Goal: Task Accomplishment & Management: Complete application form

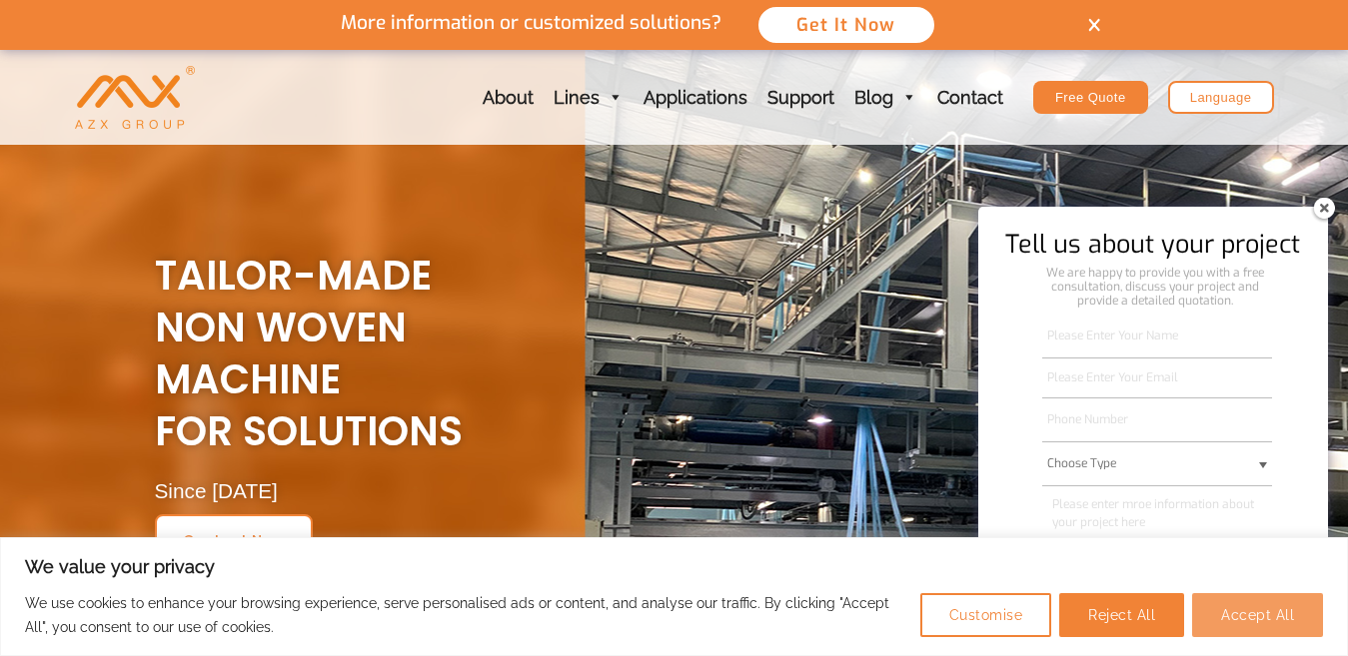
click at [1250, 612] on button "Accept All" at bounding box center [1257, 616] width 131 height 44
checkbox input "true"
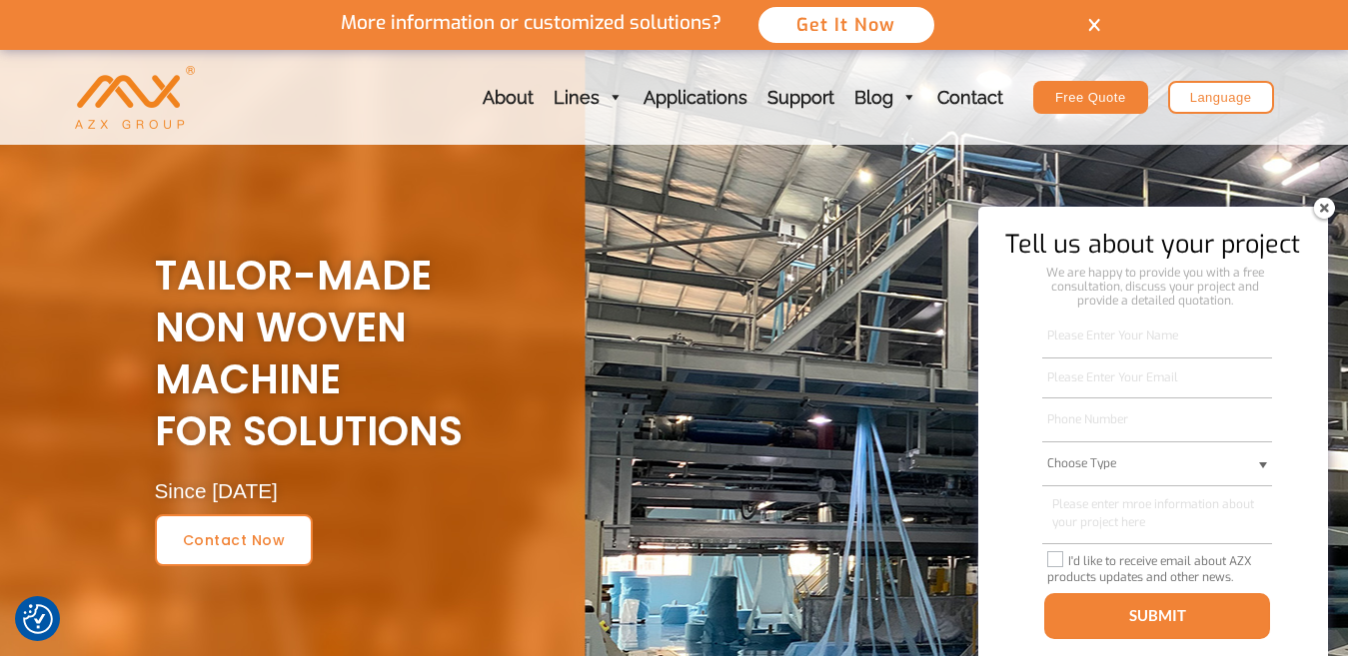
click at [1322, 214] on img at bounding box center [1324, 208] width 32 height 32
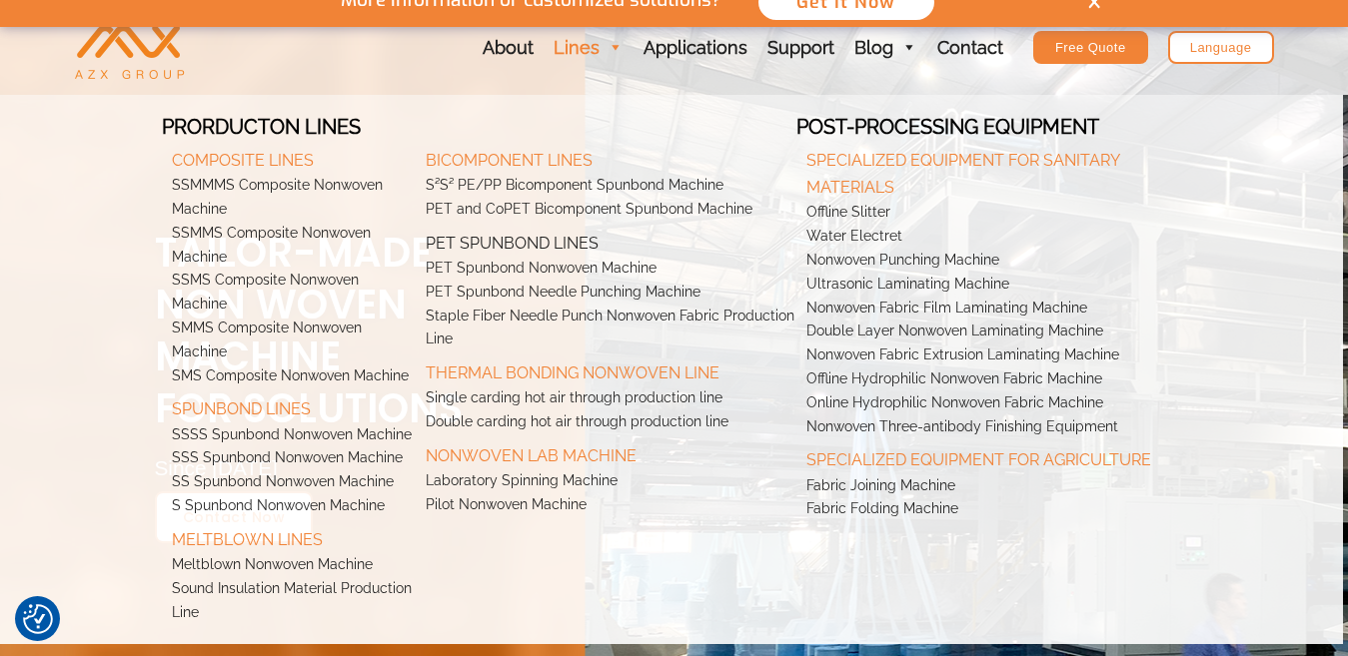
scroll to position [100, 0]
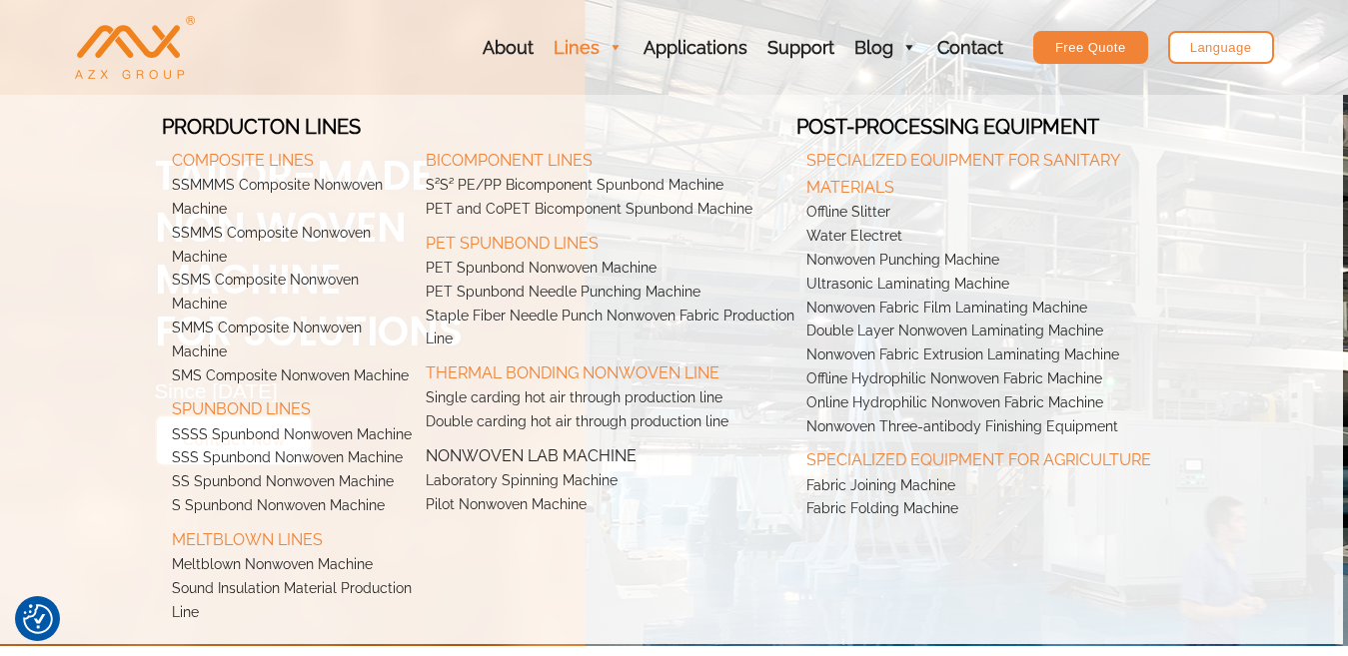
click at [544, 462] on link "Nonwoven Lab Machine" at bounding box center [606, 452] width 381 height 35
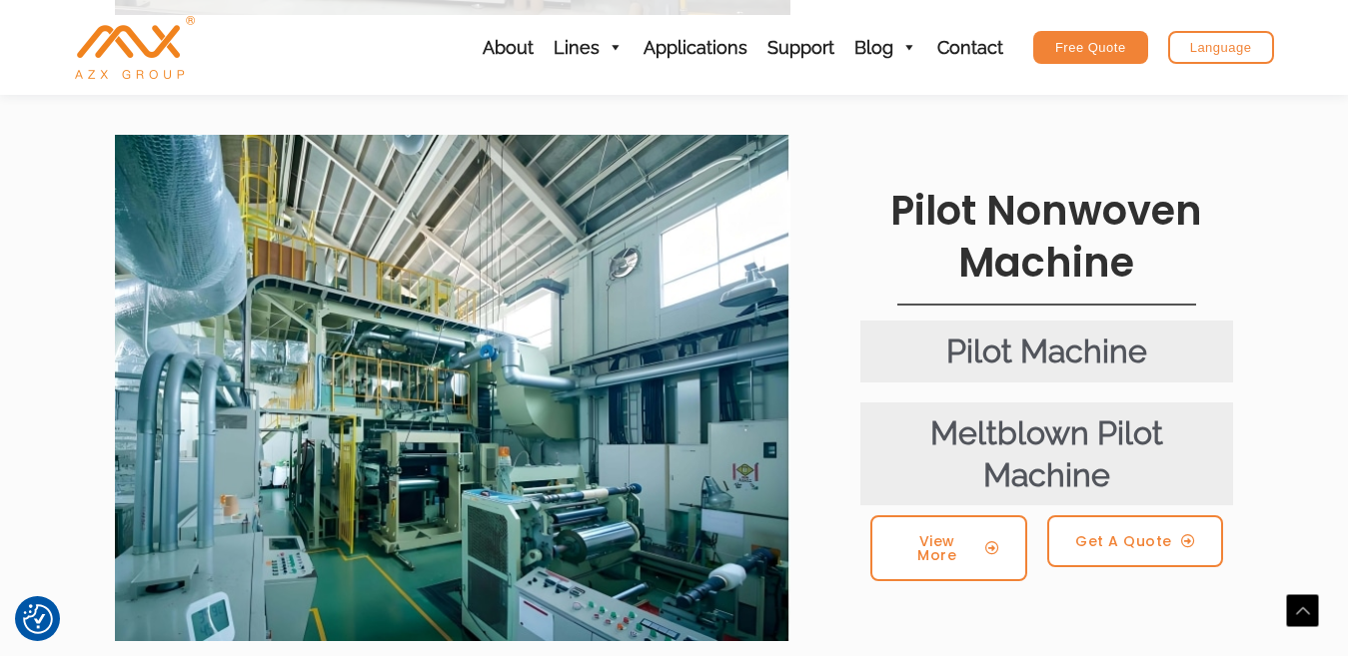
scroll to position [999, 0]
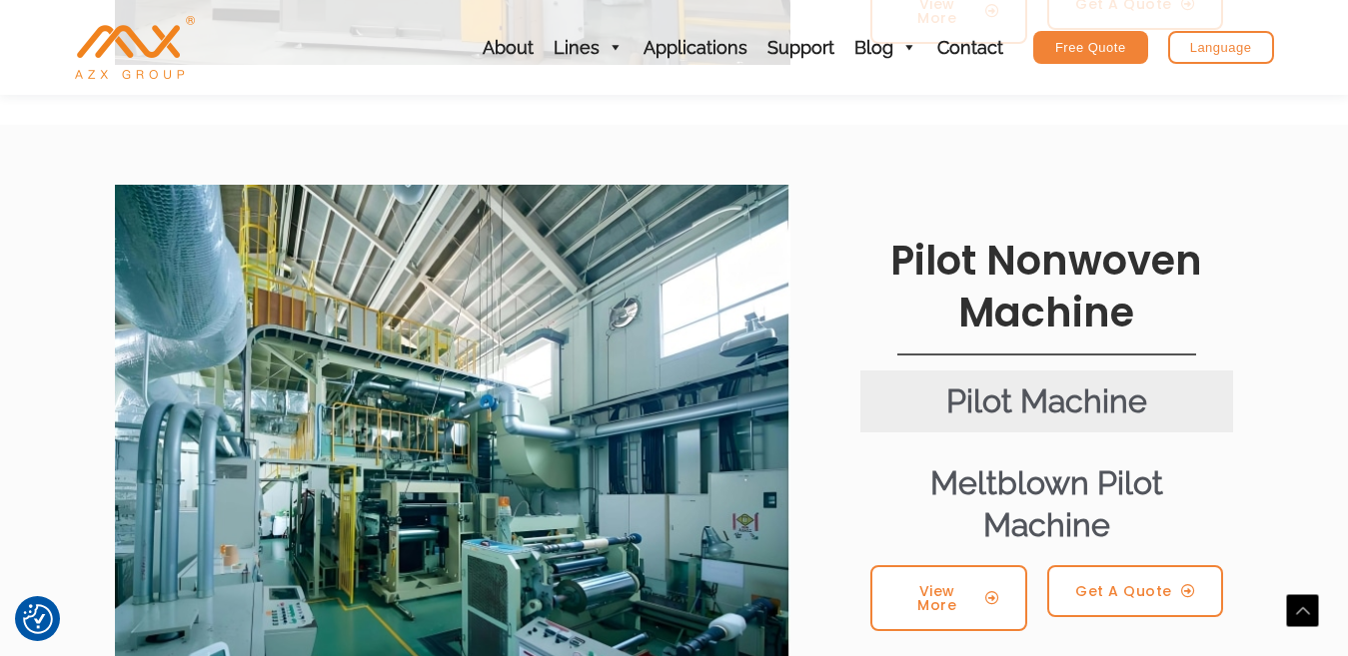
click at [984, 463] on div "Meltblown Pilot Machine" at bounding box center [1047, 504] width 354 height 83
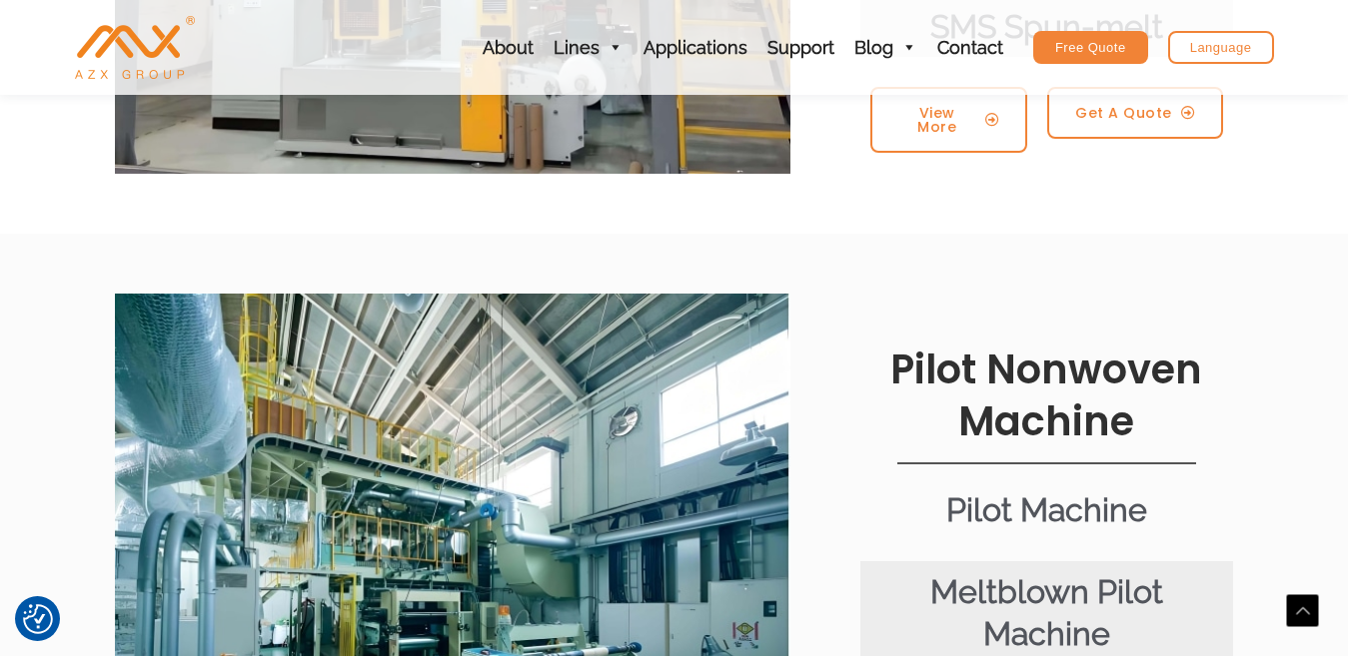
scroll to position [799, 0]
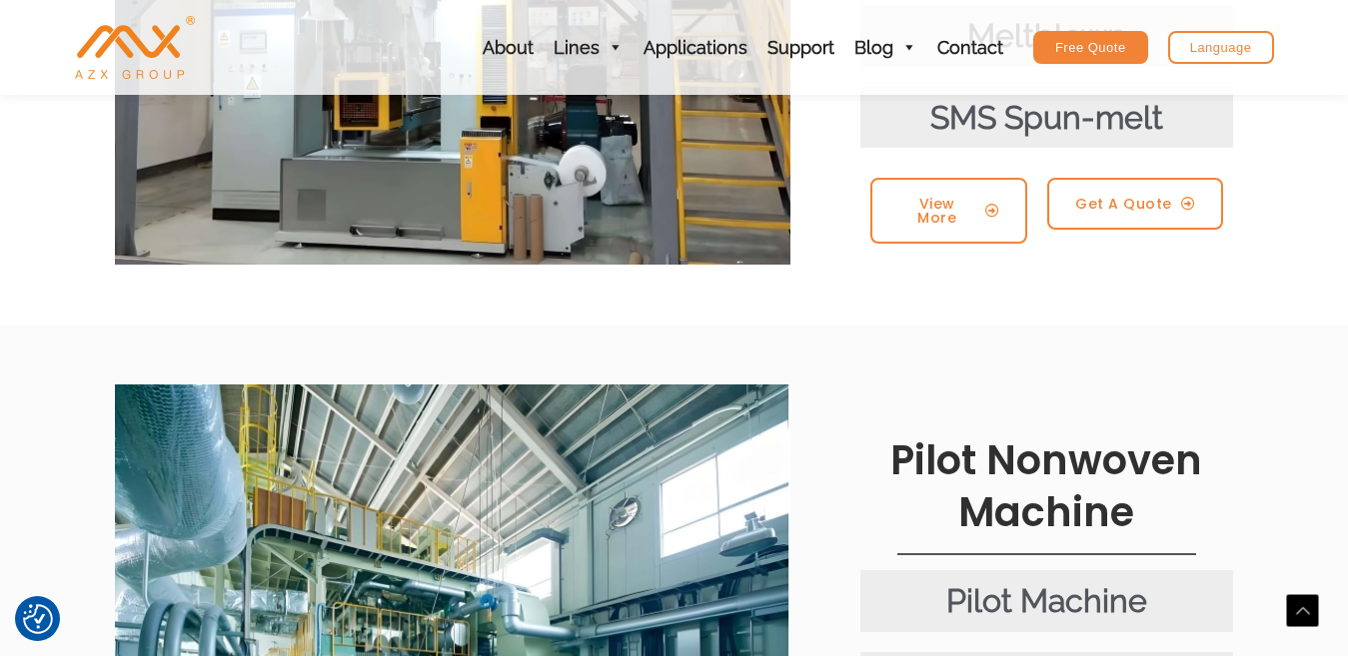
click at [969, 433] on link "Pilot Nonwoven Machine" at bounding box center [1046, 487] width 312 height 108
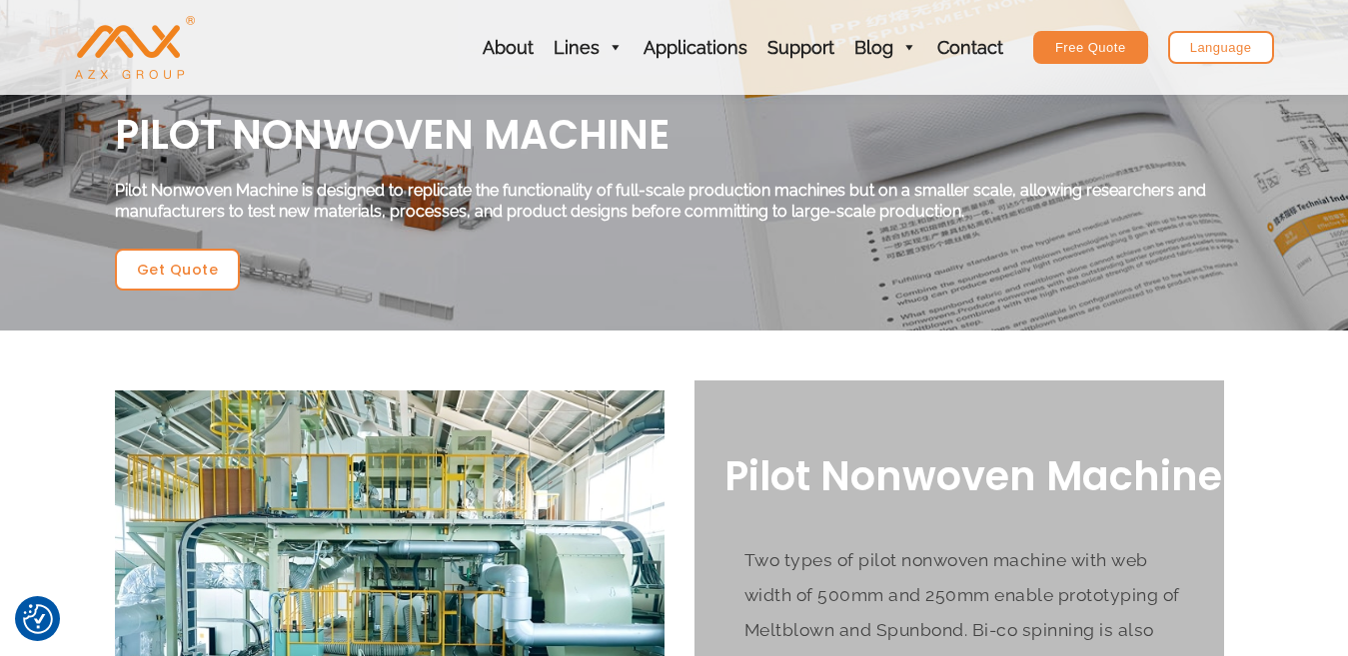
scroll to position [100, 0]
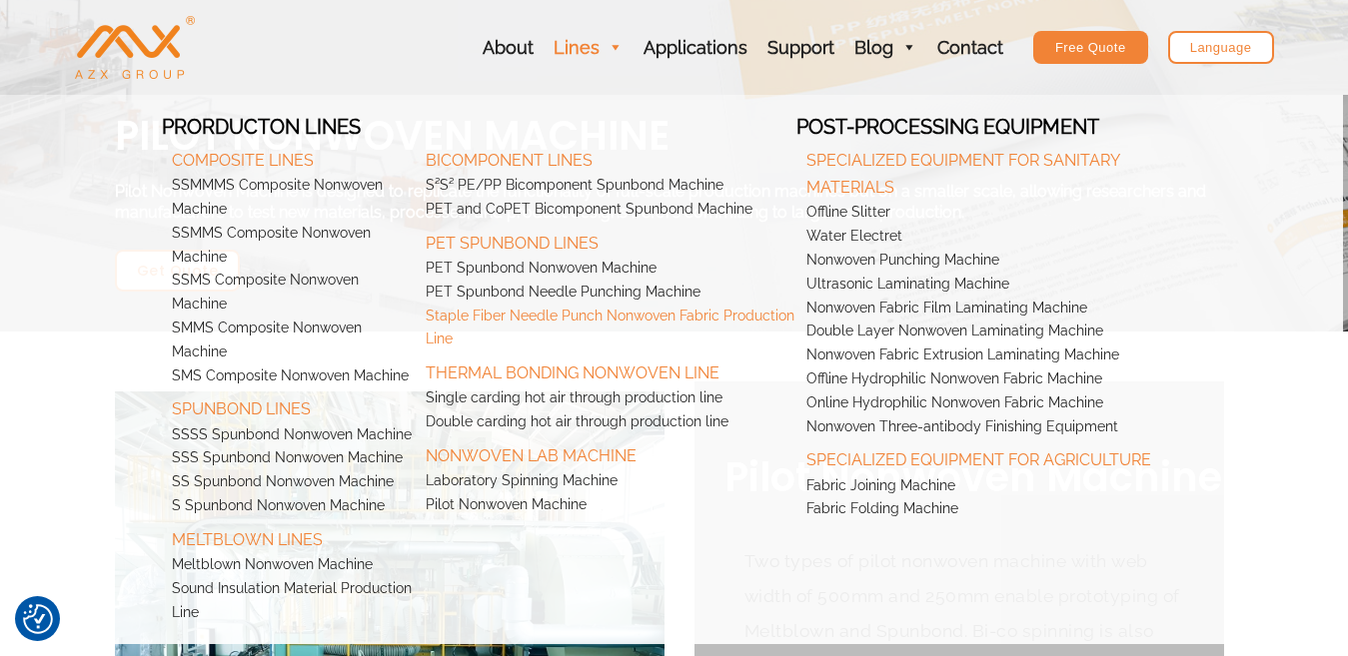
click at [561, 319] on link "Staple Fiber Needle Punch Nonwoven Fabric Production Line" at bounding box center [606, 329] width 381 height 48
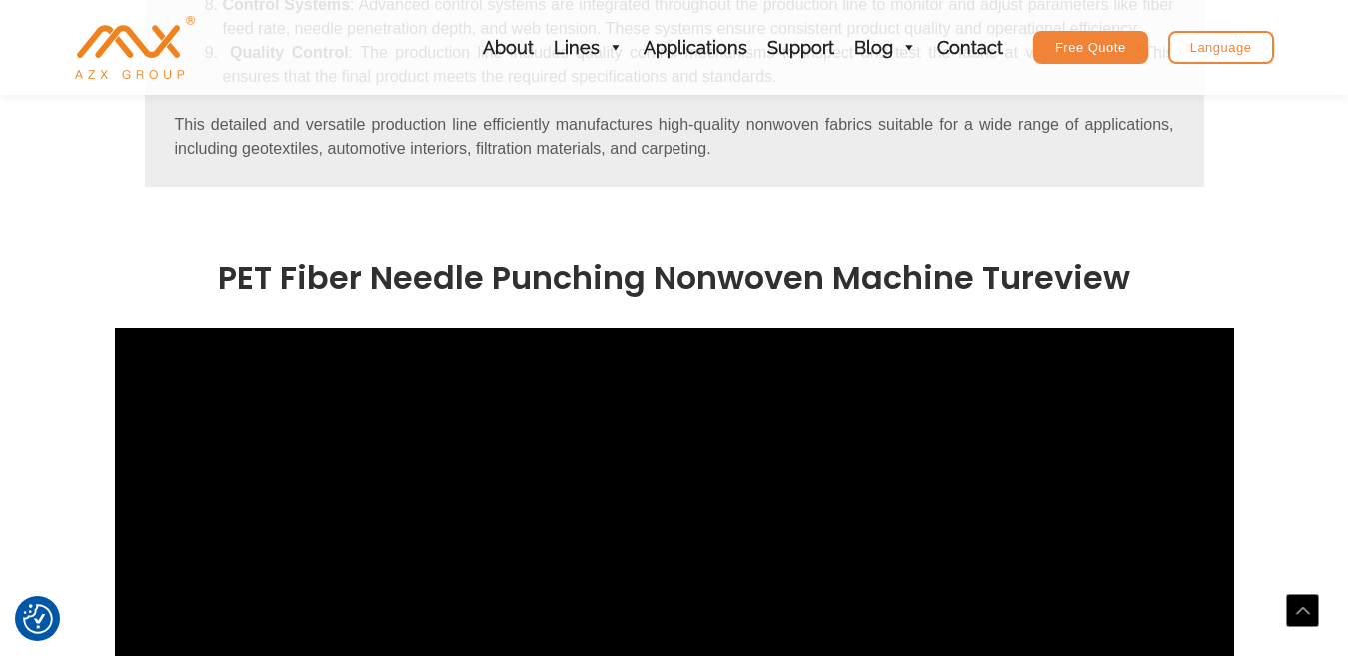
scroll to position [1699, 0]
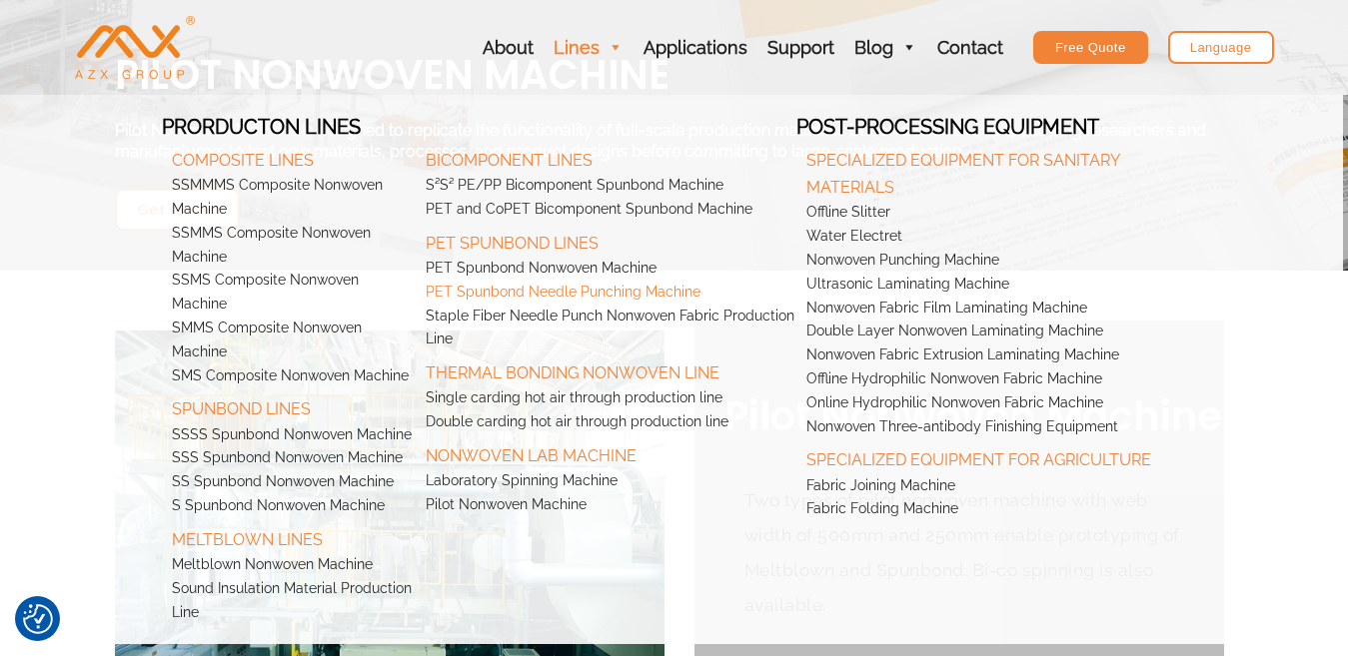
scroll to position [200, 0]
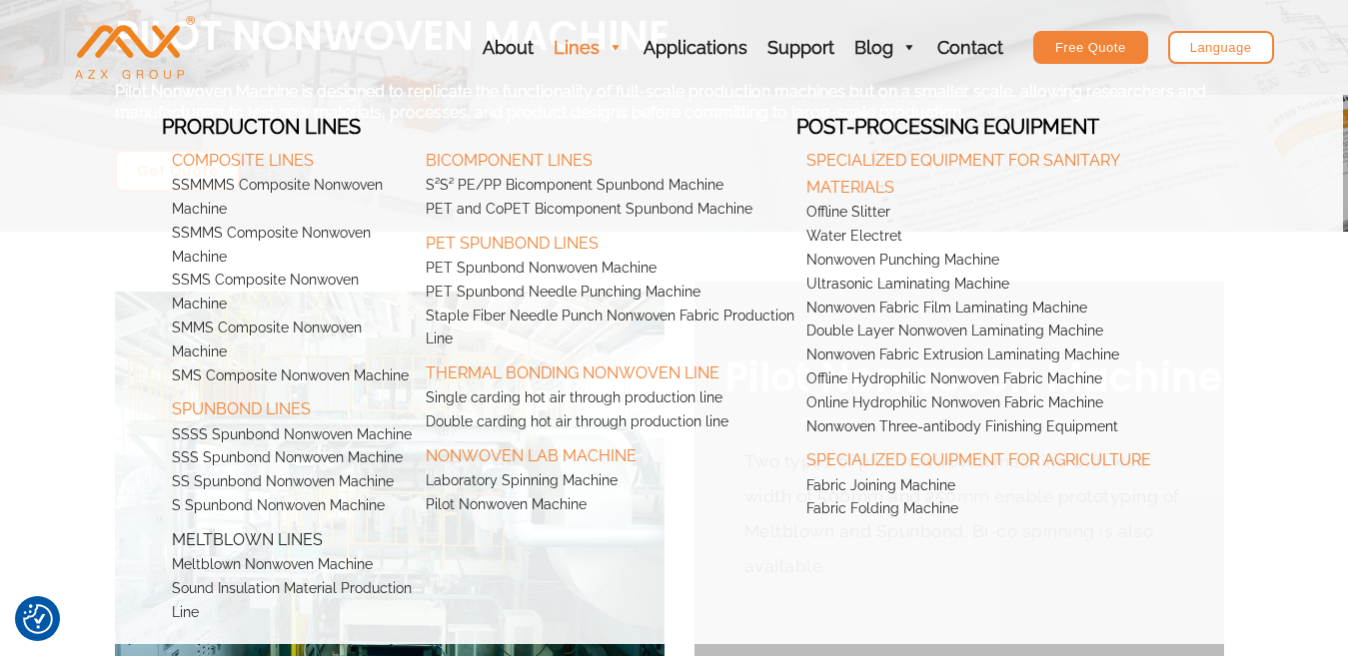
click at [234, 519] on link "Meltblown Lines" at bounding box center [289, 536] width 254 height 35
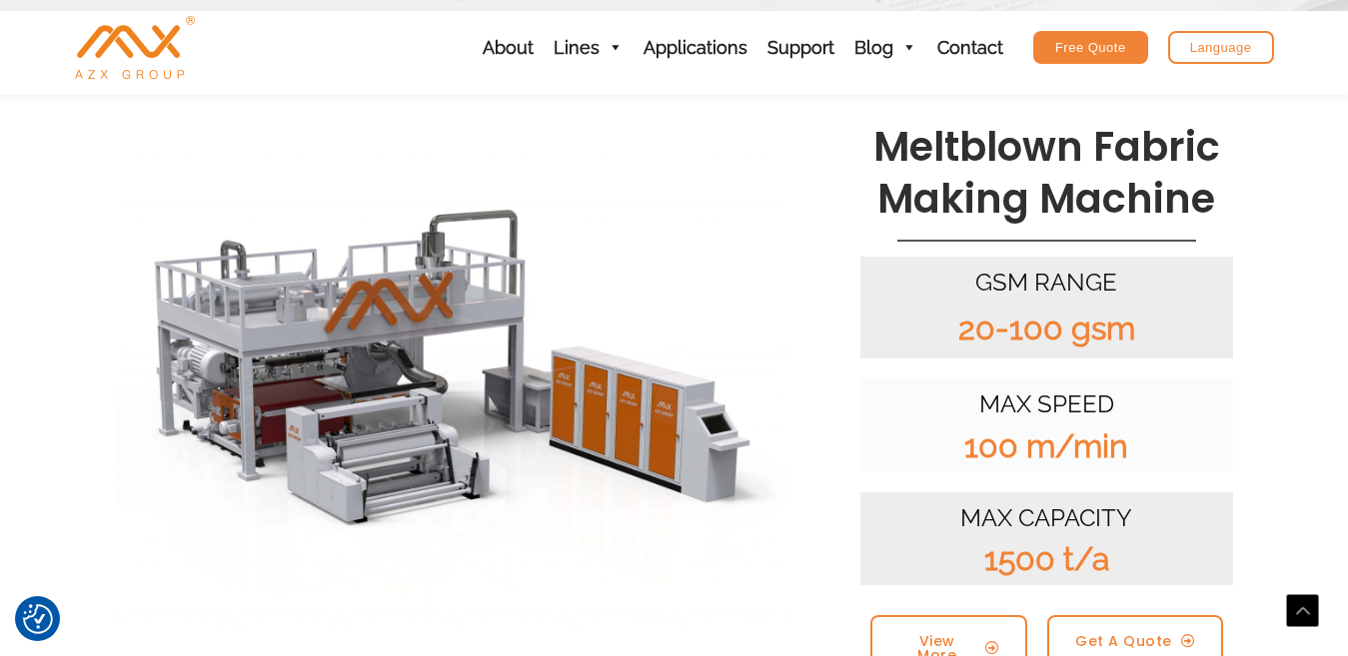
scroll to position [500, 0]
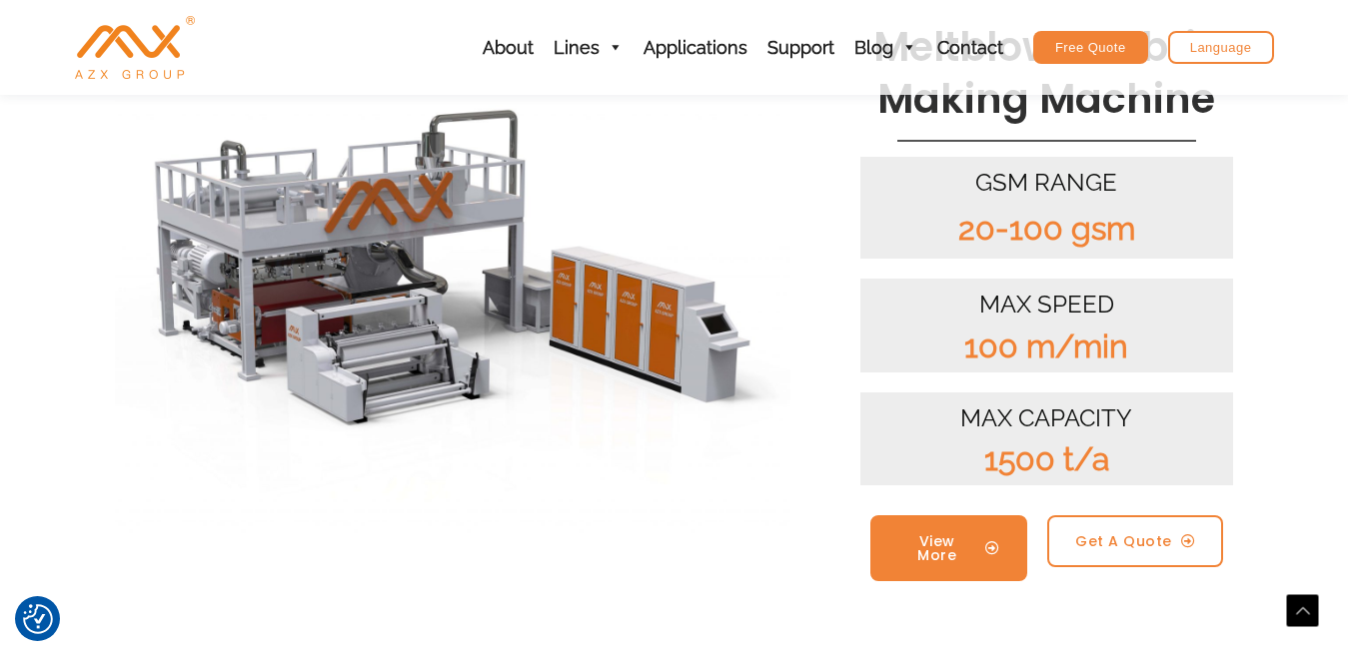
click at [958, 535] on span "View More" at bounding box center [937, 549] width 78 height 28
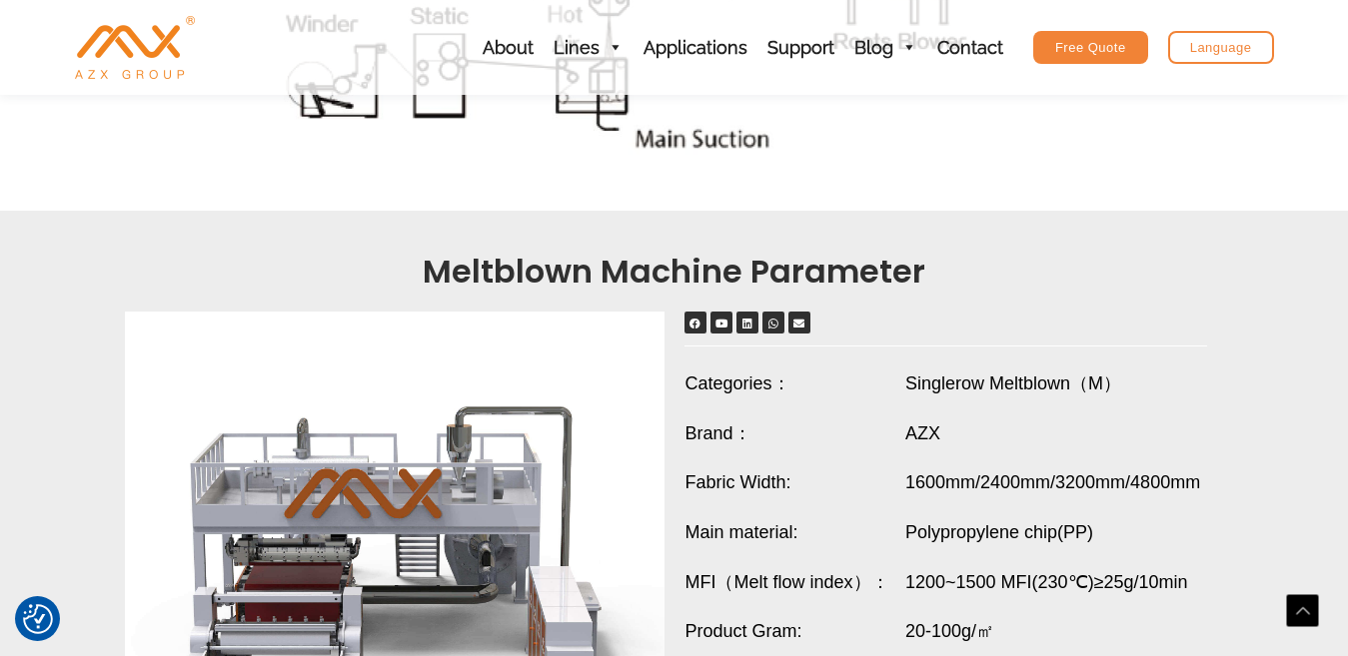
scroll to position [1599, 0]
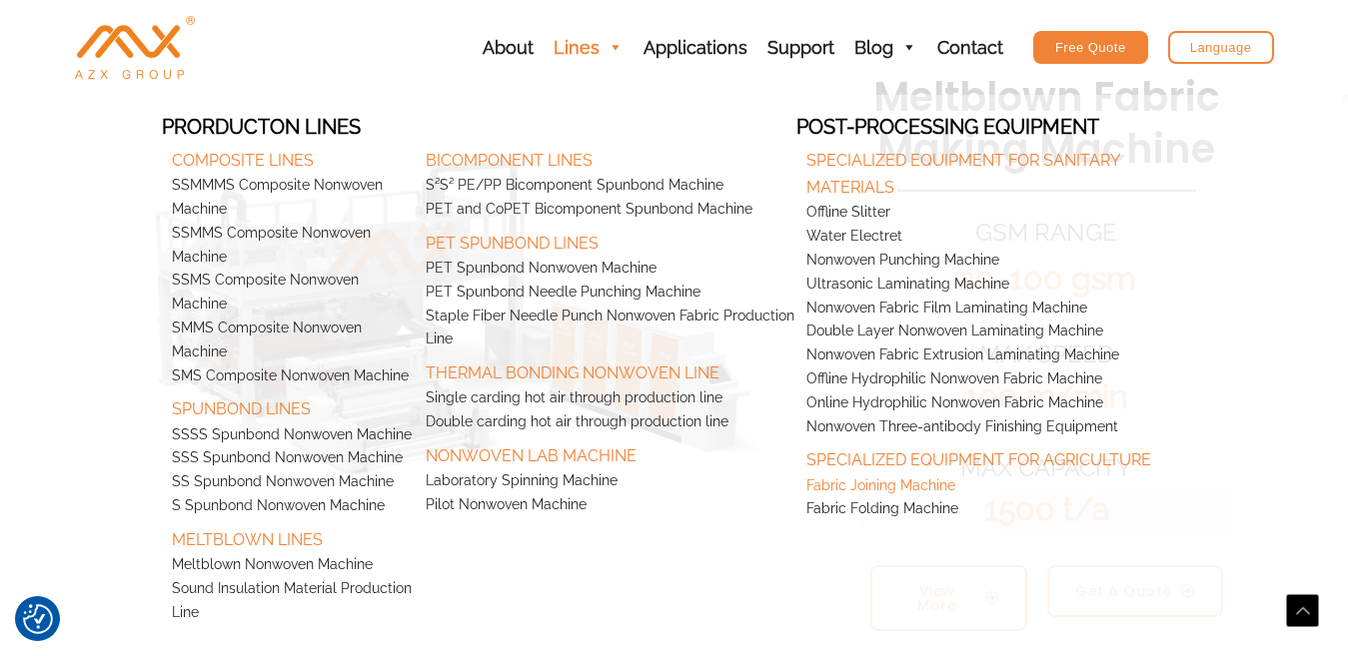
click at [867, 485] on link "Fabric Joining Machine" at bounding box center [986, 487] width 381 height 24
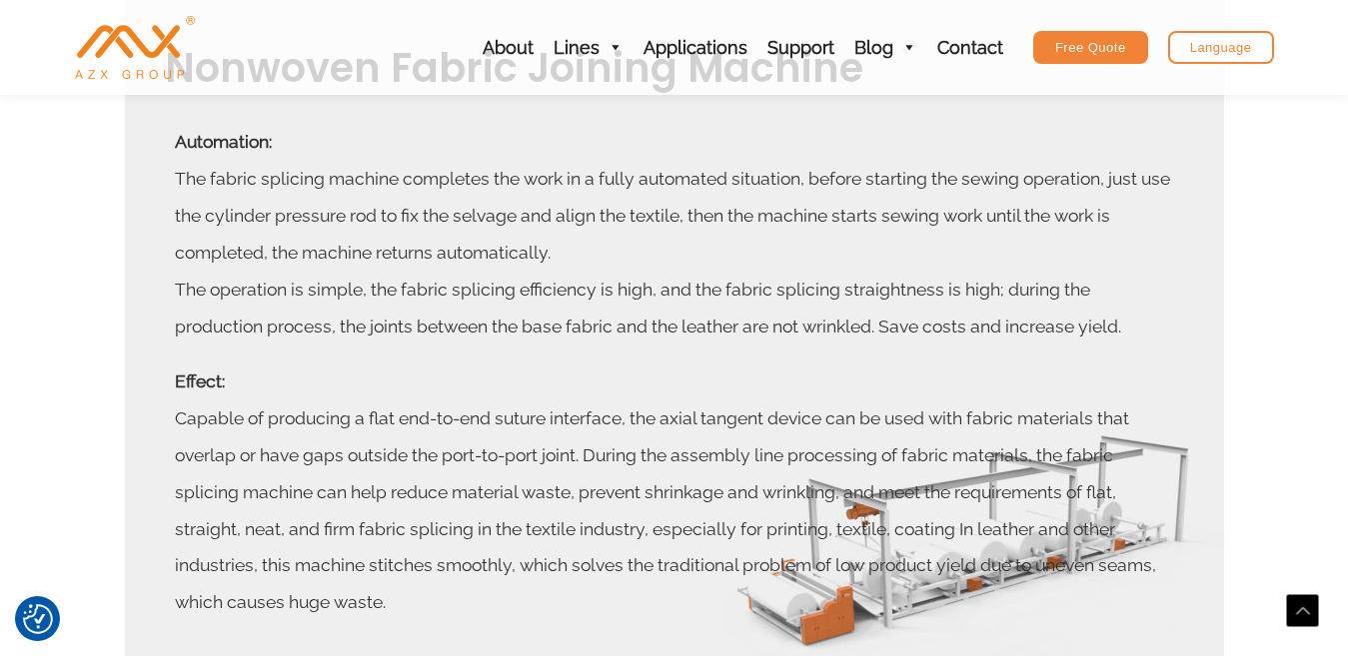
scroll to position [1099, 0]
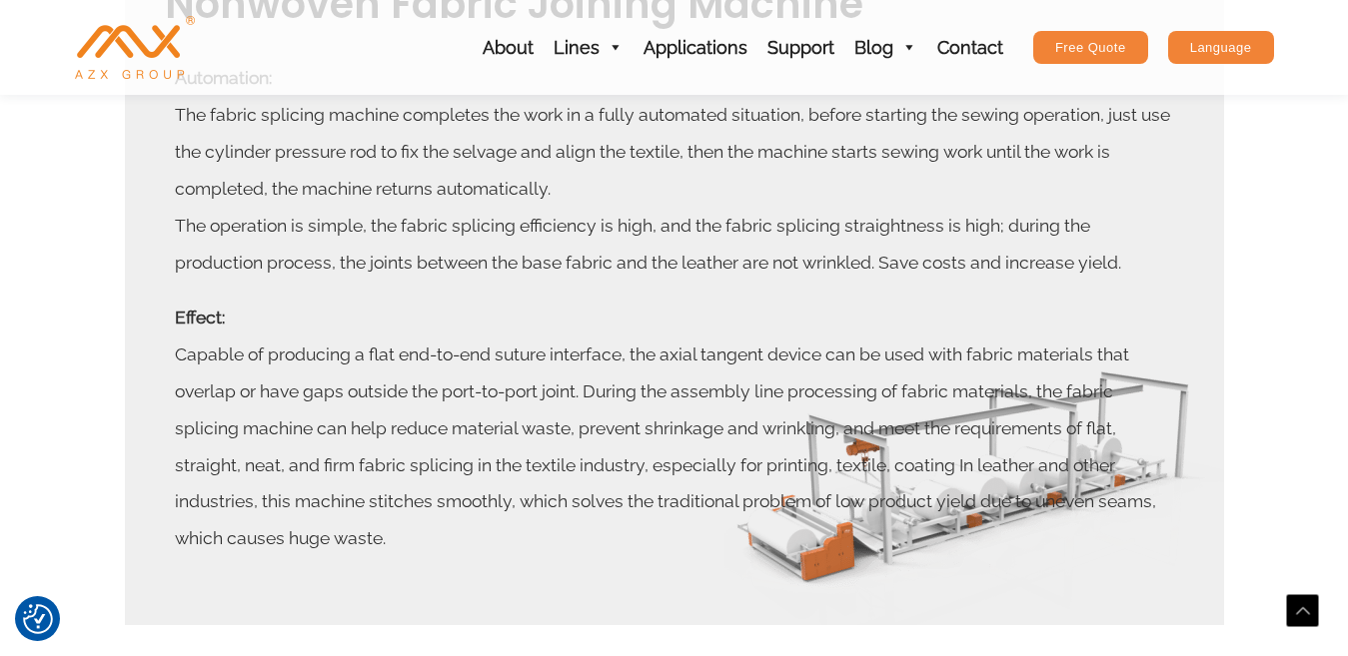
click at [1208, 53] on div "Language" at bounding box center [1221, 47] width 106 height 33
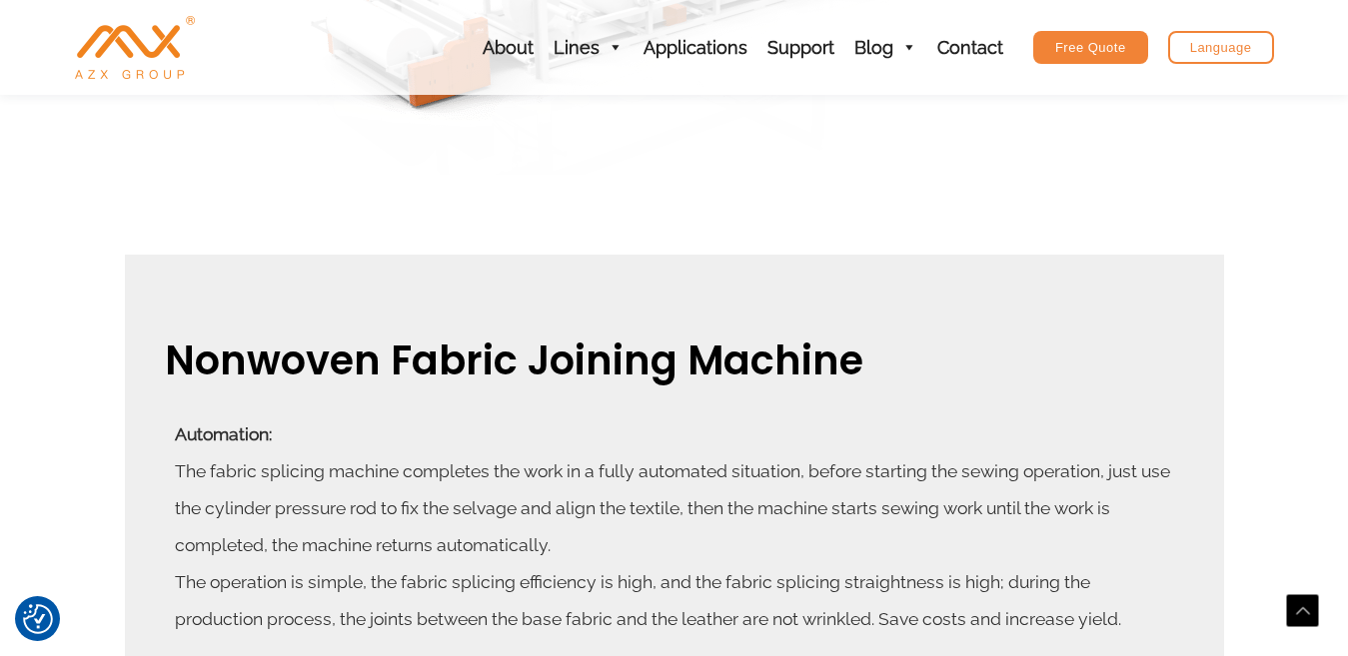
scroll to position [649, 0]
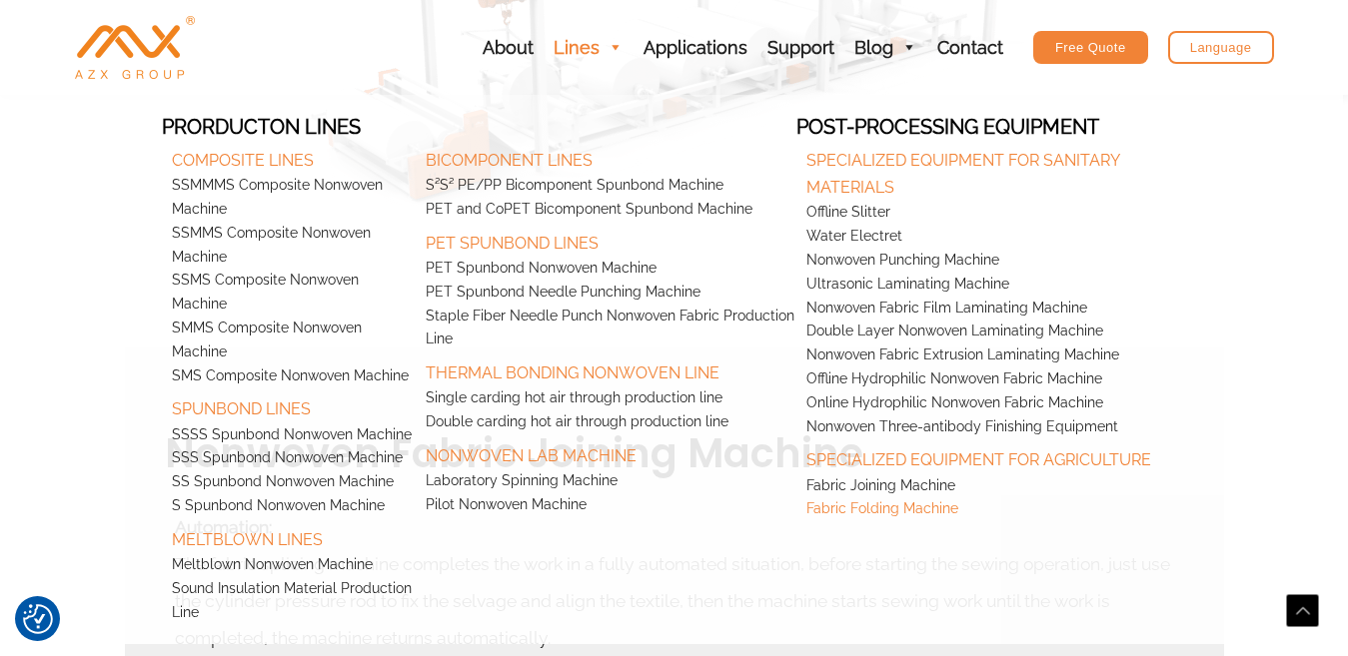
click at [861, 514] on link "Fabric Folding Machine" at bounding box center [986, 510] width 381 height 24
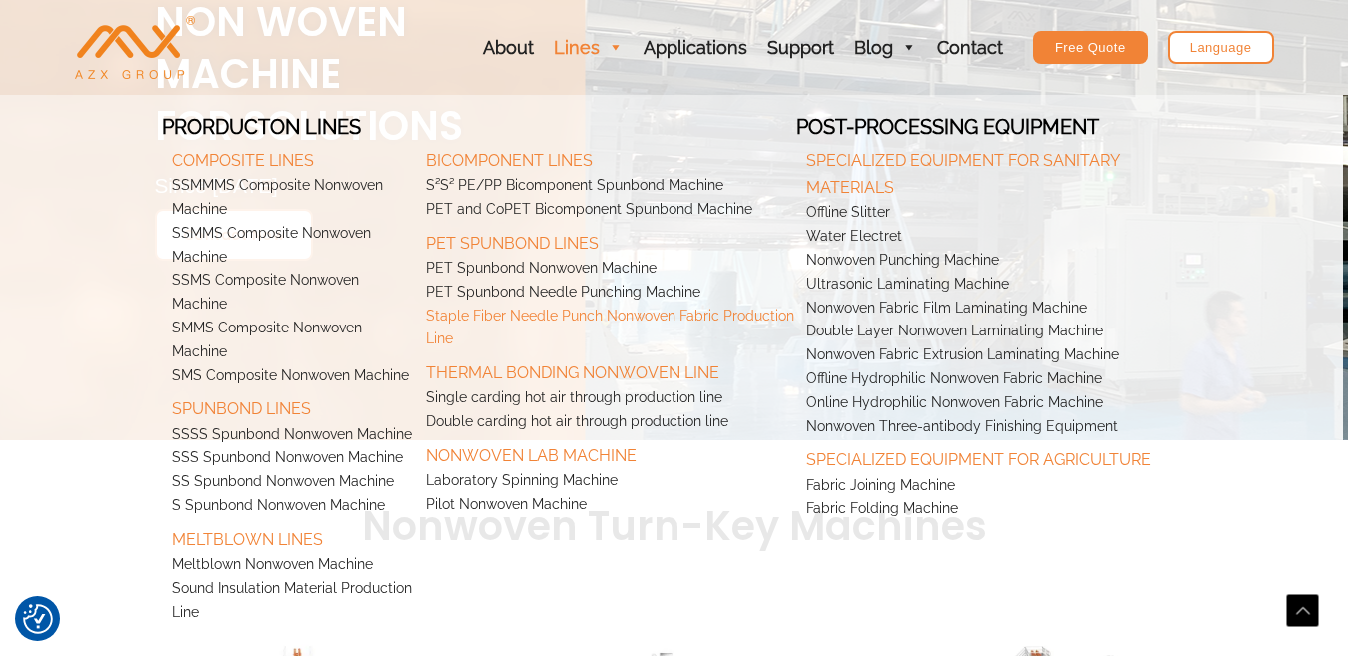
scroll to position [300, 0]
click at [618, 48] on span at bounding box center [615, 47] width 18 height 95
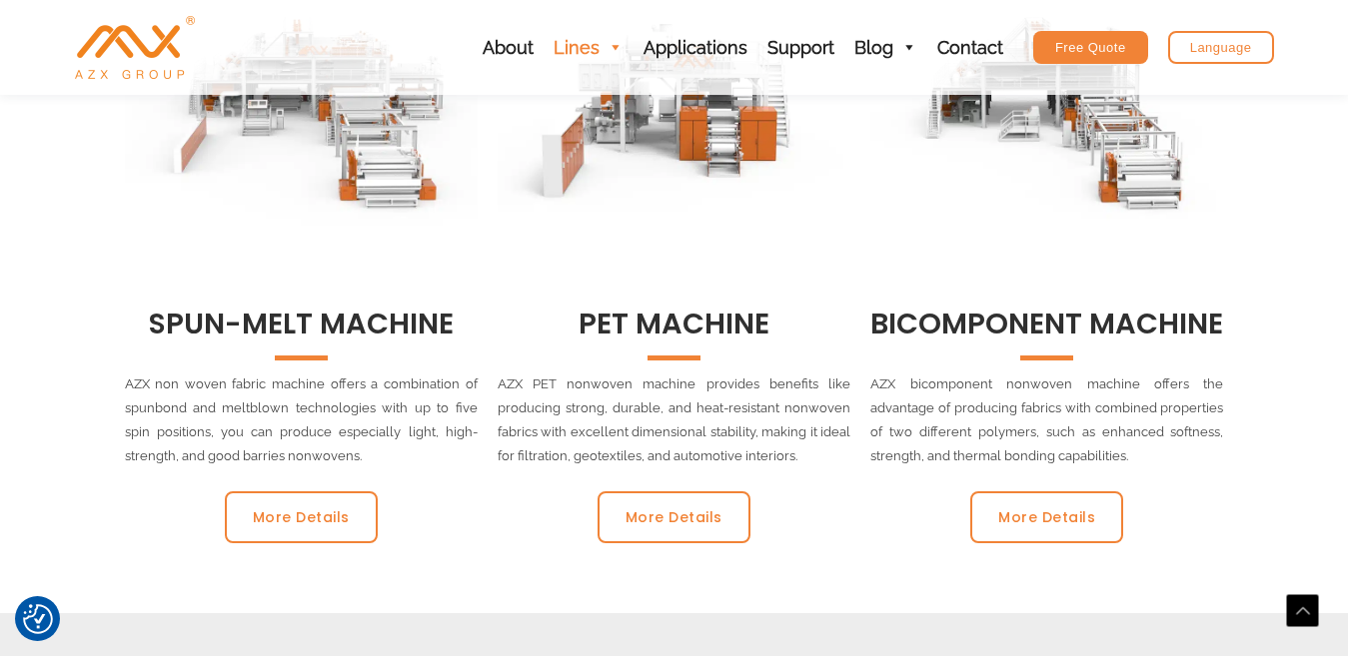
scroll to position [899, 0]
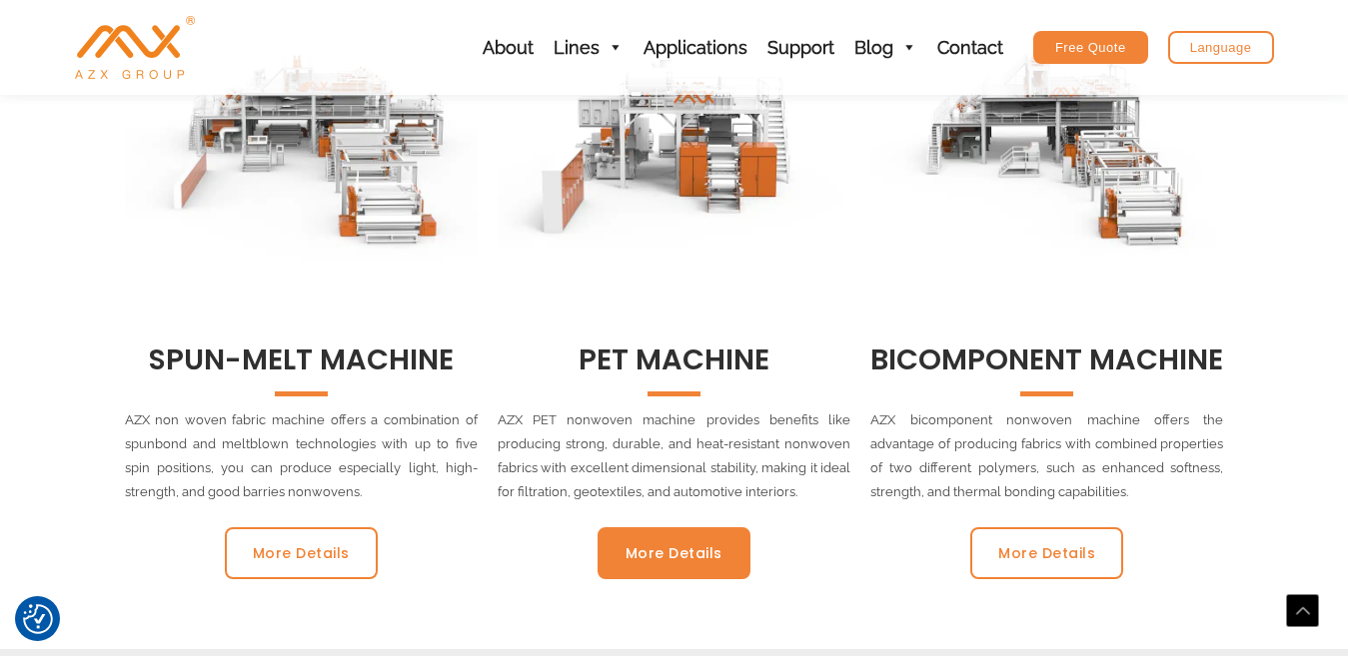
click at [657, 547] on span "More Details" at bounding box center [673, 554] width 97 height 14
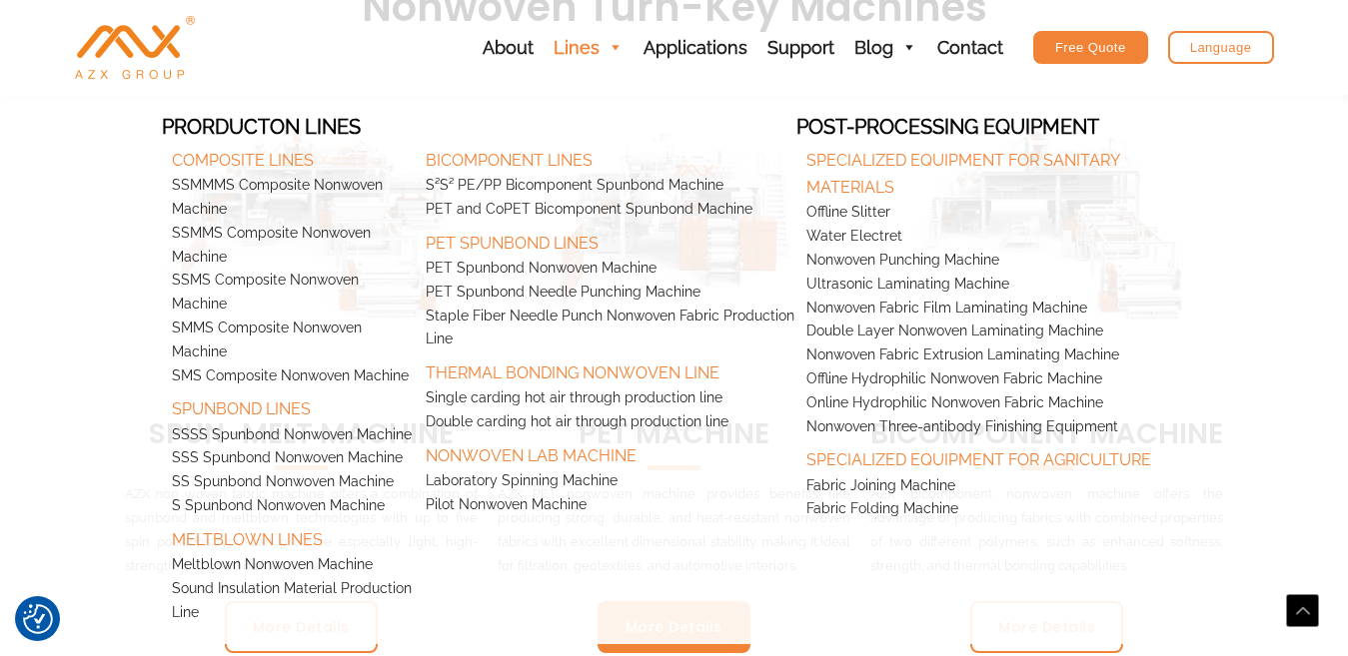
scroll to position [799, 0]
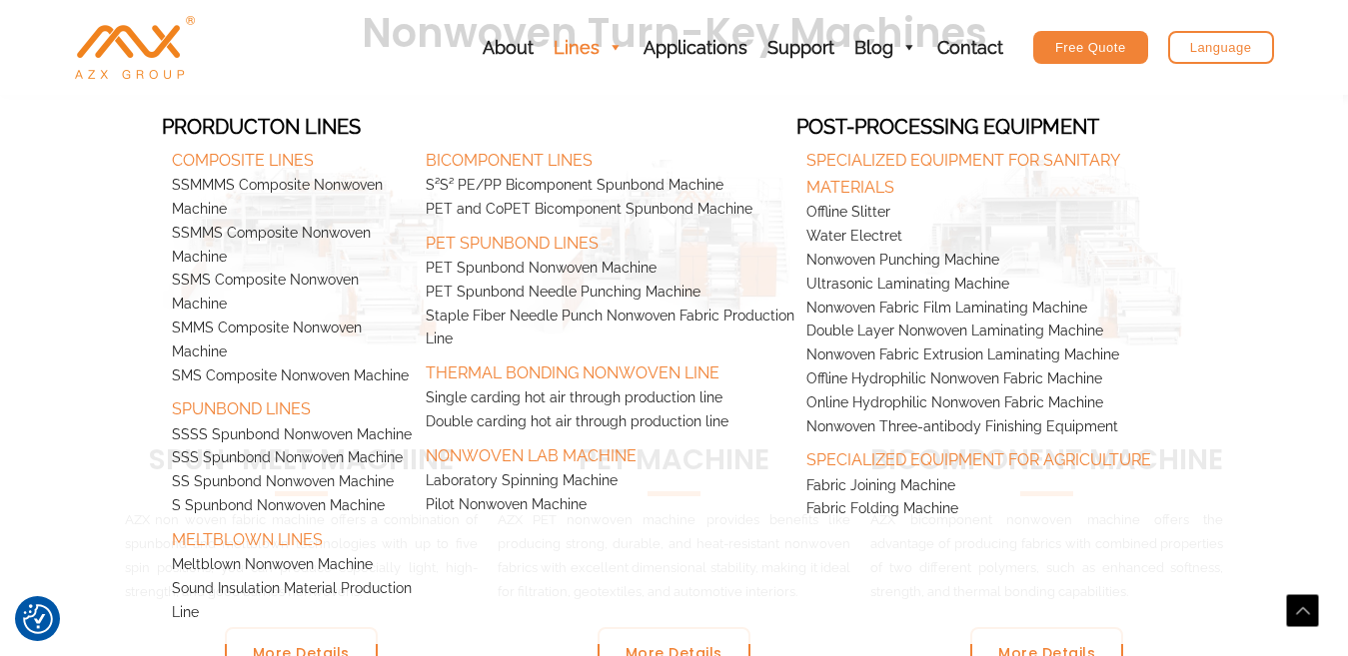
click at [618, 42] on span at bounding box center [615, 47] width 18 height 95
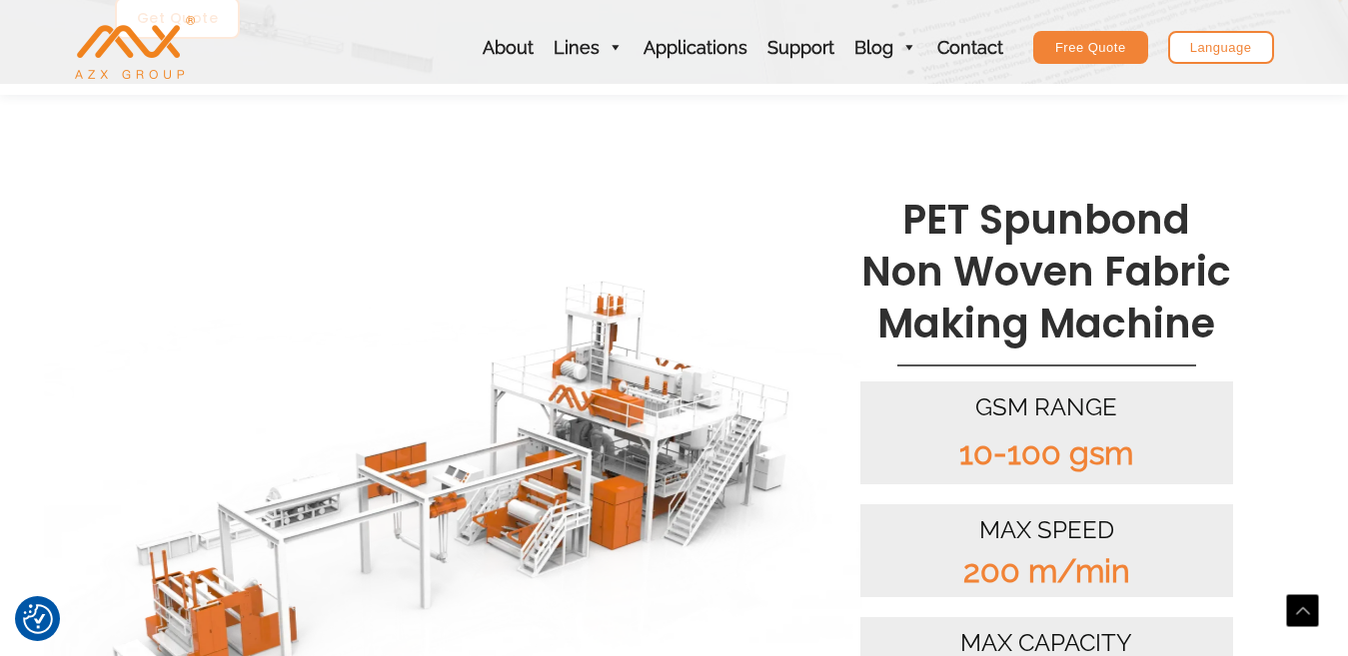
scroll to position [400, 0]
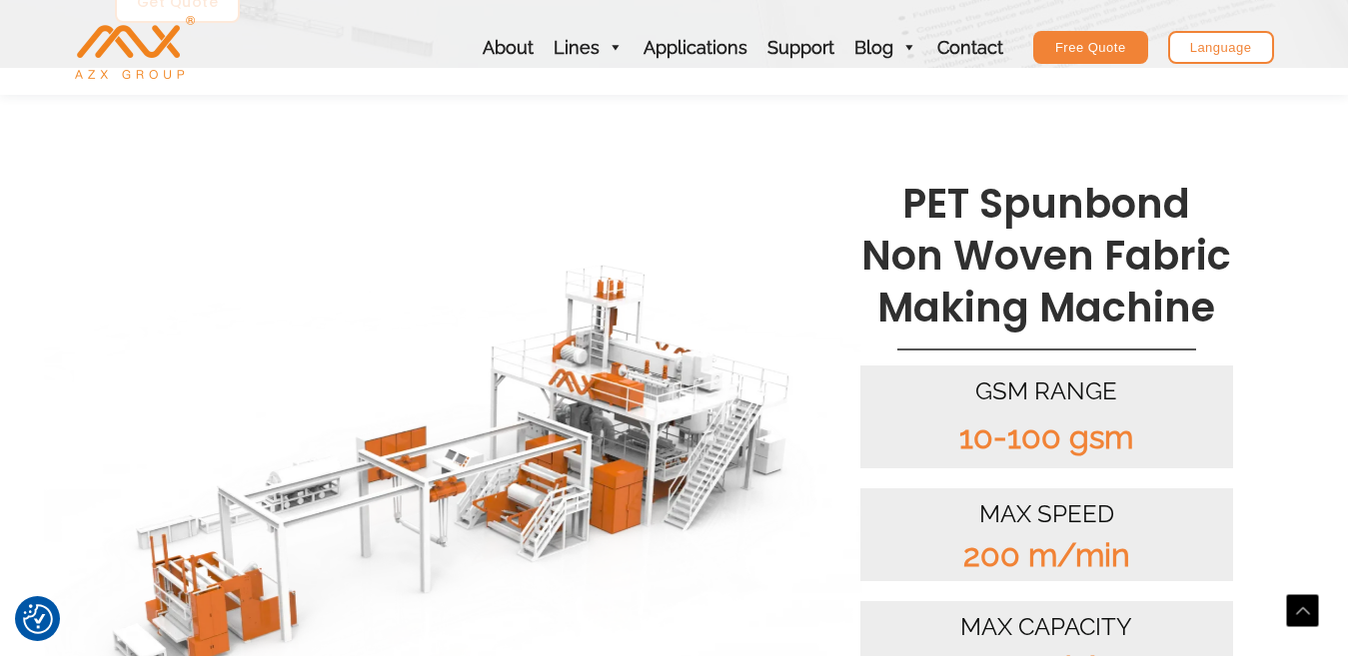
click at [577, 424] on img at bounding box center [452, 473] width 817 height 460
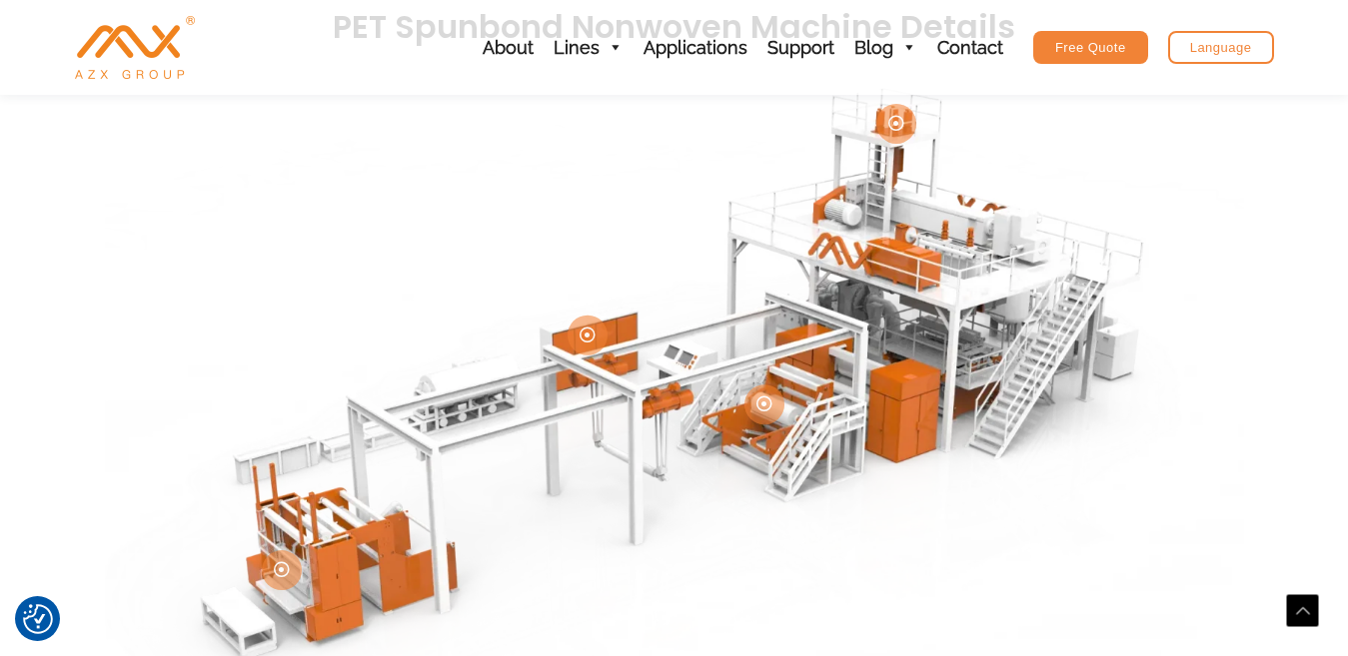
scroll to position [400, 0]
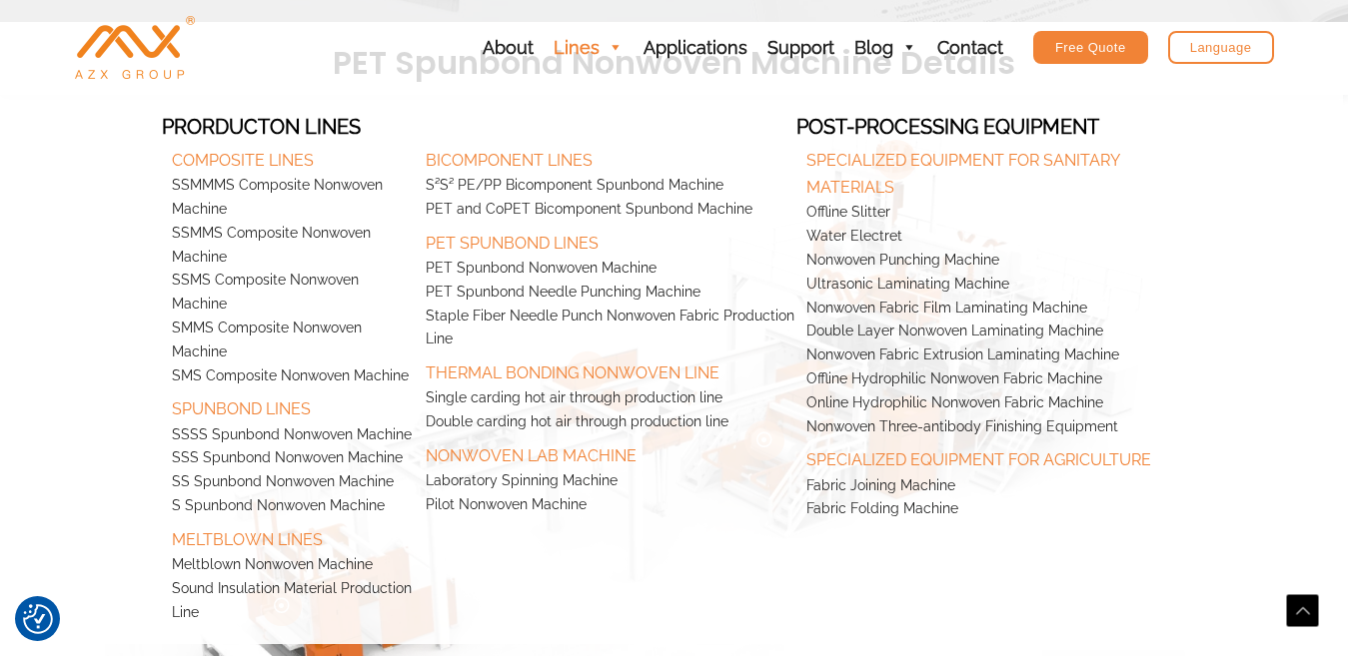
click at [621, 45] on span at bounding box center [615, 47] width 18 height 95
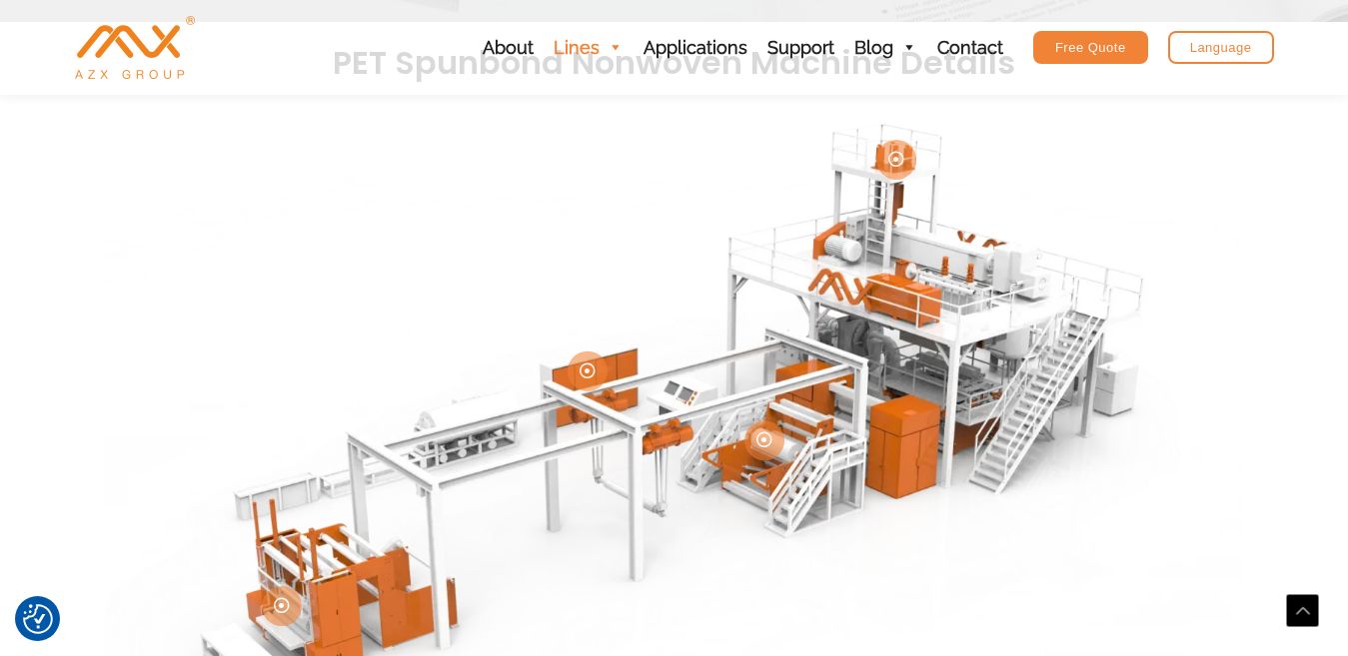
click at [612, 42] on span at bounding box center [615, 47] width 18 height 95
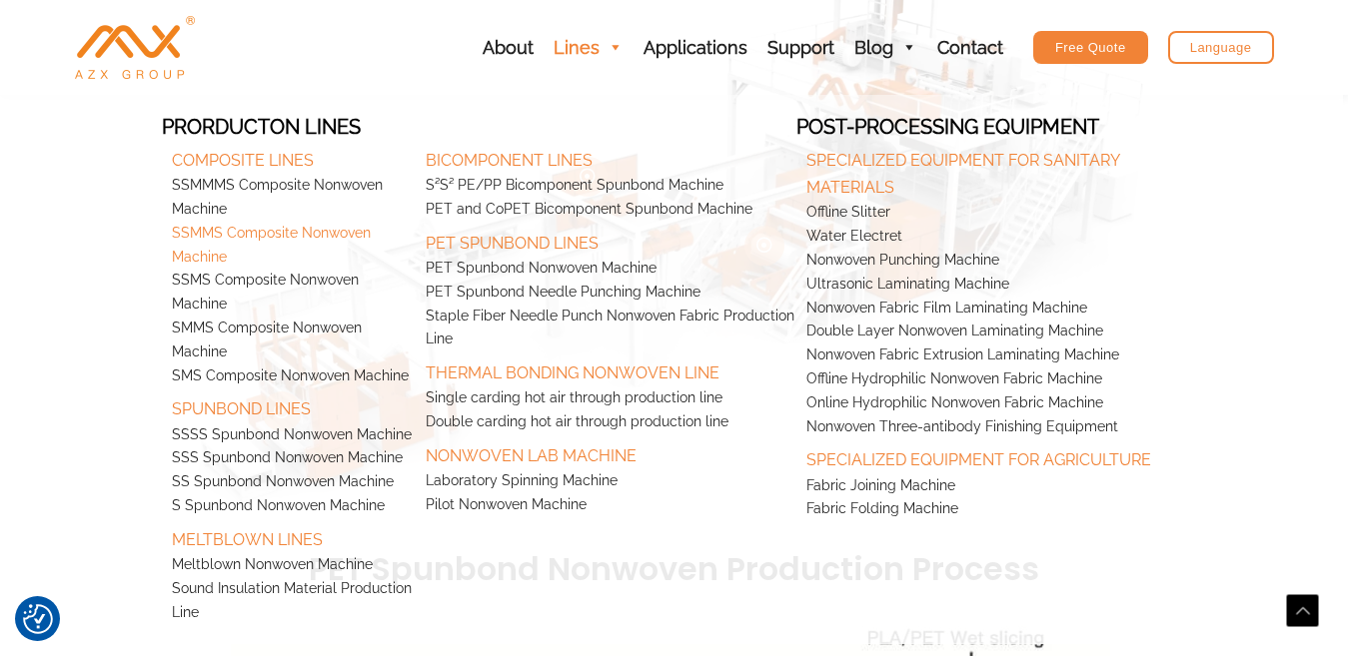
scroll to position [600, 0]
click at [505, 453] on link "Nonwoven Lab Machine" at bounding box center [606, 452] width 381 height 35
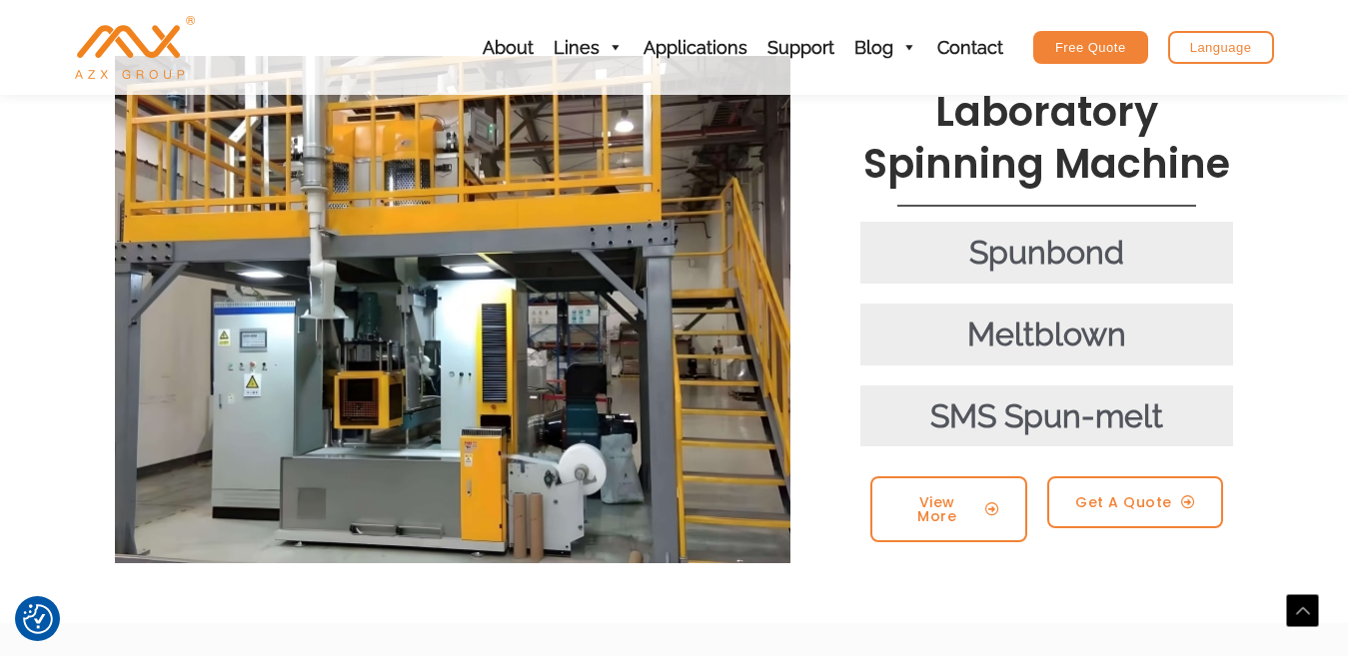
scroll to position [500, 0]
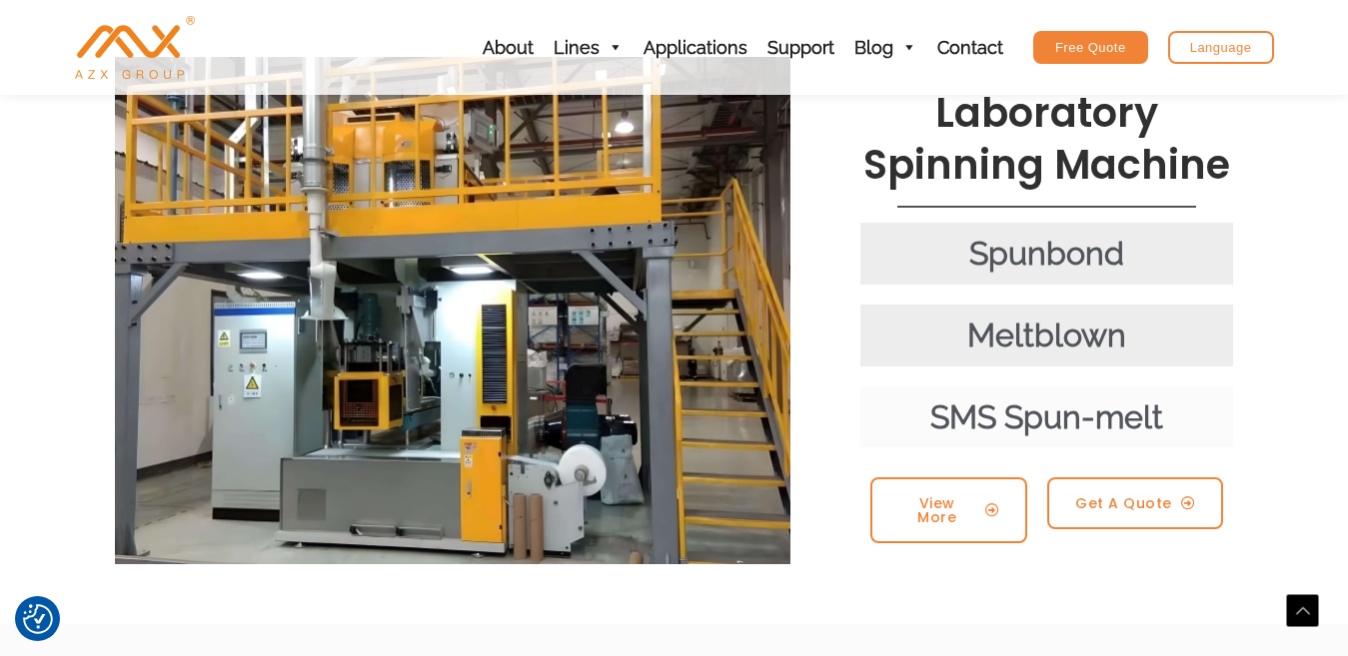
click at [947, 397] on div "SMS Spun-melt" at bounding box center [1047, 418] width 354 height 42
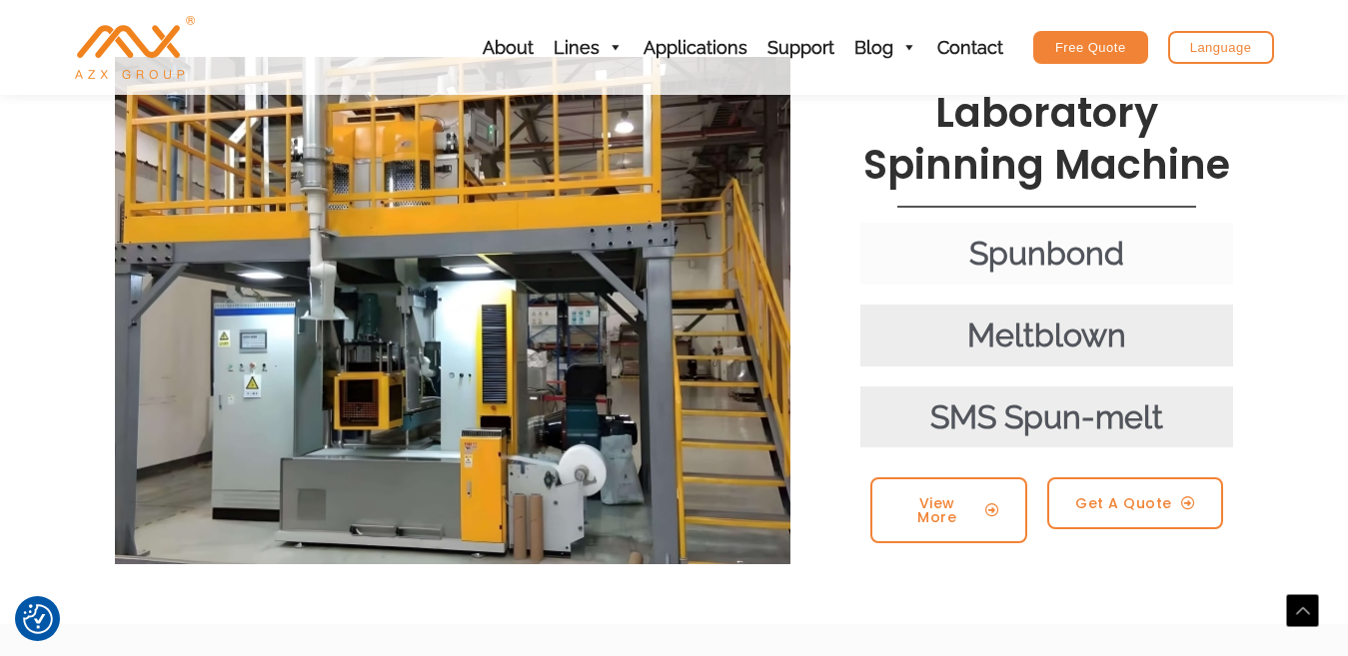
click at [1032, 233] on div "Spunbond" at bounding box center [1047, 254] width 354 height 42
click at [970, 233] on div "Spunbond" at bounding box center [1047, 254] width 354 height 42
click at [1041, 233] on div "Spunbond" at bounding box center [1047, 254] width 354 height 42
click at [934, 233] on div "Spunbond" at bounding box center [1047, 254] width 354 height 42
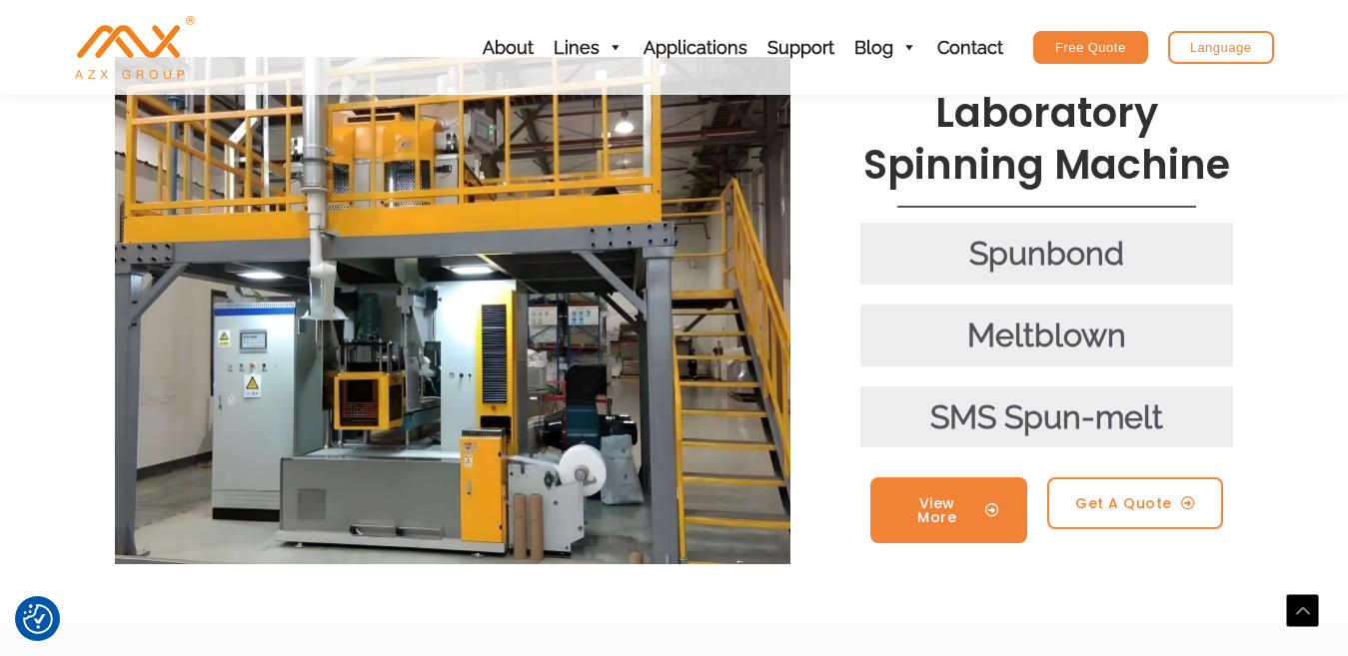
click at [923, 497] on span "View More" at bounding box center [937, 511] width 78 height 28
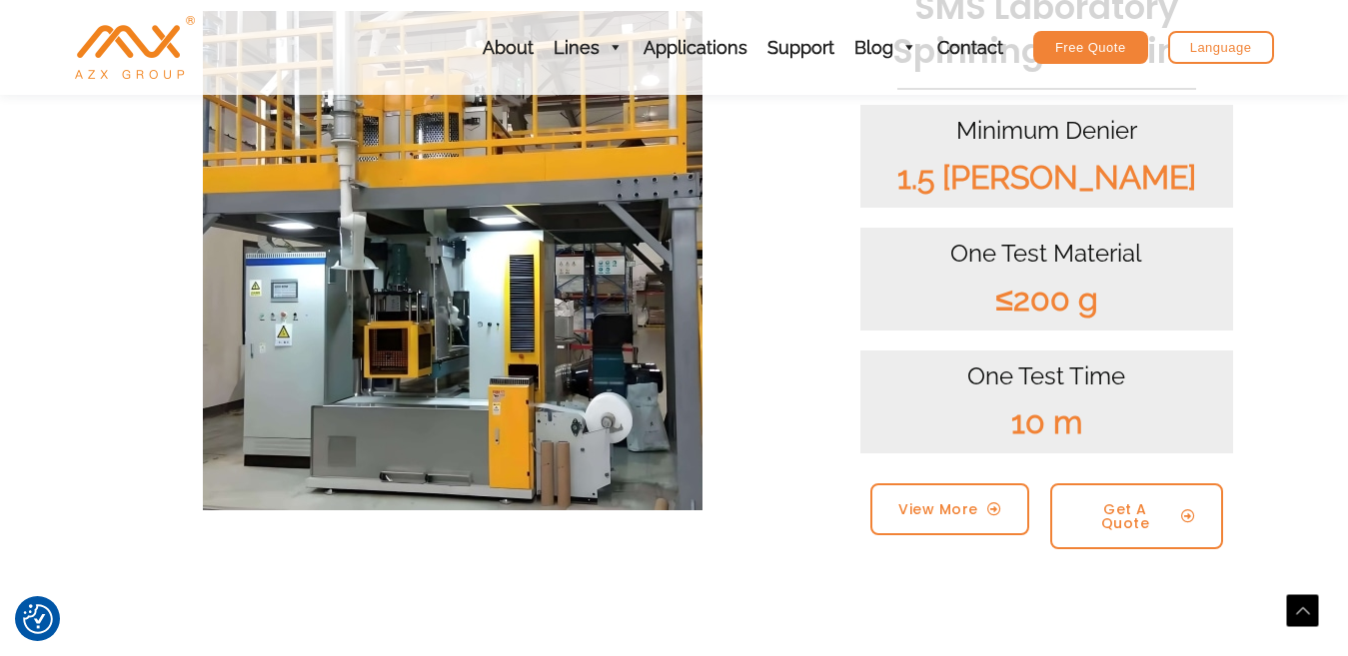
scroll to position [2198, 0]
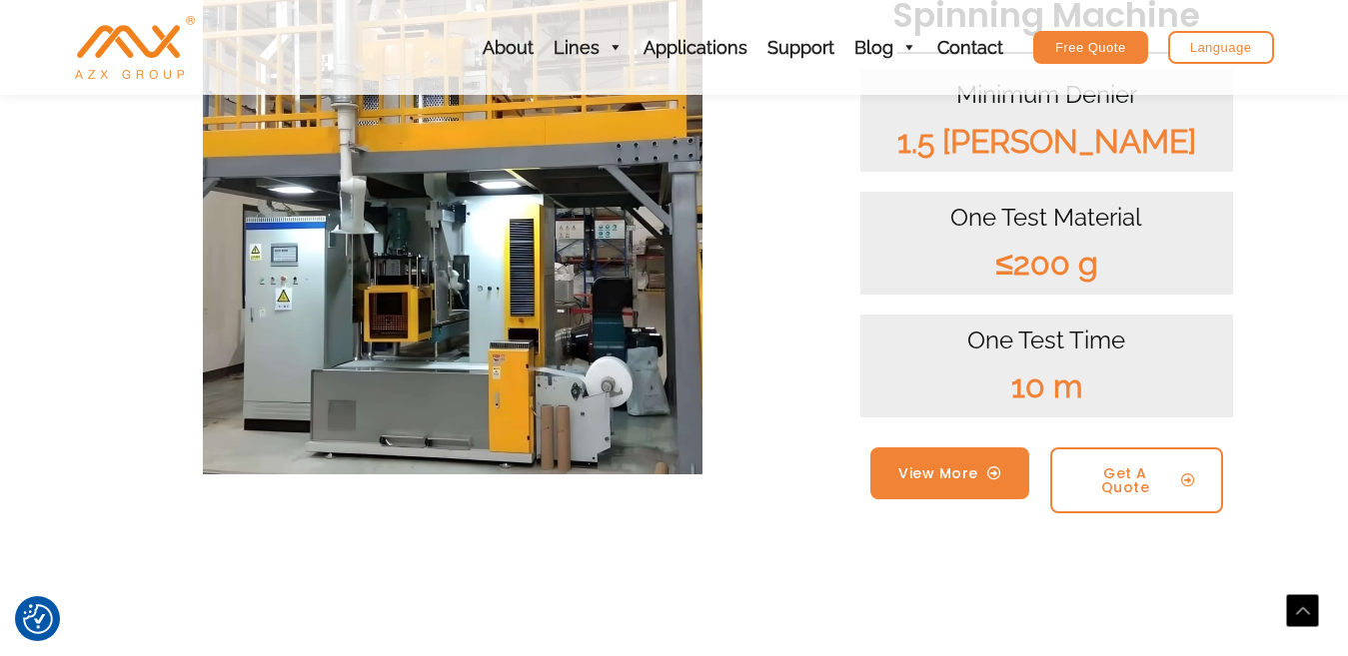
click at [966, 467] on span "View More" at bounding box center [938, 474] width 80 height 14
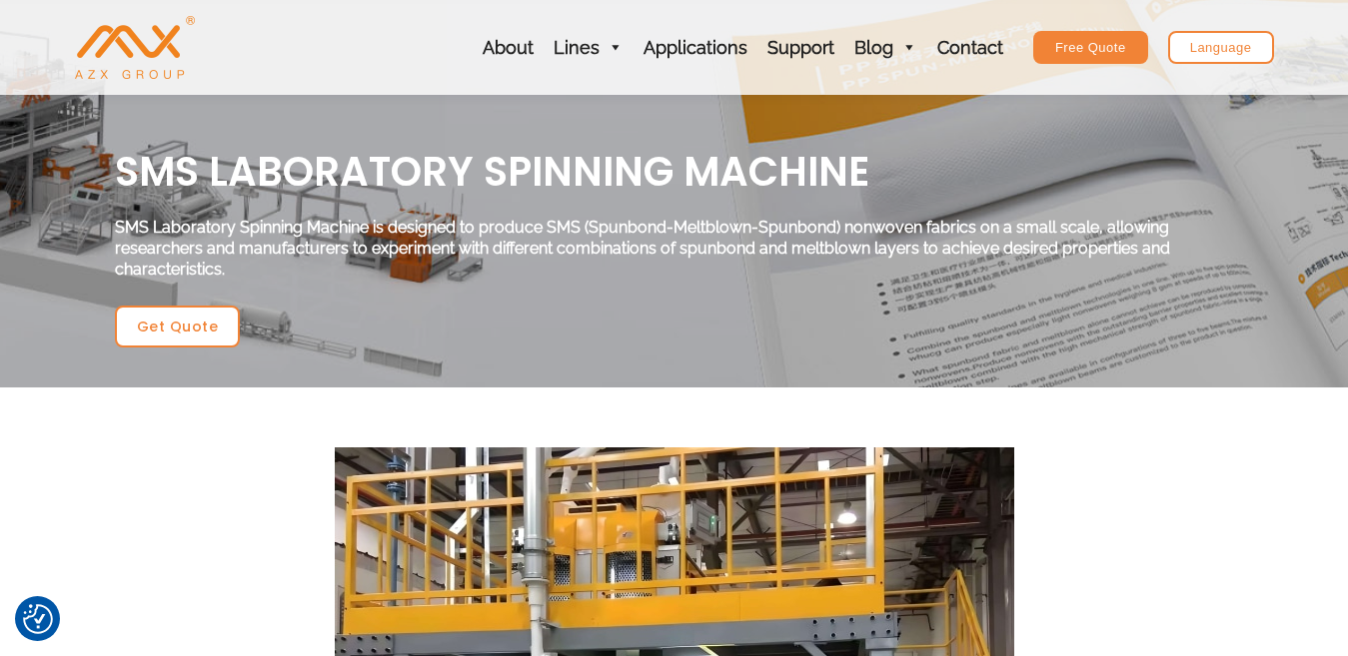
scroll to position [100, 0]
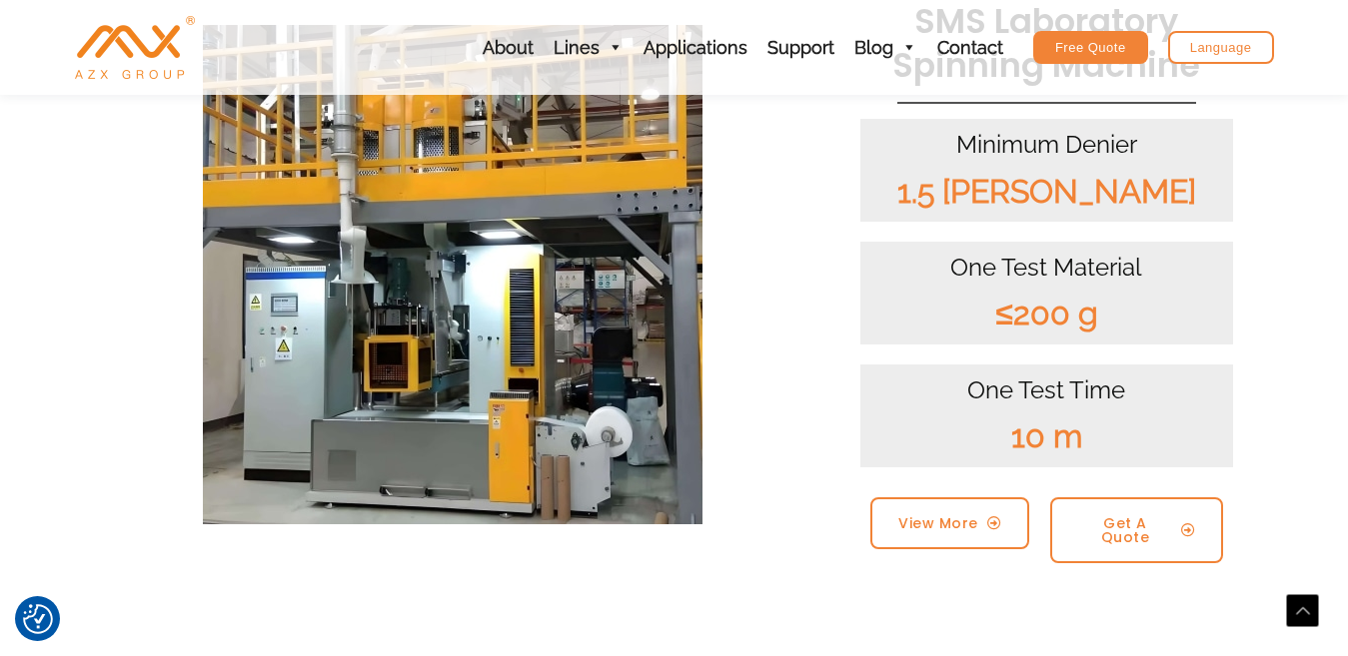
scroll to position [1948, 0]
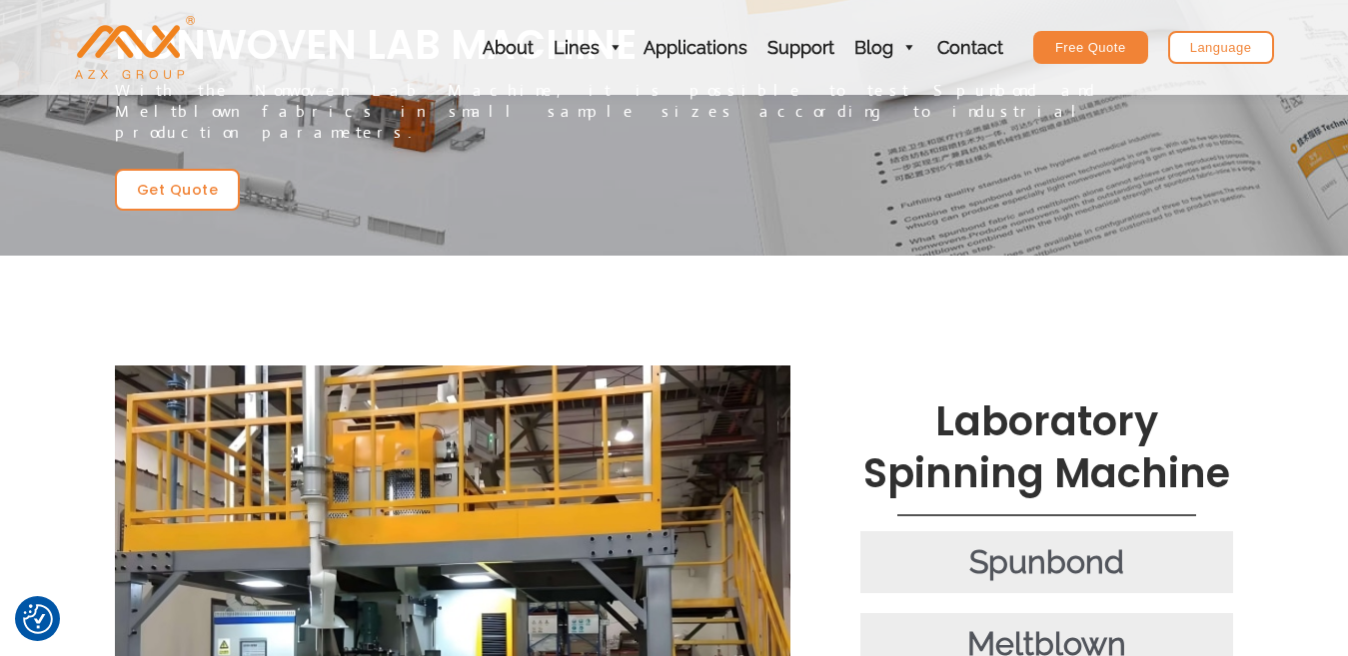
scroll to position [200, 0]
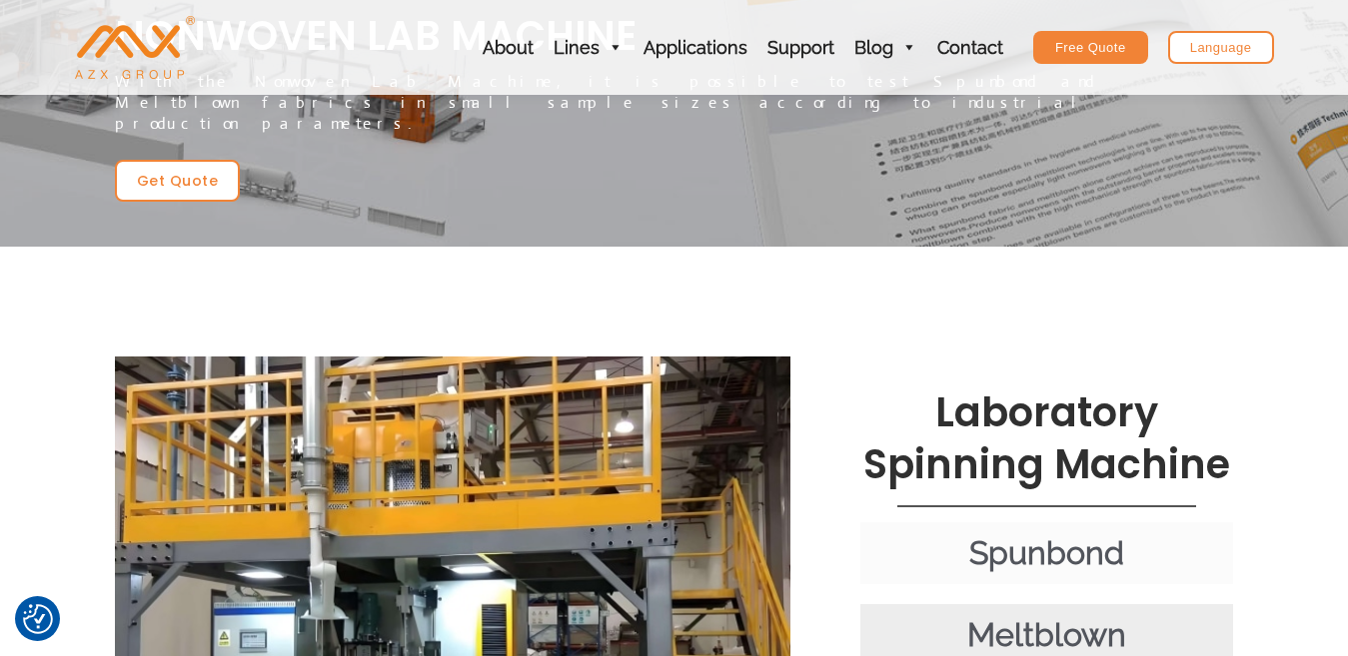
click at [1028, 533] on div "Spunbond" at bounding box center [1047, 554] width 354 height 42
click at [1033, 533] on div "Spunbond" at bounding box center [1047, 554] width 354 height 42
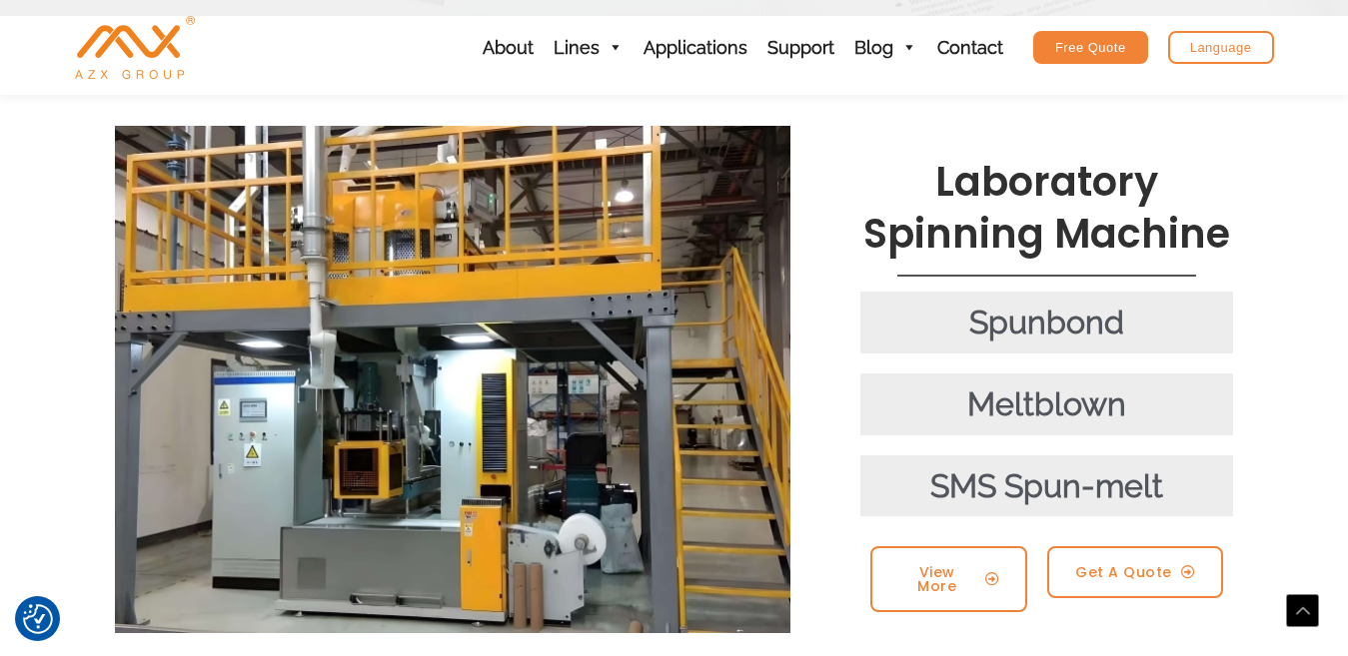
scroll to position [300, 0]
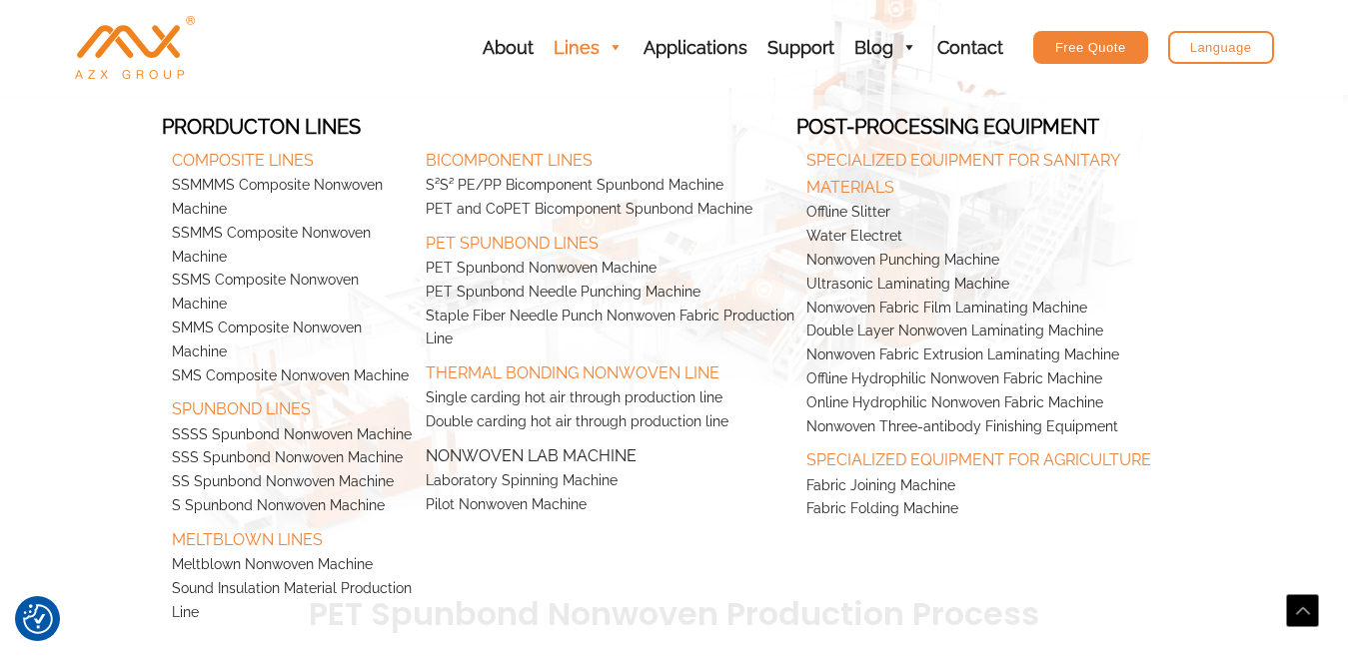
click at [526, 455] on link "Nonwoven Lab Machine" at bounding box center [606, 452] width 381 height 35
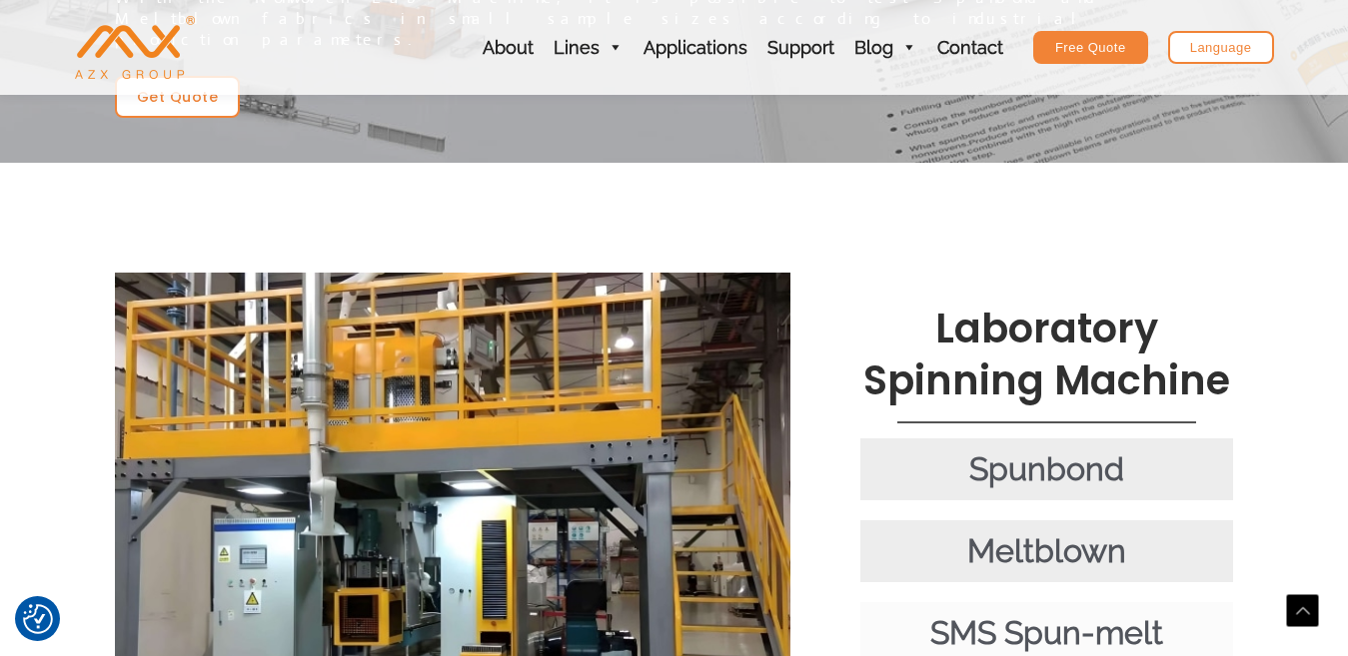
scroll to position [400, 0]
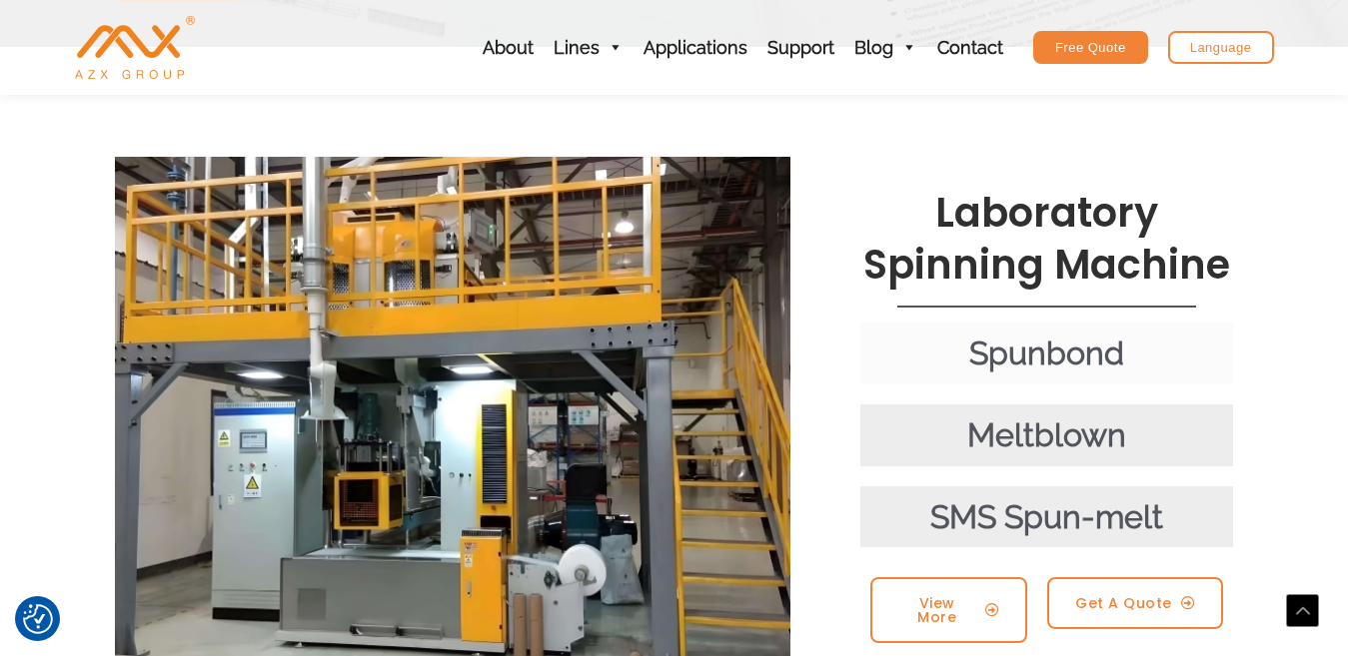
click at [970, 333] on div "Spunbond" at bounding box center [1047, 354] width 354 height 42
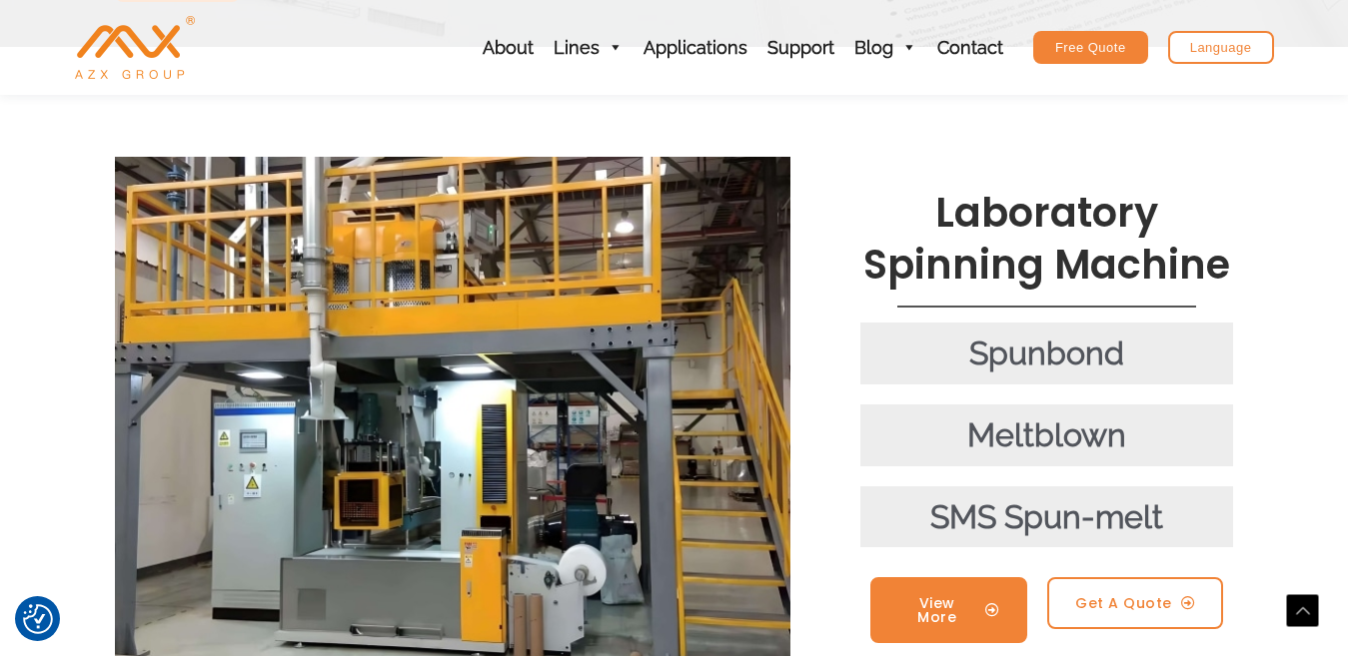
click at [943, 597] on span "View More" at bounding box center [937, 611] width 78 height 28
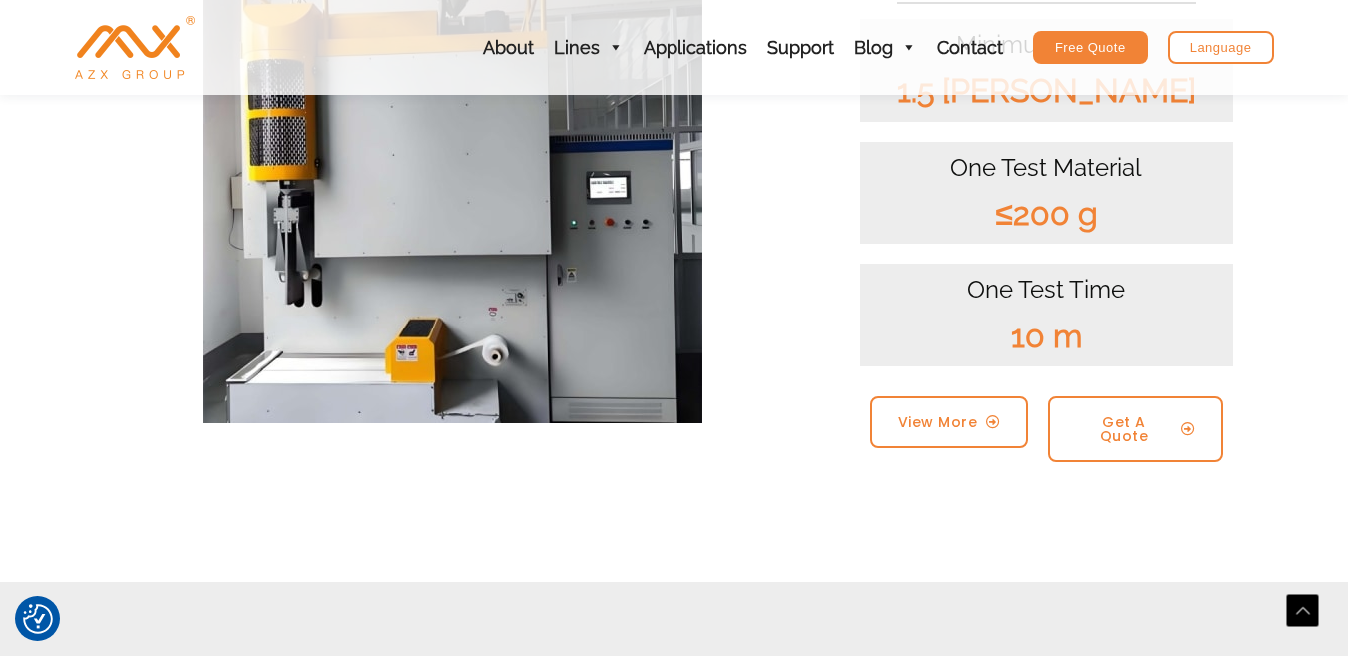
scroll to position [699, 0]
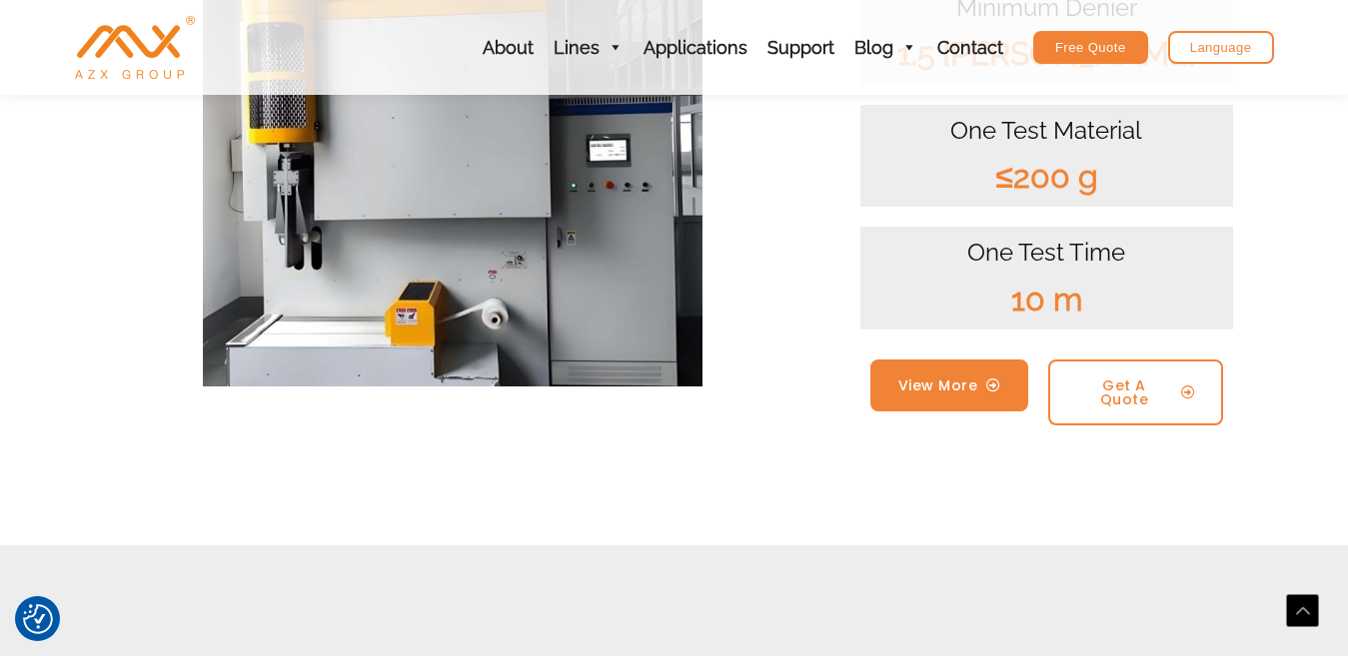
click at [936, 384] on span "View More" at bounding box center [937, 386] width 79 height 14
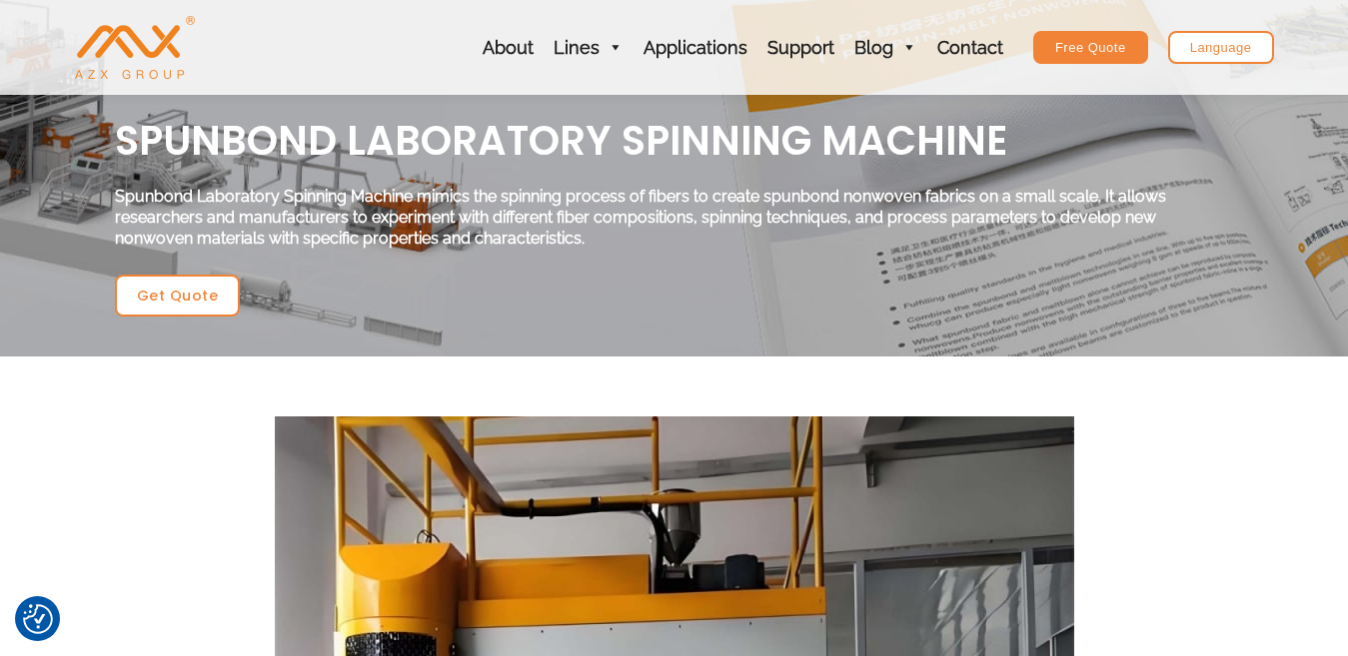
scroll to position [200, 0]
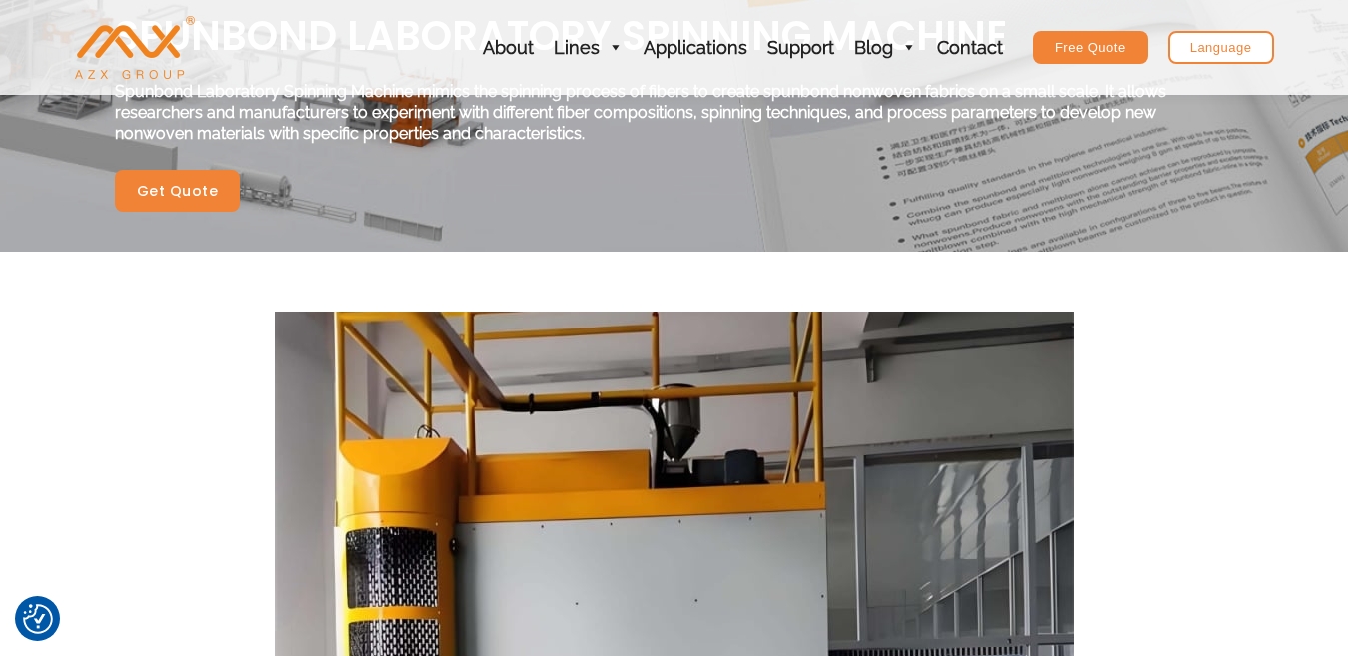
click at [184, 197] on span "Get Quote" at bounding box center [178, 191] width 82 height 14
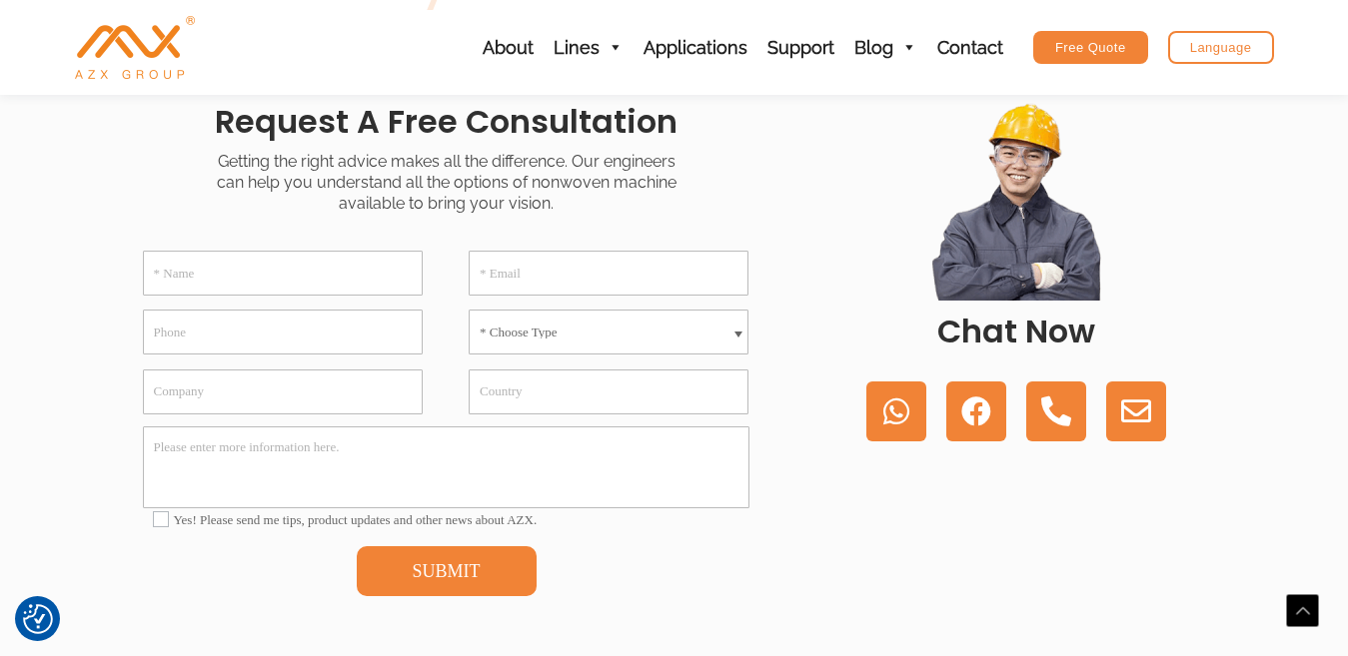
scroll to position [500, 0]
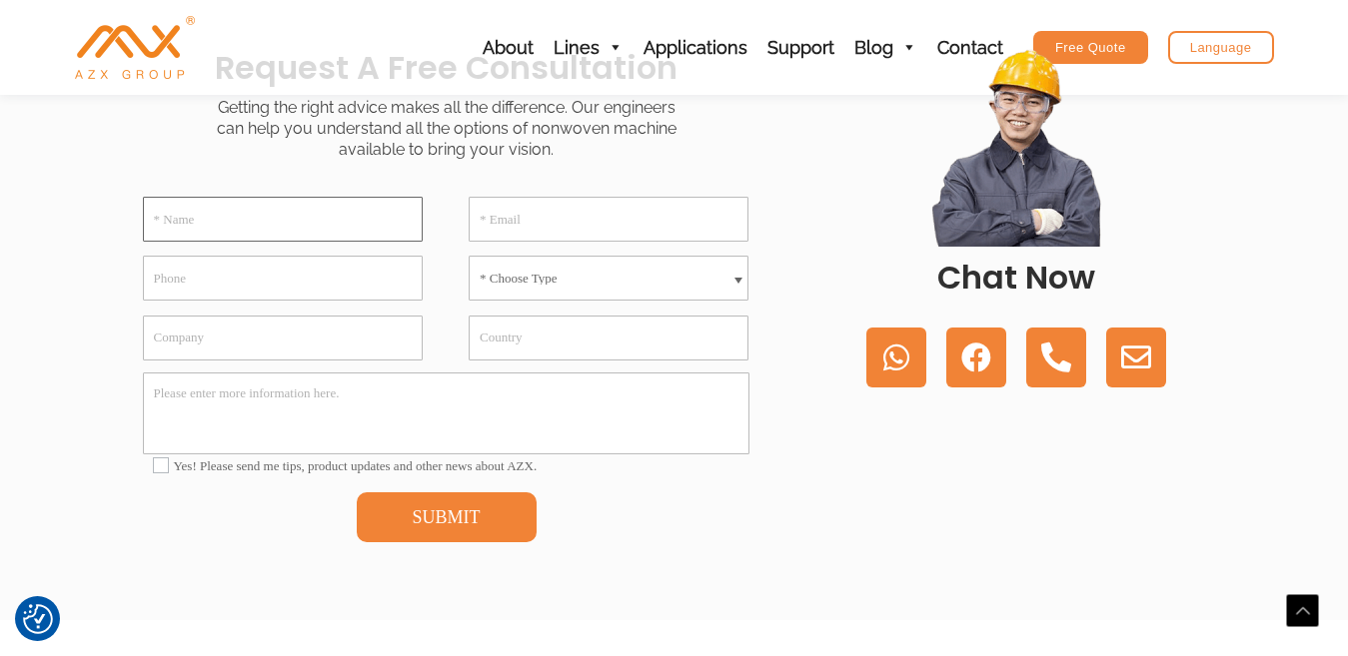
click at [187, 221] on input "* Name" at bounding box center [283, 219] width 280 height 45
type input "hosseini"
click at [496, 221] on input "* Email" at bounding box center [609, 219] width 280 height 45
type input "[EMAIL_ADDRESS][DOMAIN_NAME]"
click at [171, 277] on input "Phone" at bounding box center [283, 278] width 280 height 45
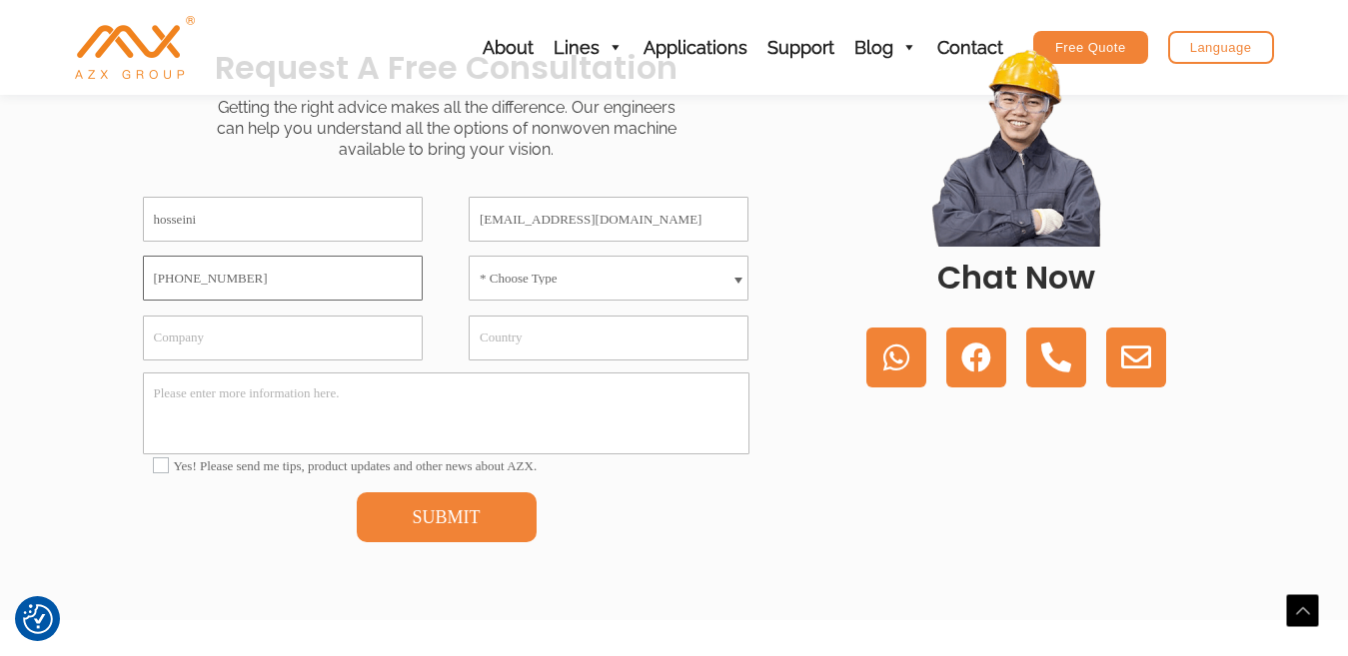
type input "[PHONE_NUMBER]"
click at [740, 278] on span at bounding box center [738, 283] width 8 height 10
click at [177, 331] on input "Company" at bounding box center [283, 338] width 280 height 45
click at [488, 332] on input "Country" at bounding box center [609, 338] width 280 height 45
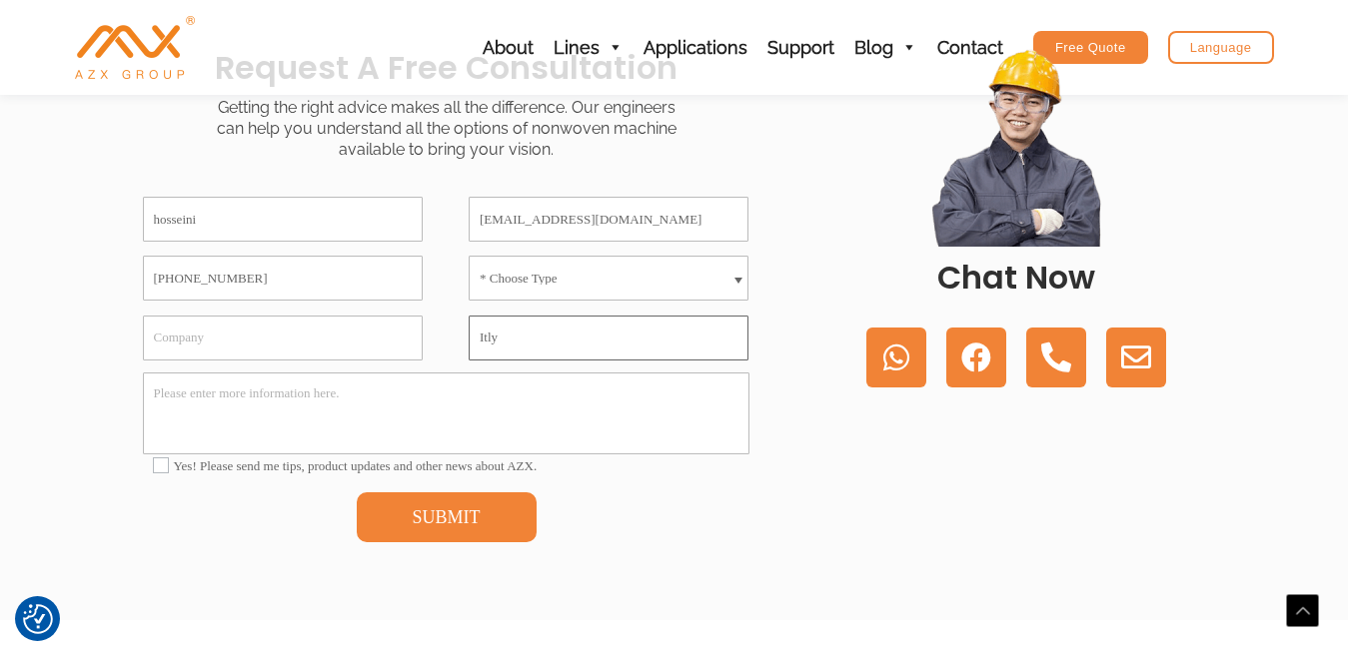
click at [491, 337] on input "Itly" at bounding box center [609, 338] width 280 height 45
type input "[GEOGRAPHIC_DATA]"
click at [173, 341] on input "Company" at bounding box center [283, 338] width 280 height 45
click at [177, 336] on input "meltex spa" at bounding box center [283, 338] width 280 height 45
type input "[PERSON_NAME] spa"
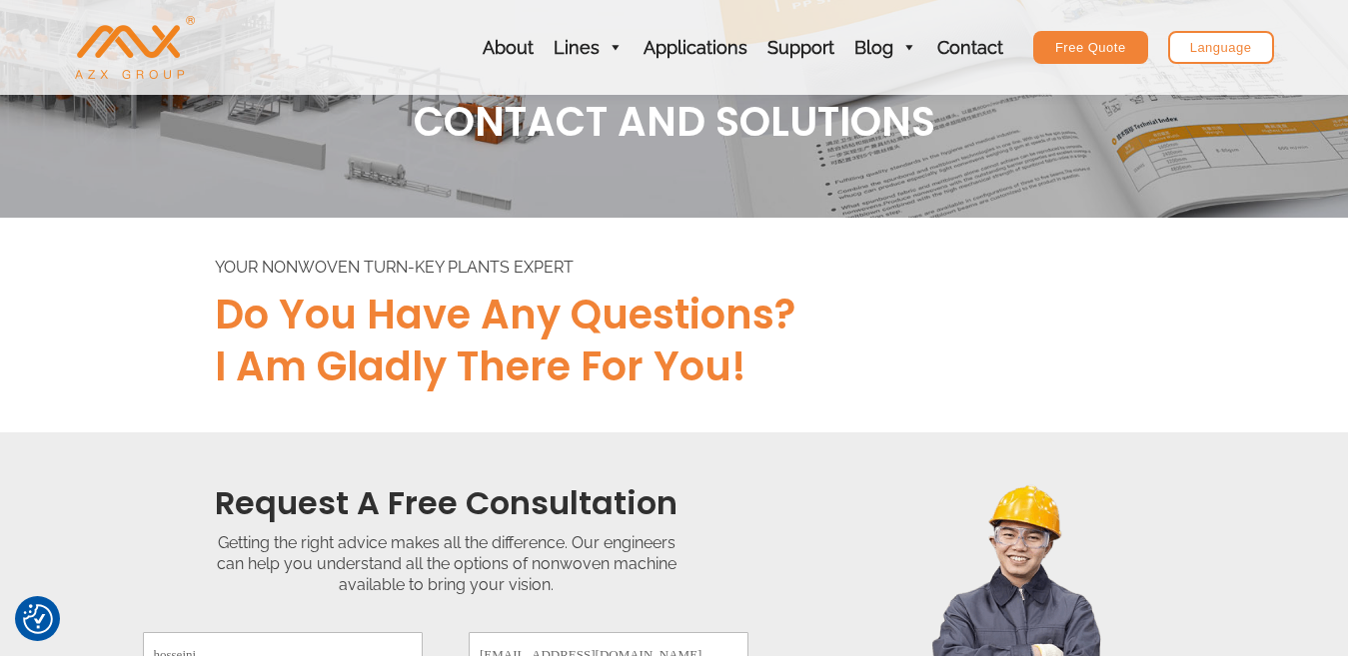
scroll to position [0, 0]
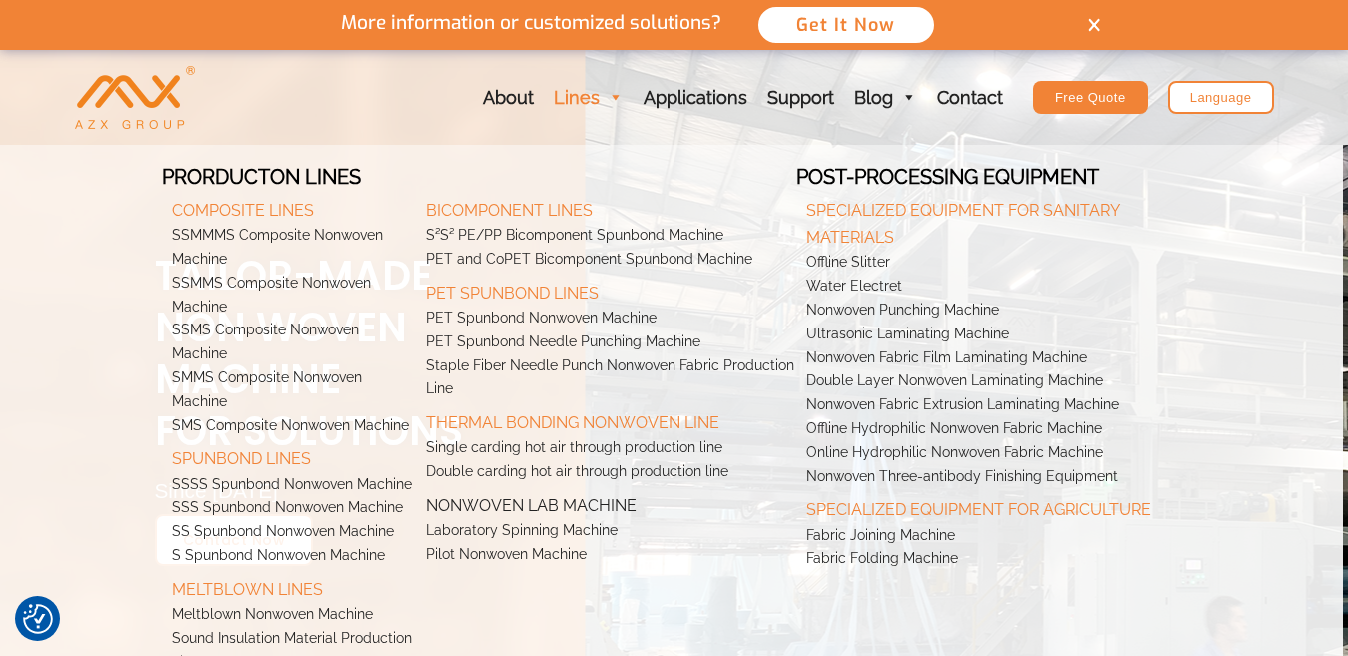
click at [496, 508] on link "Nonwoven Lab Machine" at bounding box center [606, 502] width 381 height 35
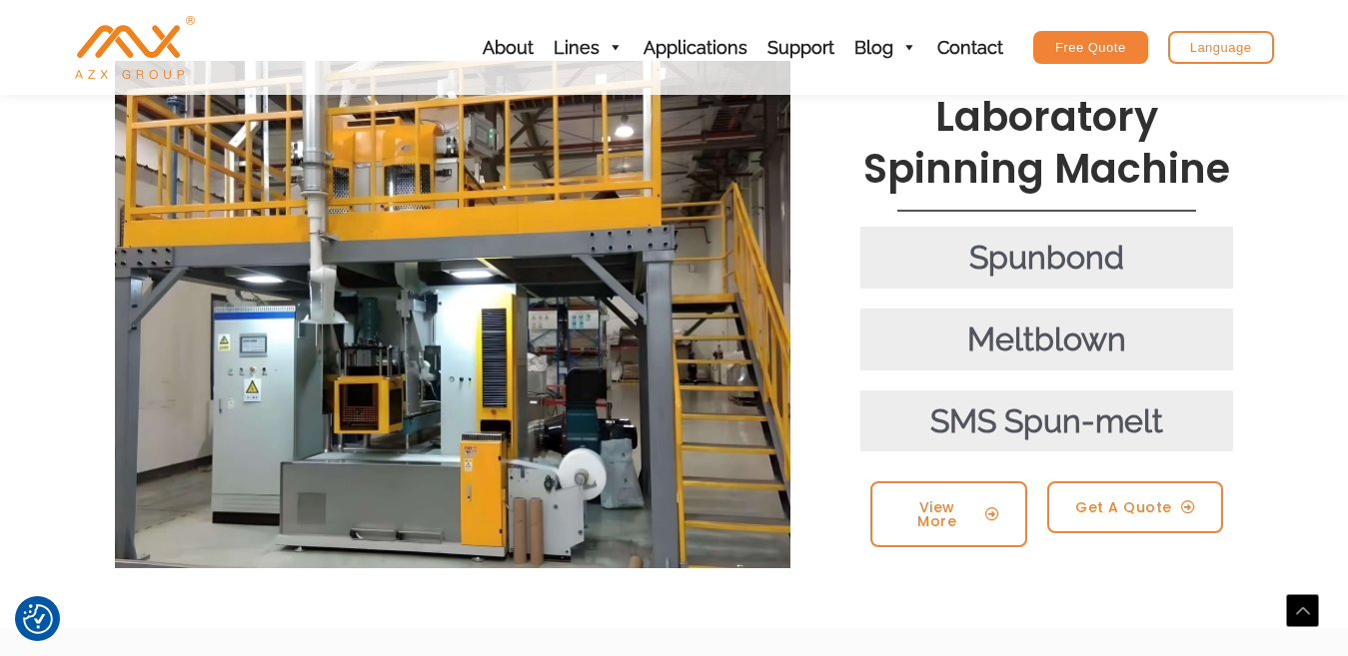
scroll to position [500, 0]
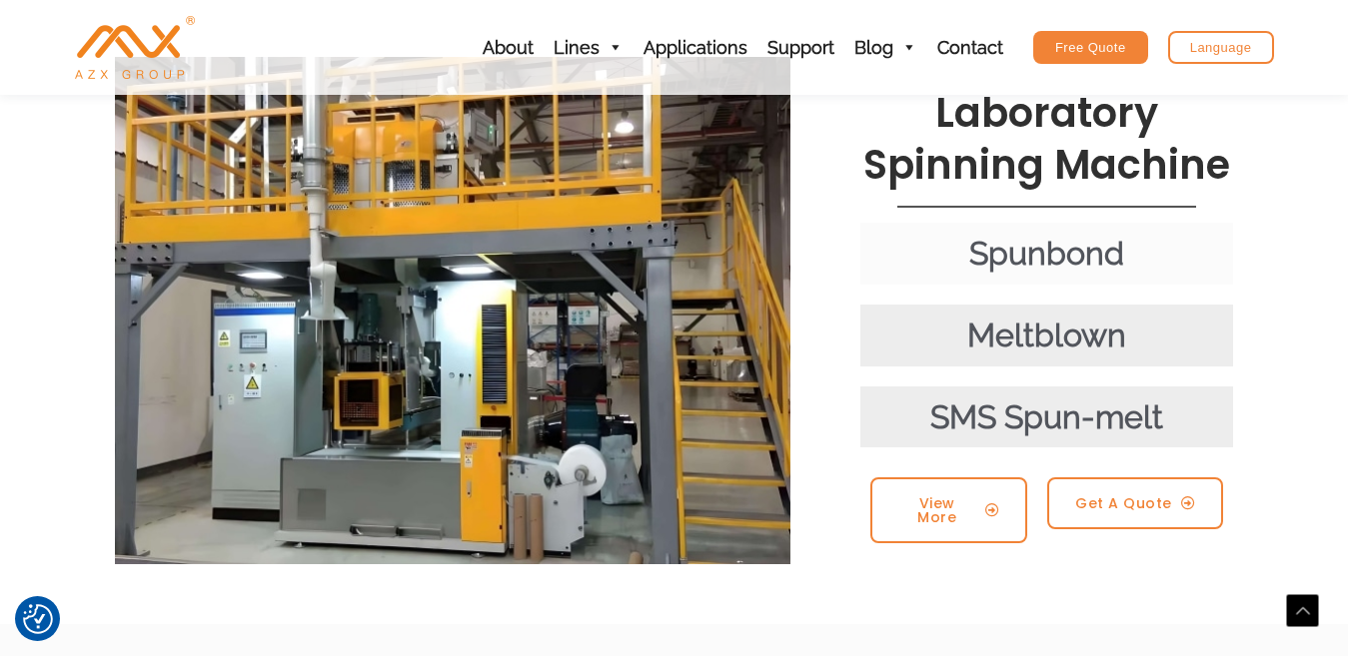
click at [1033, 233] on div "Spunbond" at bounding box center [1047, 254] width 354 height 42
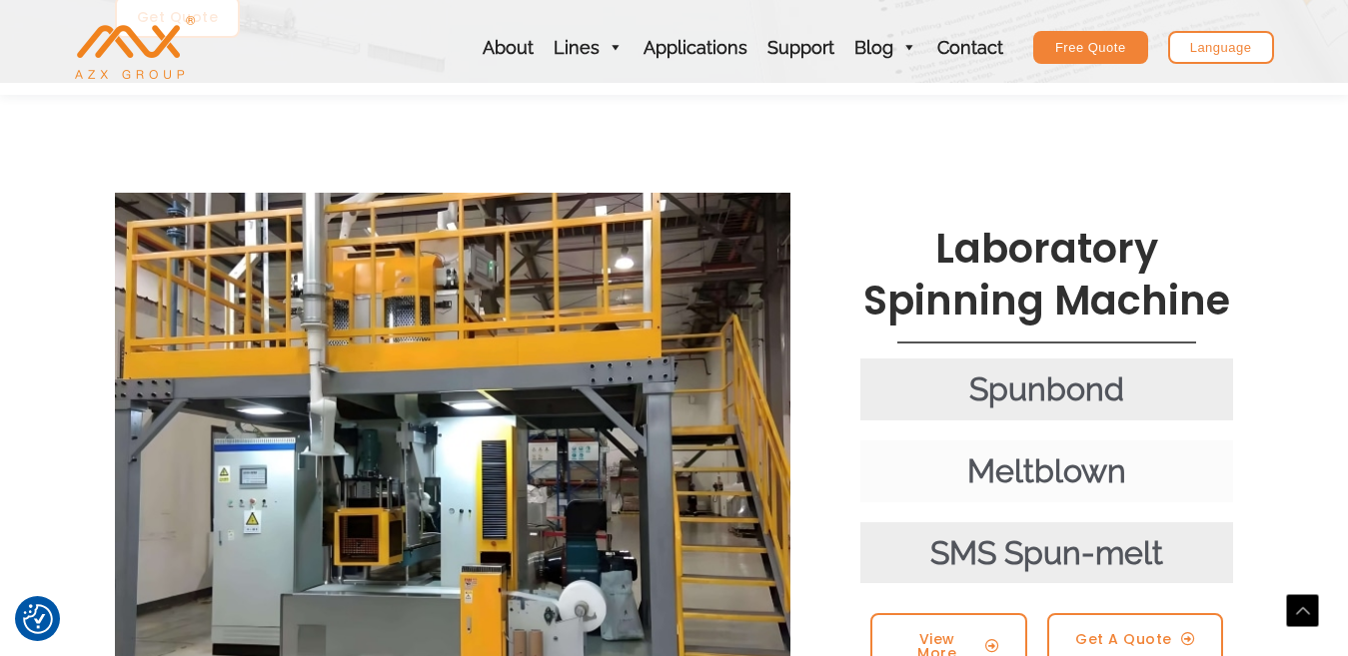
scroll to position [400, 0]
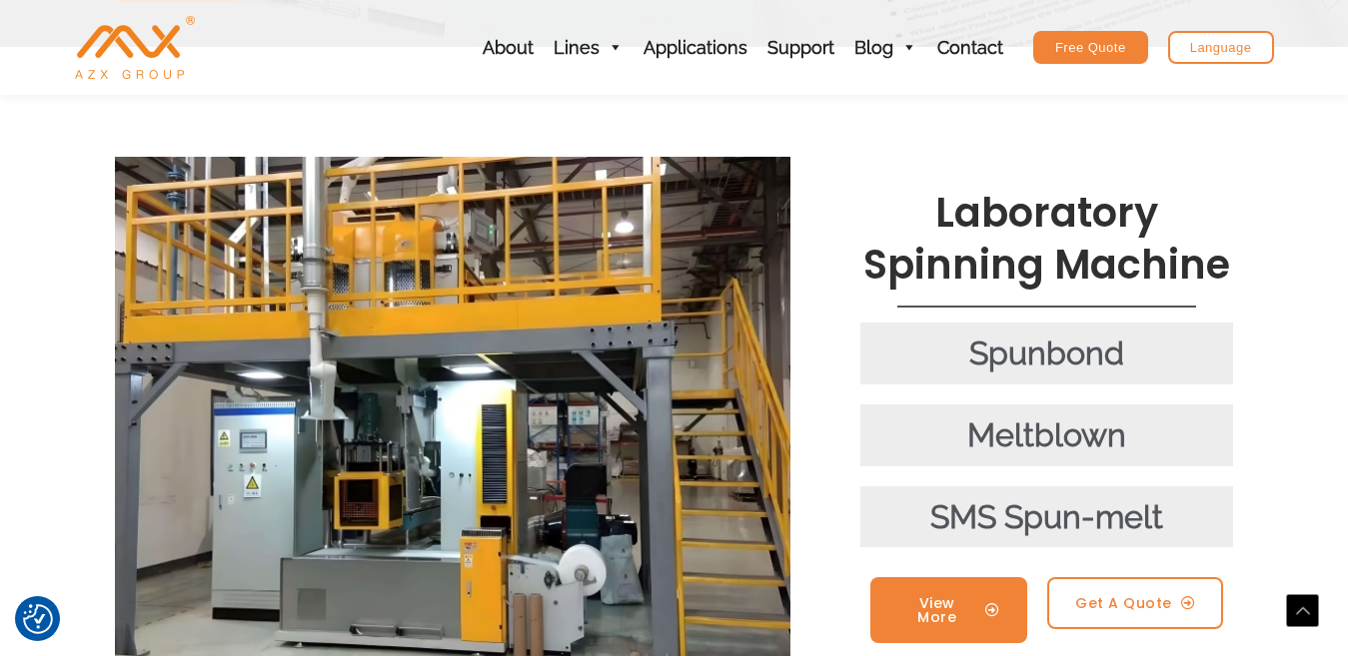
click at [941, 597] on span "View More" at bounding box center [937, 611] width 78 height 28
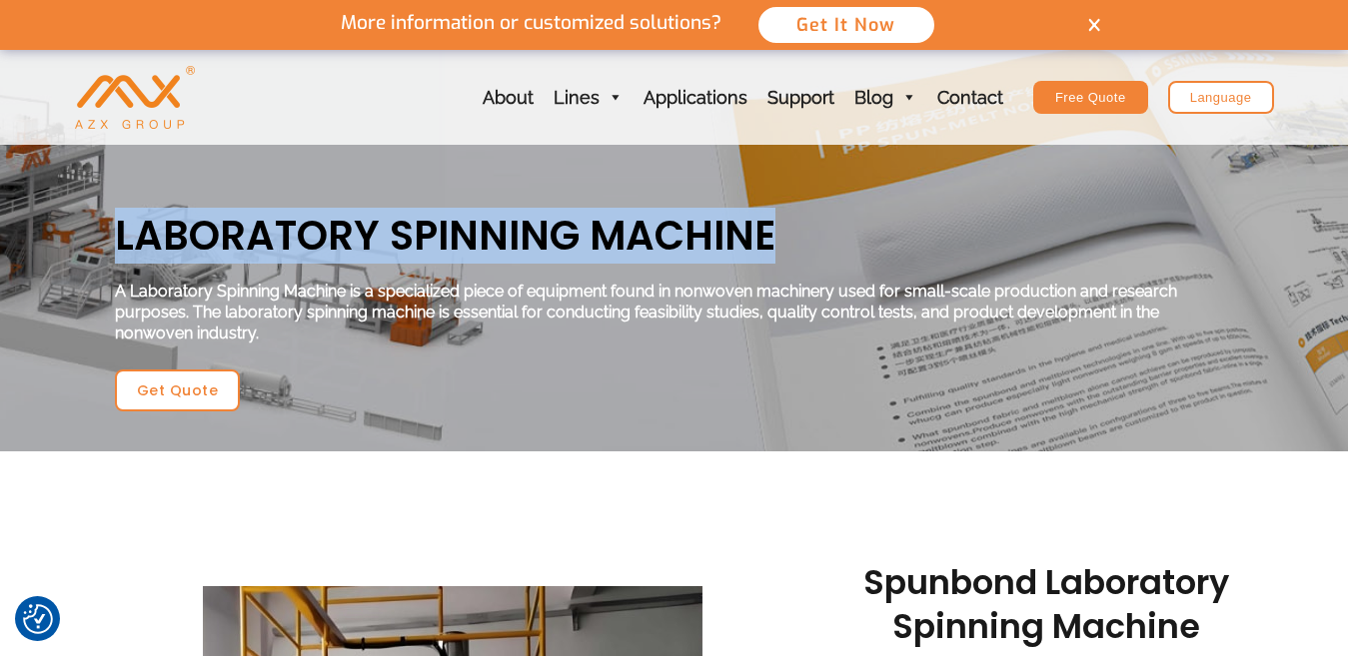
drag, startPoint x: 796, startPoint y: 238, endPoint x: 109, endPoint y: 220, distance: 687.7
click at [105, 225] on div "Laboratory Spinning Machine A Laboratory Spinning Machine is a specialized piec…" at bounding box center [674, 311] width 1139 height 222
copy h2 "Laboratory Spinning Machine"
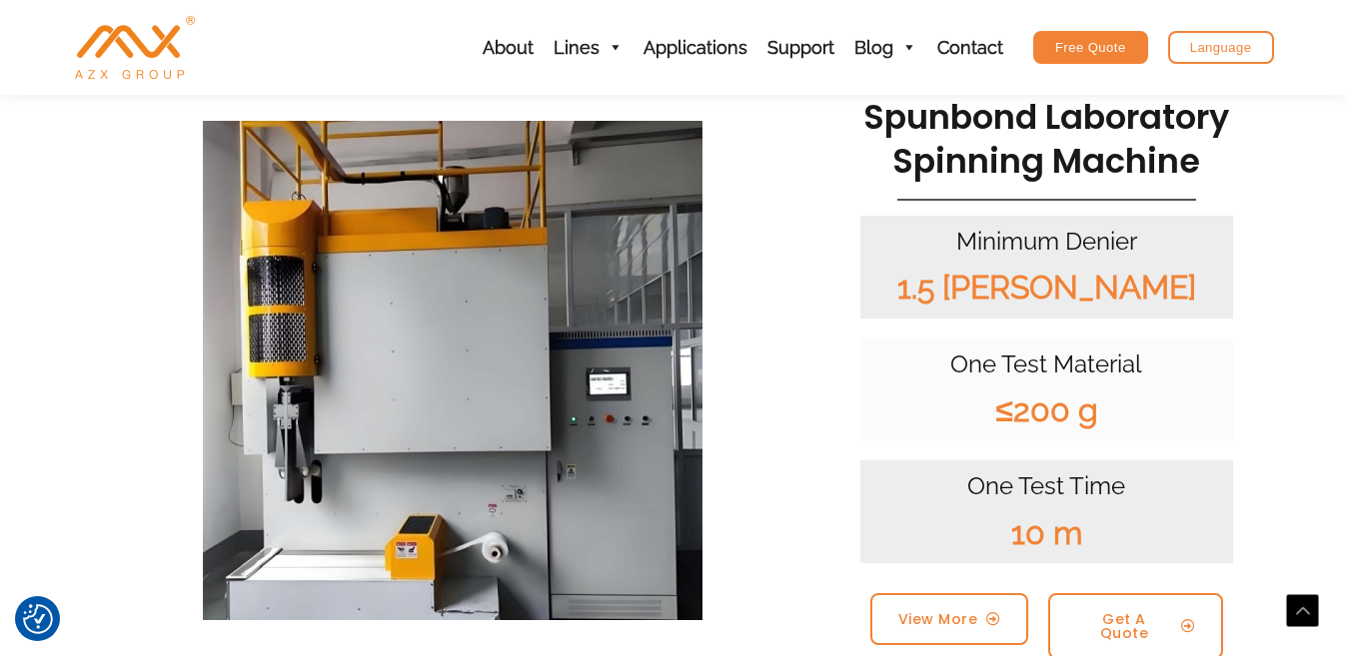
scroll to position [600, 0]
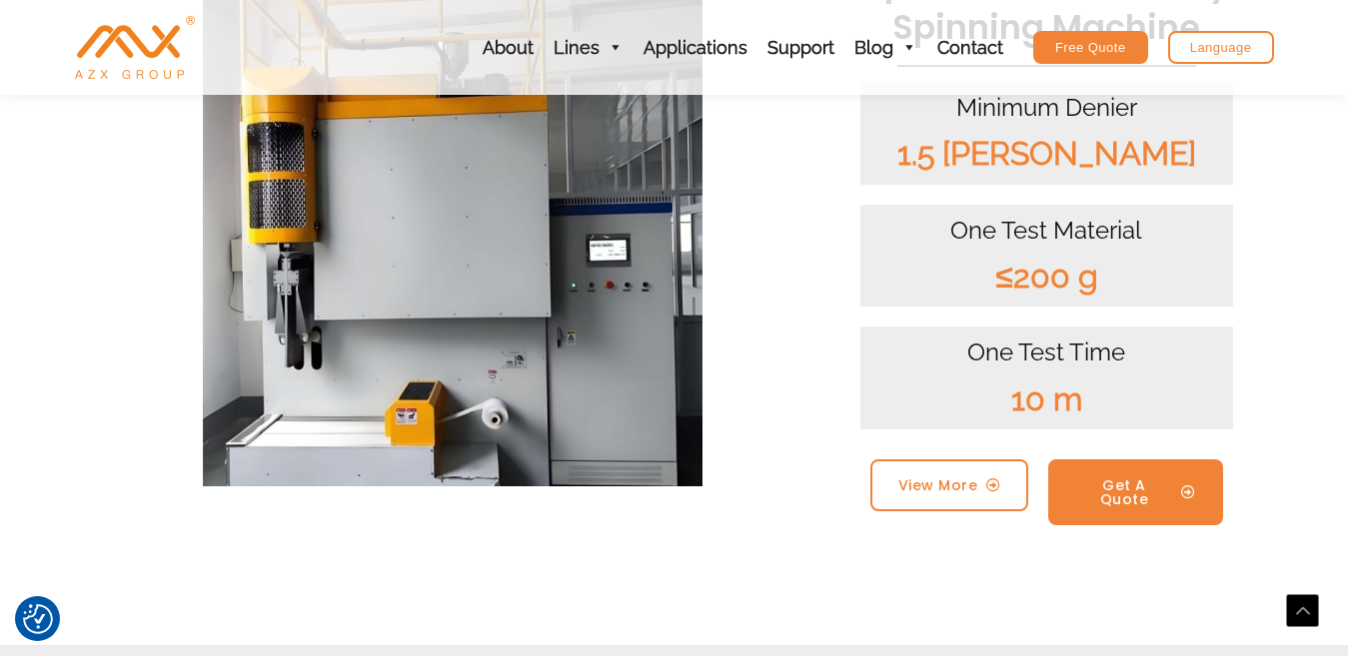
click at [1095, 490] on span "Get A Quote" at bounding box center [1123, 493] width 95 height 28
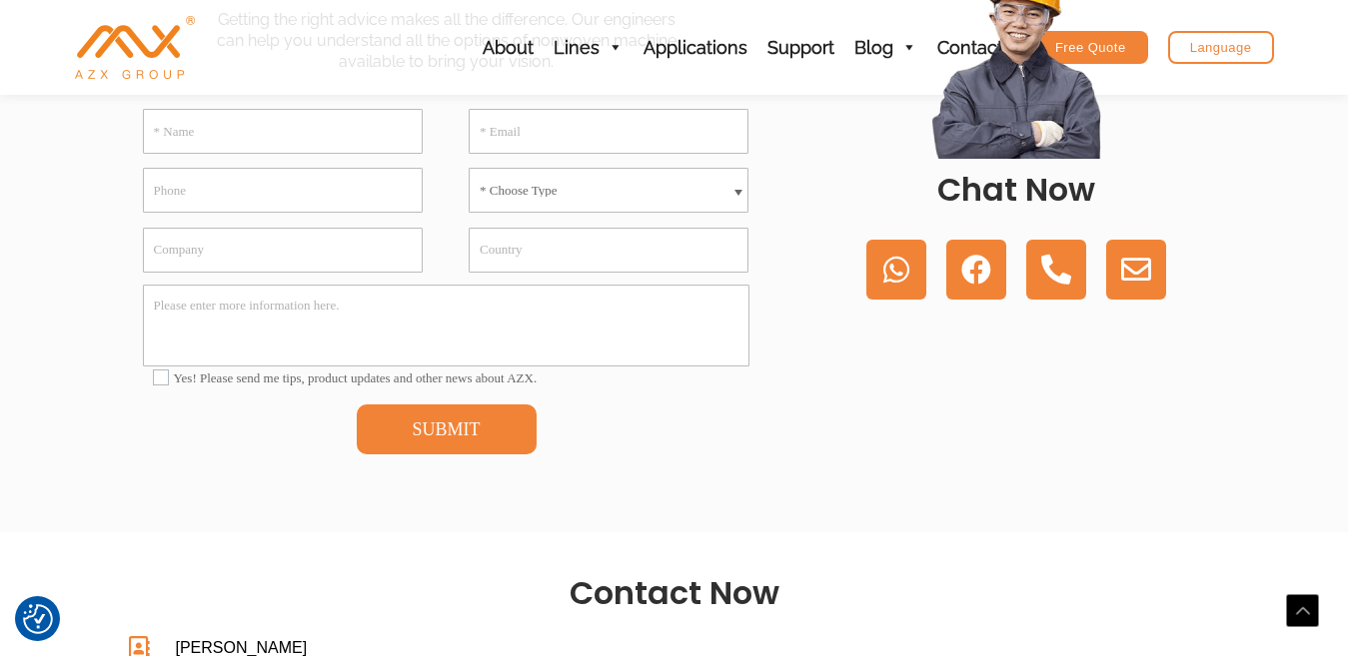
scroll to position [600, 0]
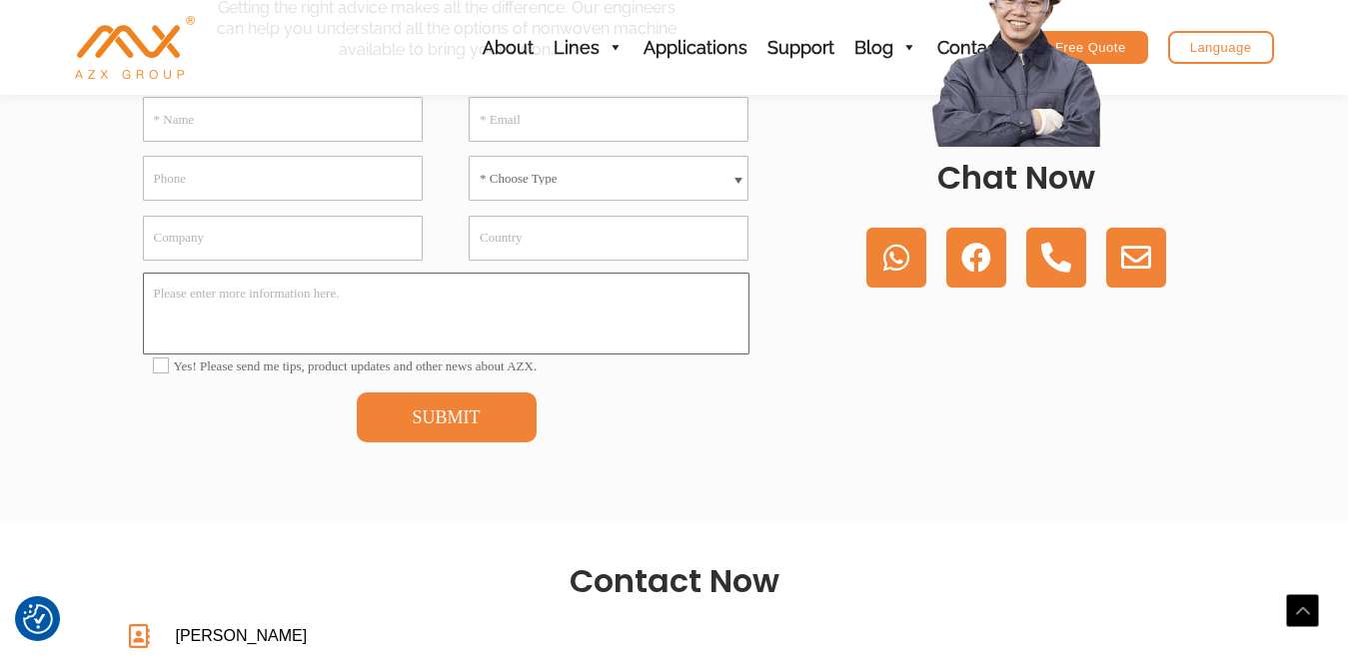
click at [163, 307] on textarea "Please enter more information here." at bounding box center [446, 314] width 607 height 82
type textarea "p"
click at [232, 316] on textarea "Mr,Tony pls. send to me a detailed quote" at bounding box center [446, 314] width 607 height 82
click at [356, 315] on textarea "Mr,Tony pls. send me a detailed quote" at bounding box center [446, 314] width 607 height 82
paste textarea "LABORATORY SPINNING MACHINE"
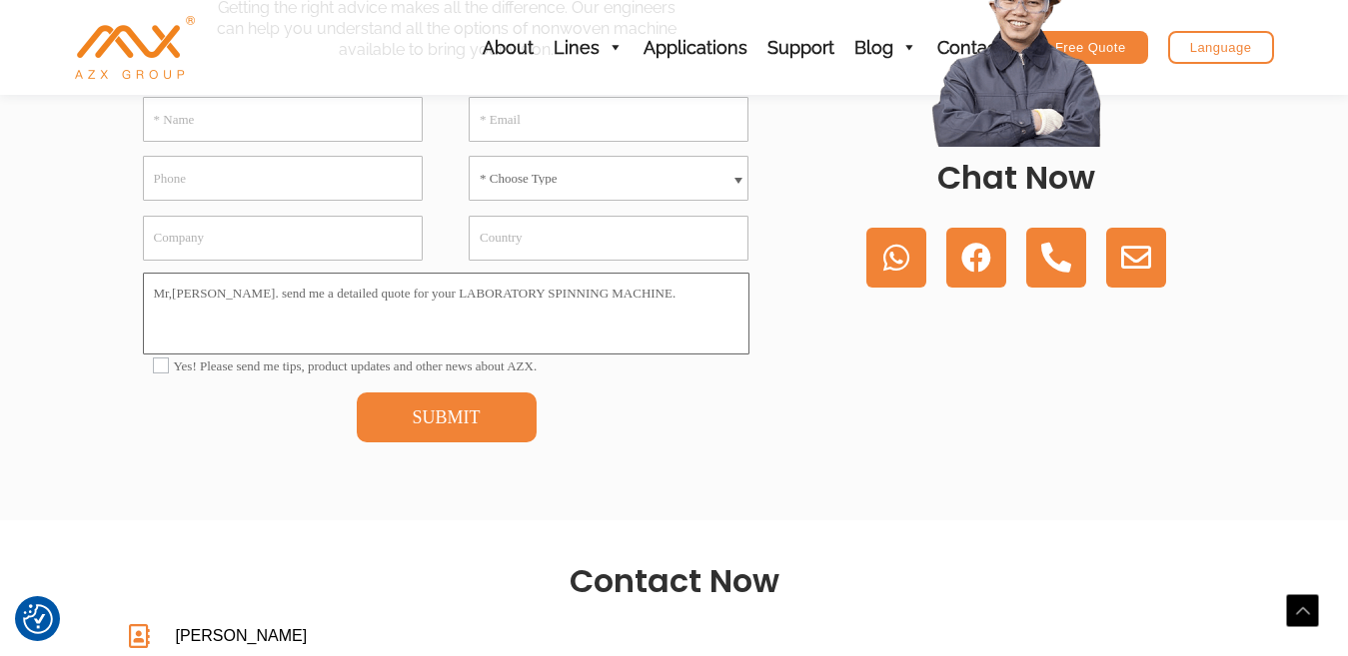
type textarea "Mr,Tony pls. send me a detailed quote for your LABORATORY SPINNING MACHINE."
click at [205, 124] on input "* Name" at bounding box center [283, 119] width 280 height 45
type input "hosseini"
click at [510, 119] on input "* Email" at bounding box center [609, 119] width 280 height 45
type input "hosseini@tin.it"
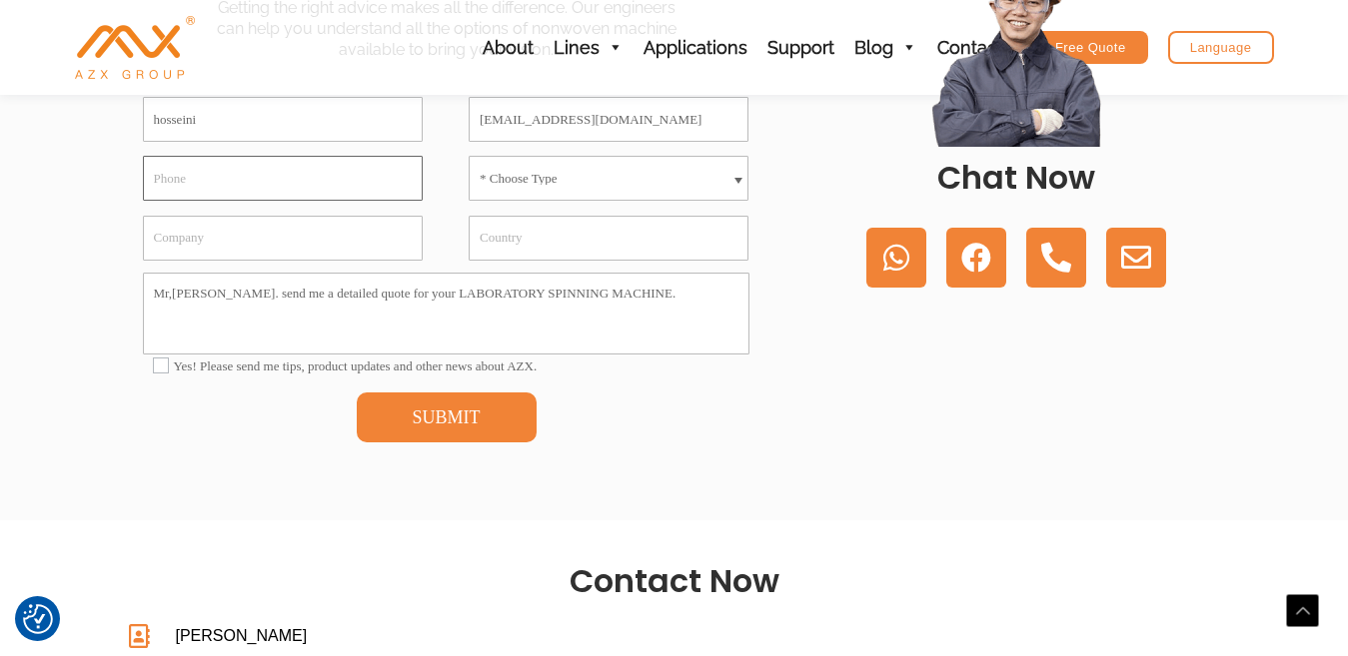
click at [171, 178] on input "Phone" at bounding box center [283, 178] width 280 height 45
type input "0033-335-6117054"
click at [735, 180] on span at bounding box center [738, 183] width 8 height 10
click at [739, 180] on span at bounding box center [738, 183] width 8 height 10
click at [503, 238] on input "Country" at bounding box center [609, 238] width 280 height 45
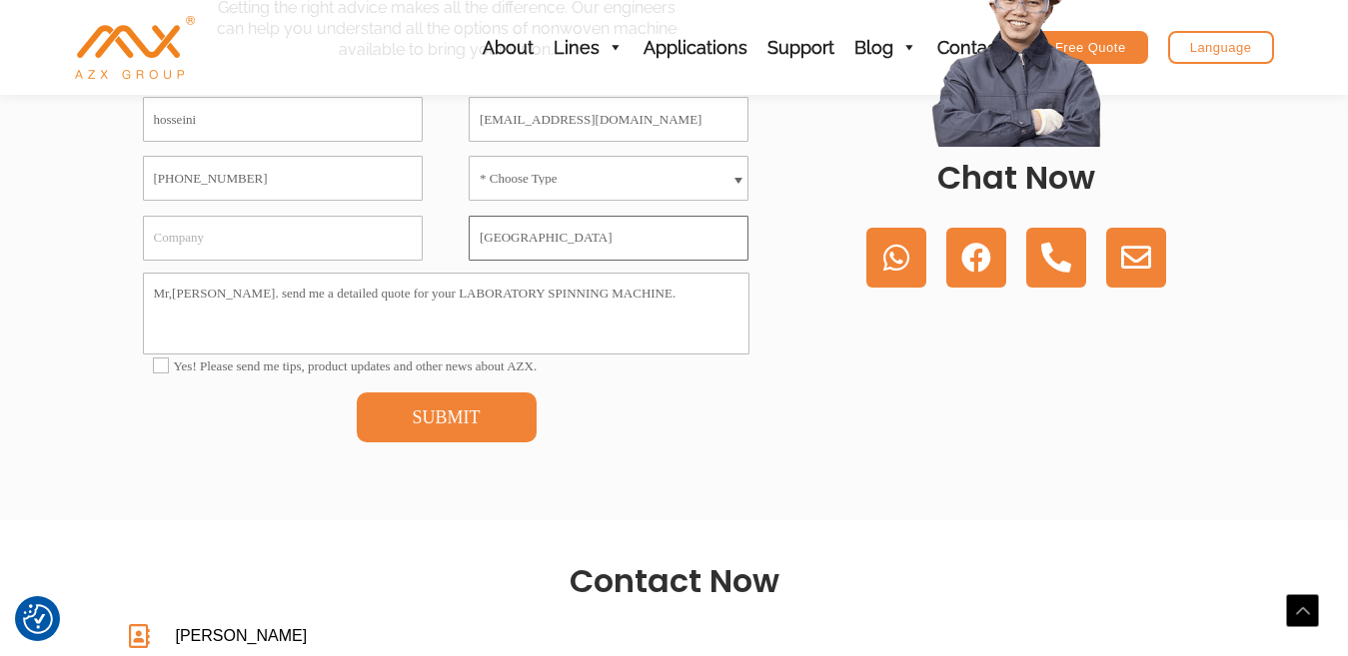
type input "Italy"
click at [195, 242] on input "Company" at bounding box center [283, 238] width 280 height 45
type input "melt-tex"
click at [164, 365] on input"] "Yes! Please send me tips, product updates and other news about AZX." at bounding box center [161, 366] width 16 height 16
checkbox input"] "true"
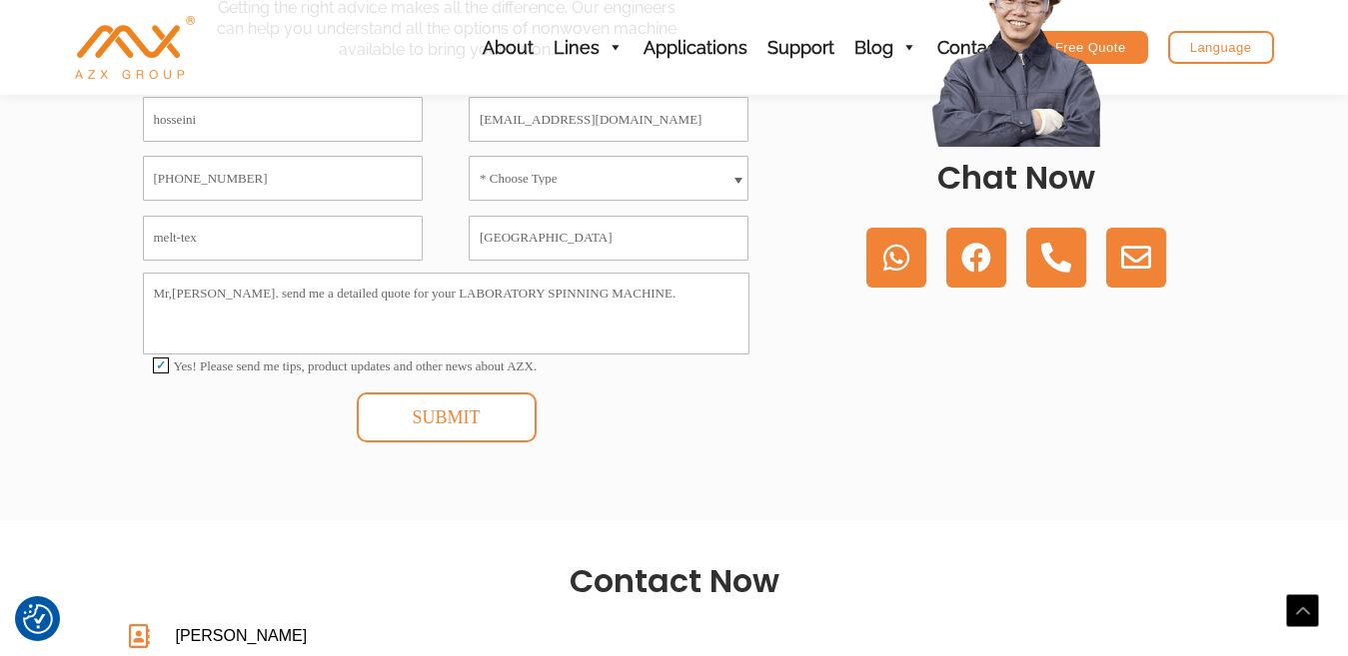
click at [445, 423] on button "SUBMIT" at bounding box center [447, 418] width 180 height 50
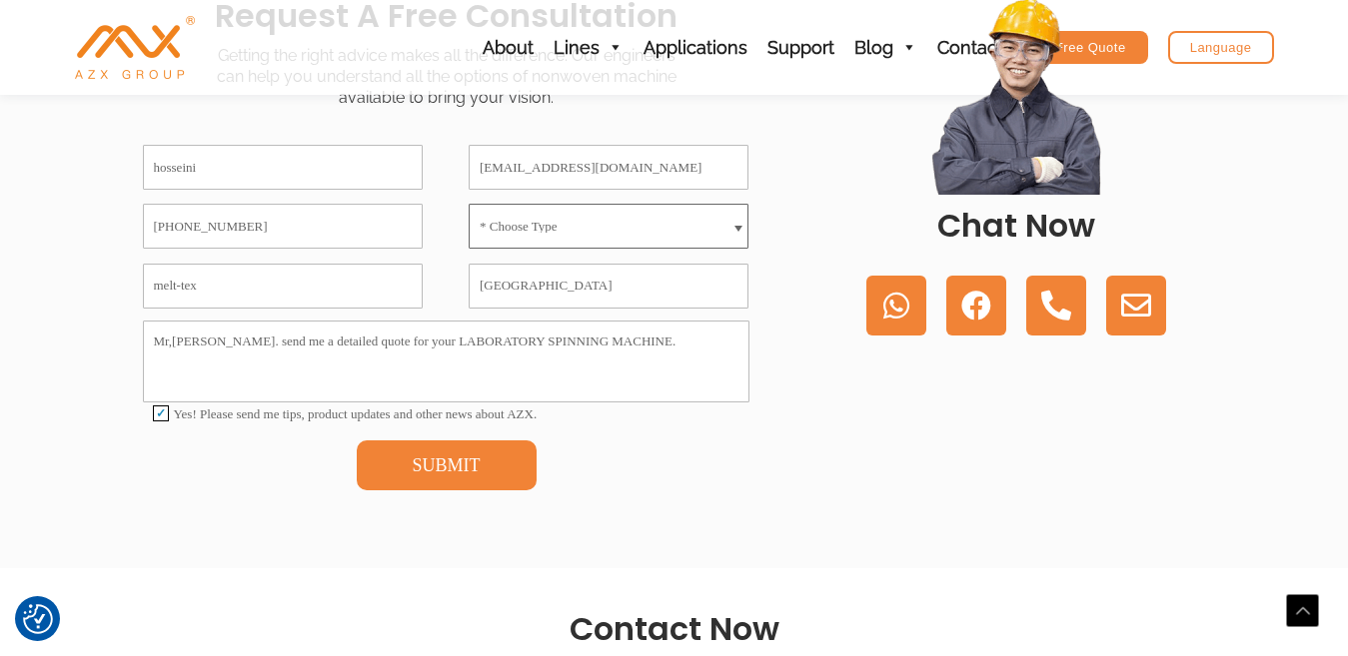
scroll to position [500, 0]
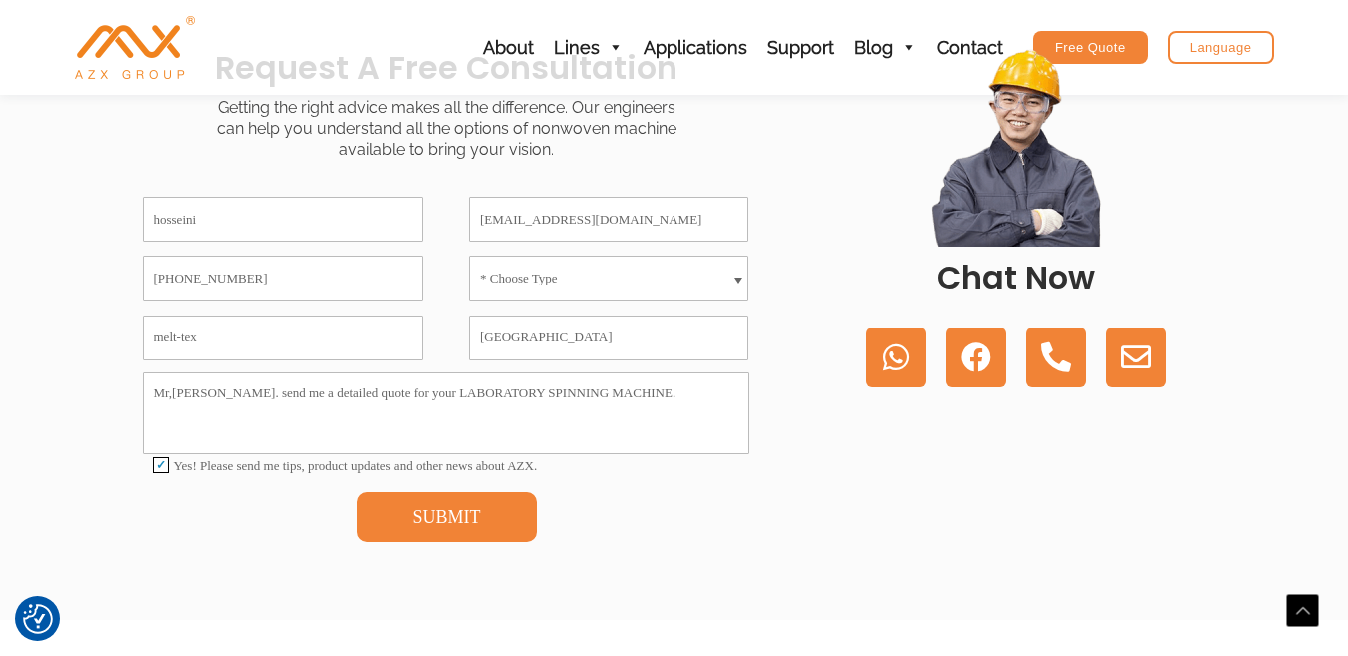
click at [734, 281] on span at bounding box center [738, 283] width 8 height 10
click at [735, 281] on span at bounding box center [738, 283] width 8 height 10
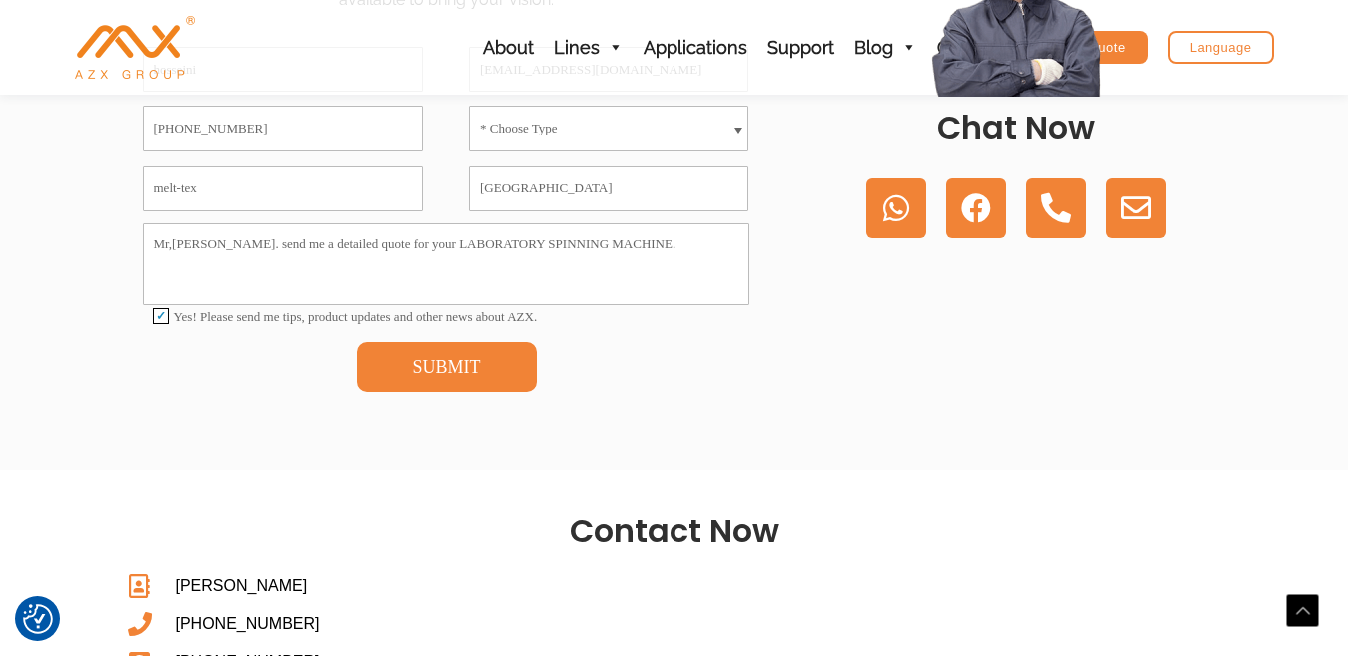
scroll to position [600, 0]
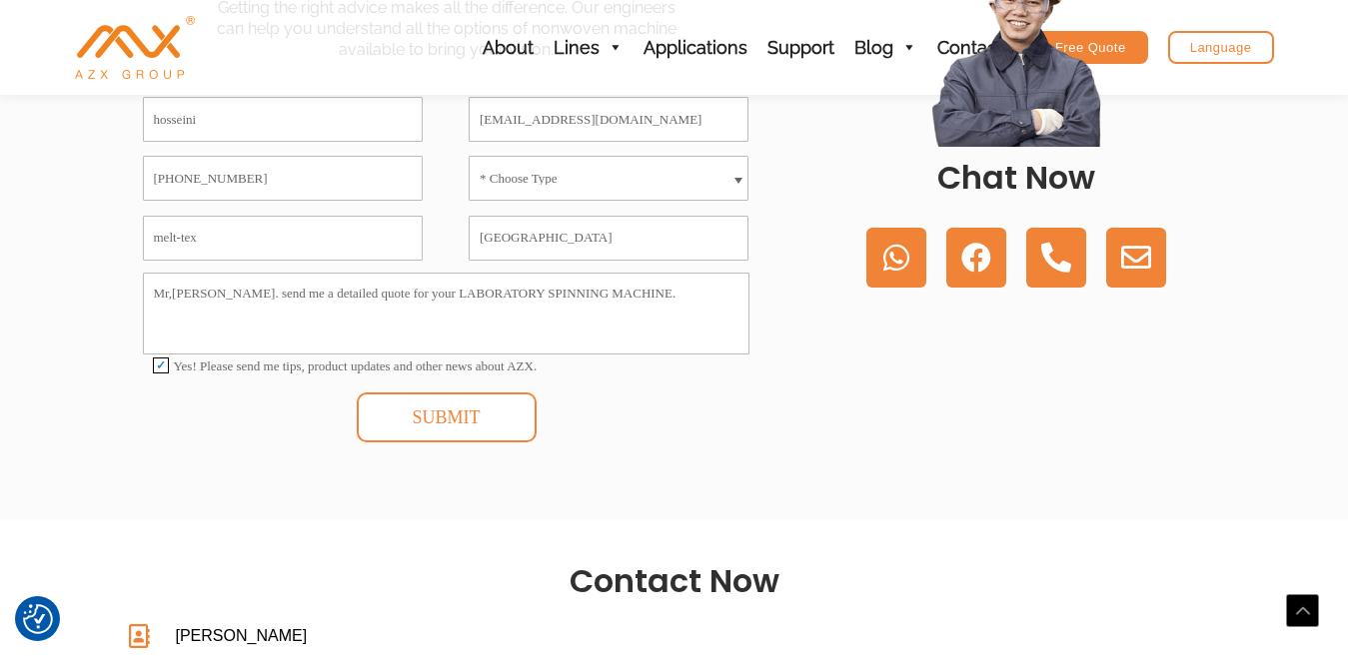
click at [459, 423] on button "SUBMIT" at bounding box center [447, 418] width 180 height 50
click at [592, 225] on input "Italy" at bounding box center [609, 238] width 280 height 45
click at [529, 167] on select "* Choose Type Meltblown Non woven Machine Spunbond Non woven Machine Spun-melt …" at bounding box center [609, 178] width 280 height 45
click at [528, 172] on select "* Choose Type Meltblown Non woven Machine Spunbond Non woven Machine Spun-melt …" at bounding box center [609, 178] width 280 height 45
click at [581, 175] on select "* Choose Type Meltblown Non woven Machine Spunbond Non woven Machine Spun-melt …" at bounding box center [609, 178] width 280 height 45
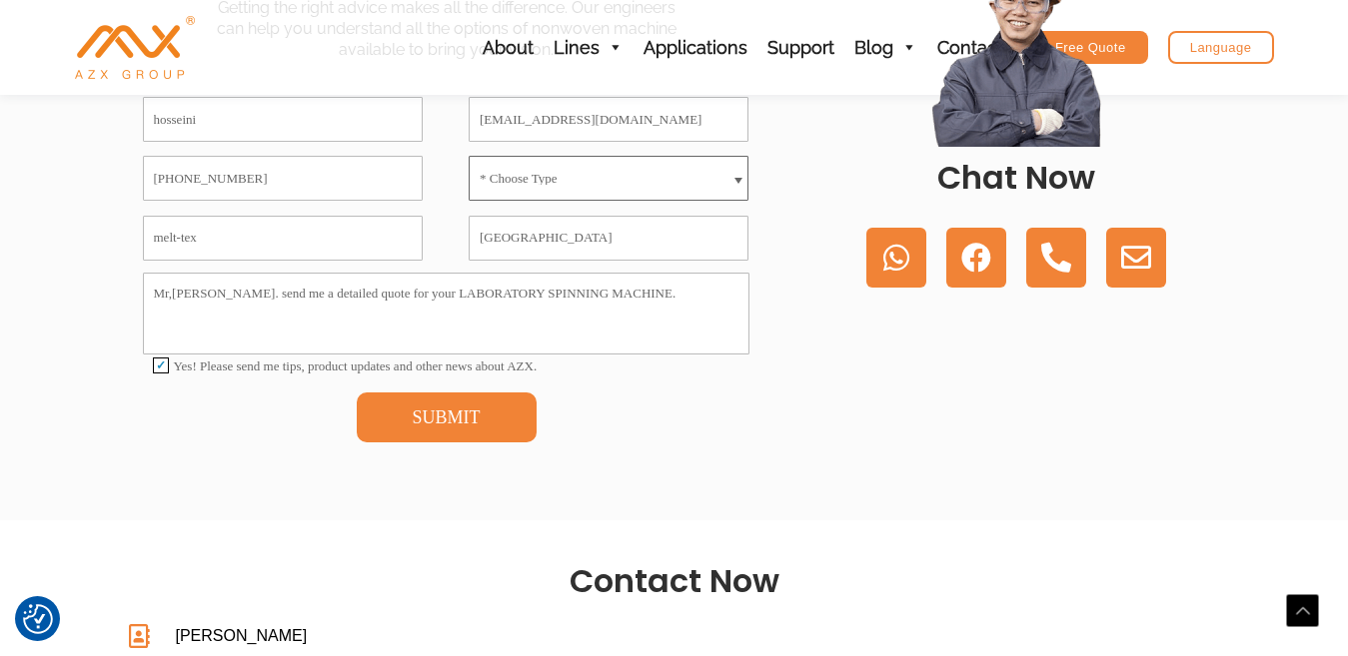
select select "Spunbond Non woven Machine"
click at [469, 156] on select "* Choose Type Meltblown Non woven Machine Spunbond Non woven Machine Spun-melt …" at bounding box center [609, 178] width 280 height 45
click at [430, 416] on button "SUBMIT" at bounding box center [447, 418] width 180 height 50
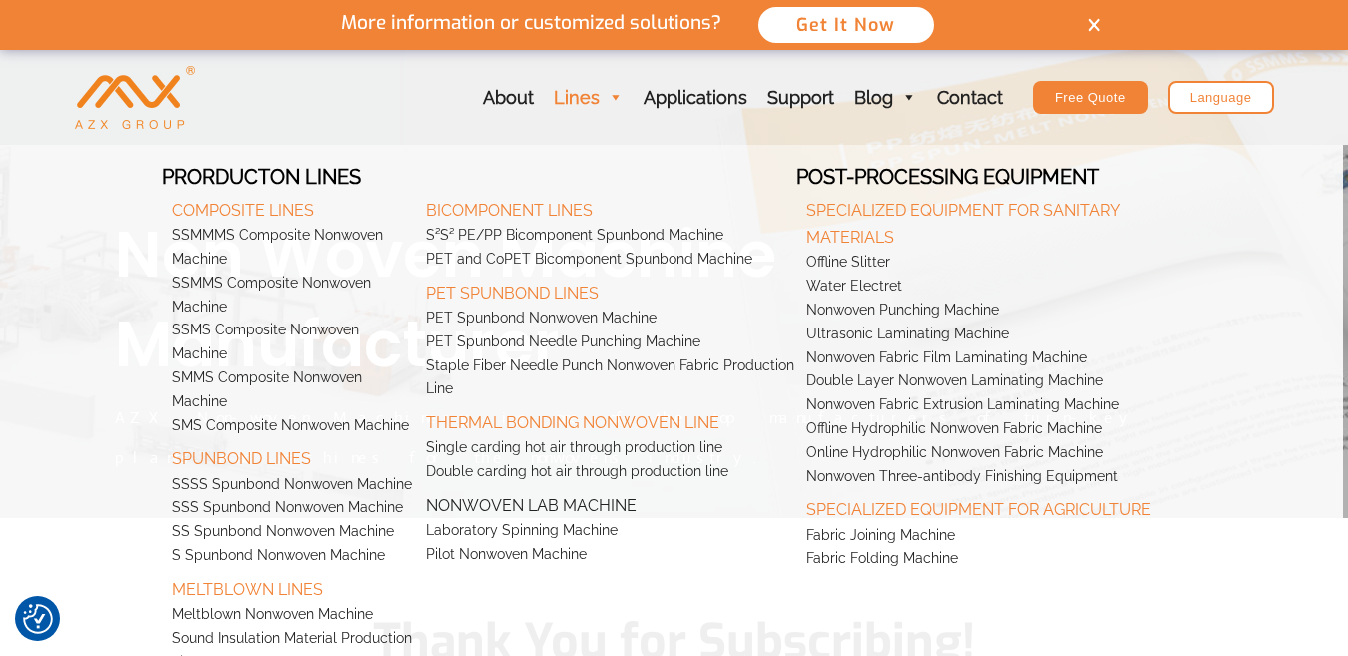
click at [497, 501] on link "Nonwoven Lab Machine" at bounding box center [606, 502] width 381 height 35
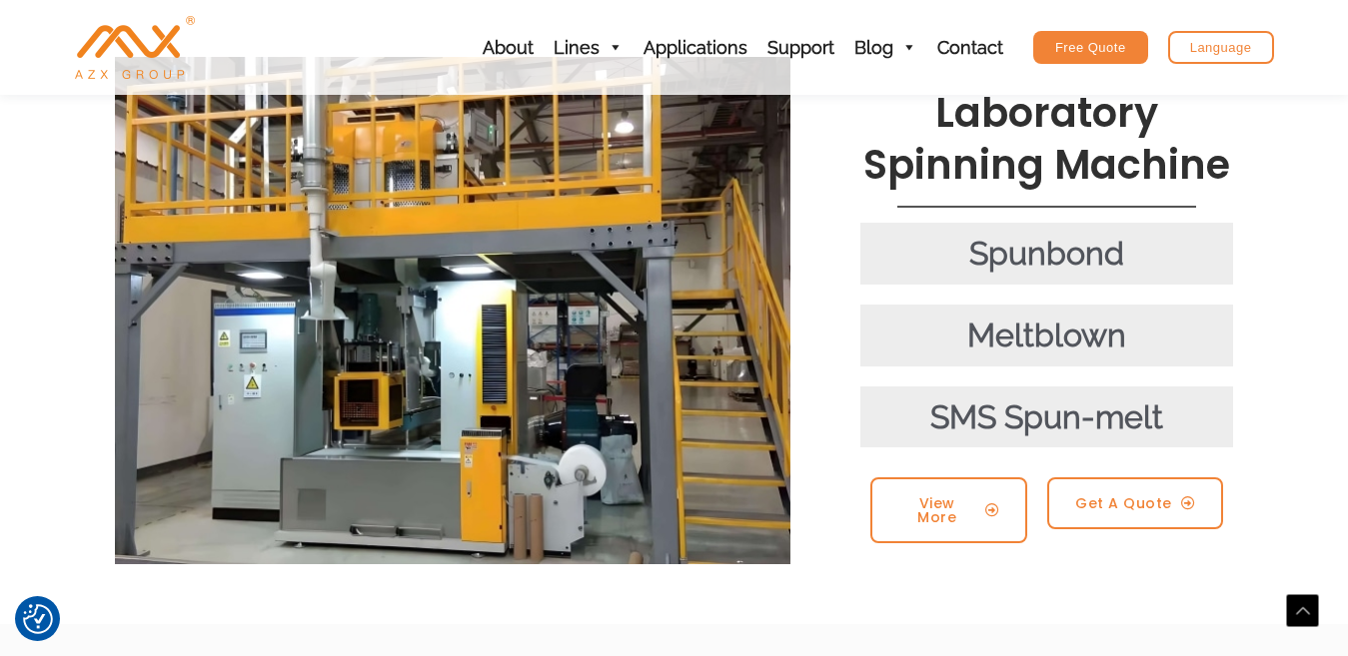
scroll to position [400, 0]
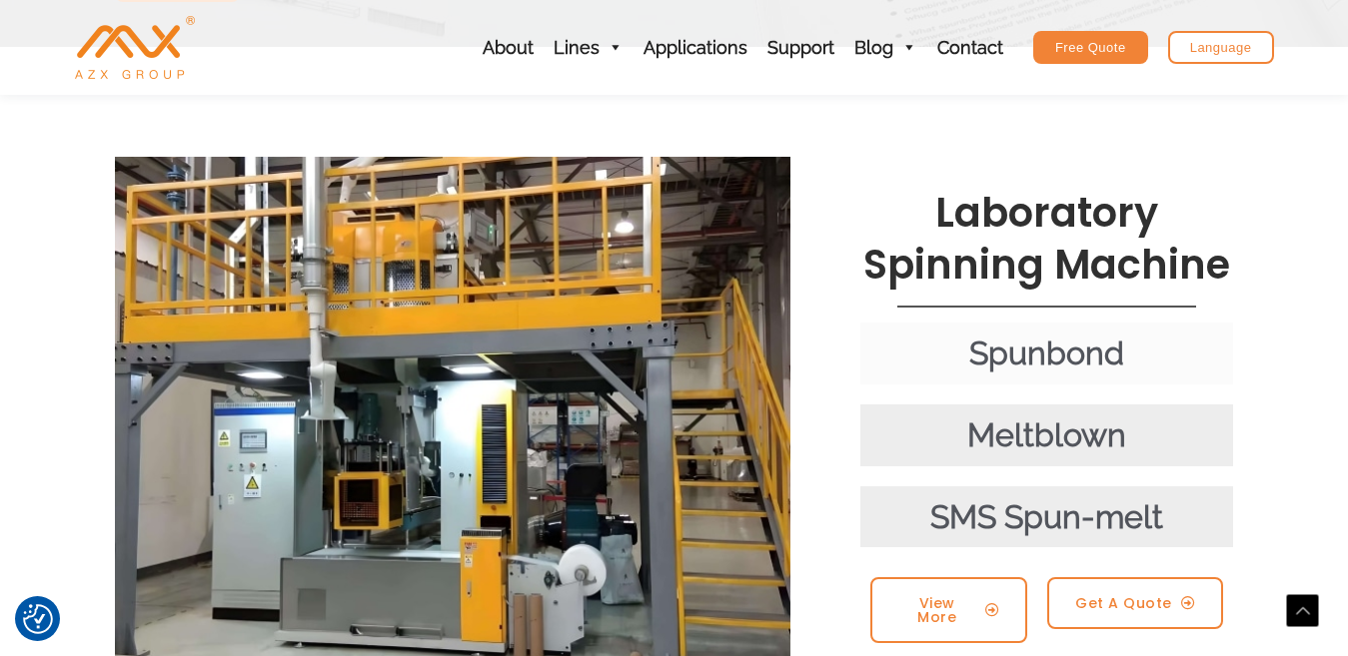
click at [1016, 333] on div "Spunbond" at bounding box center [1047, 354] width 354 height 42
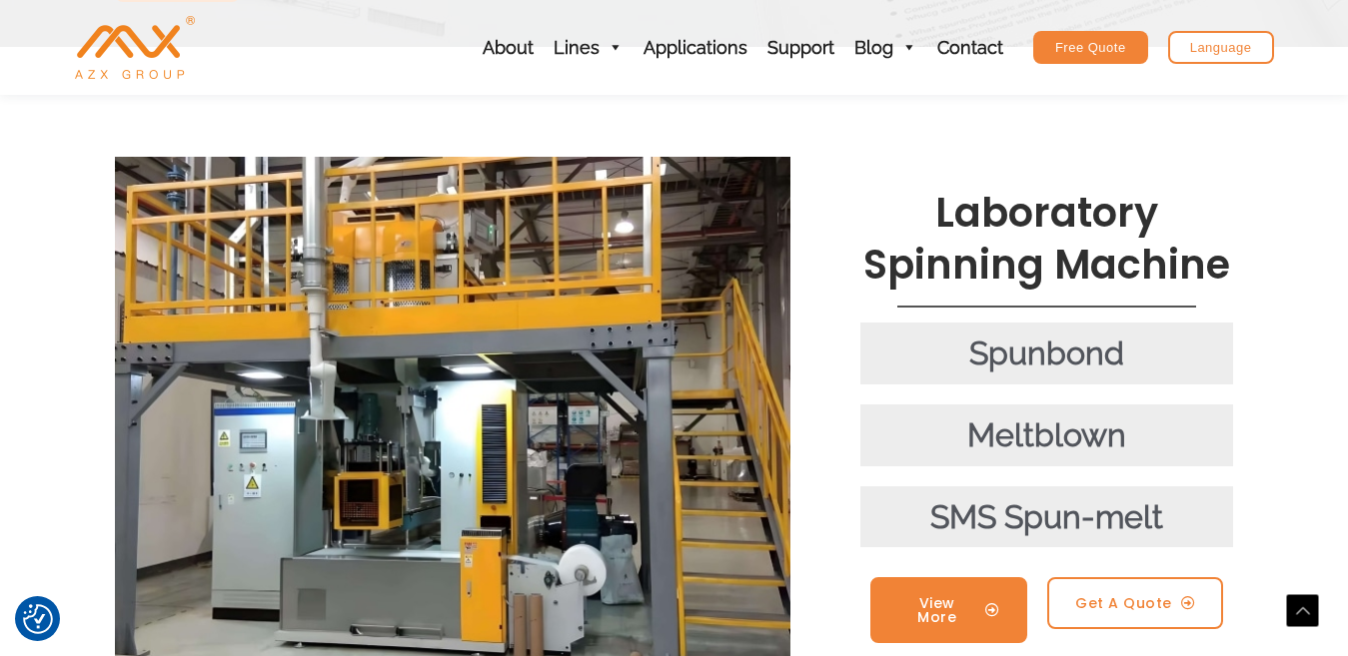
click at [905, 578] on link "View More" at bounding box center [949, 611] width 158 height 66
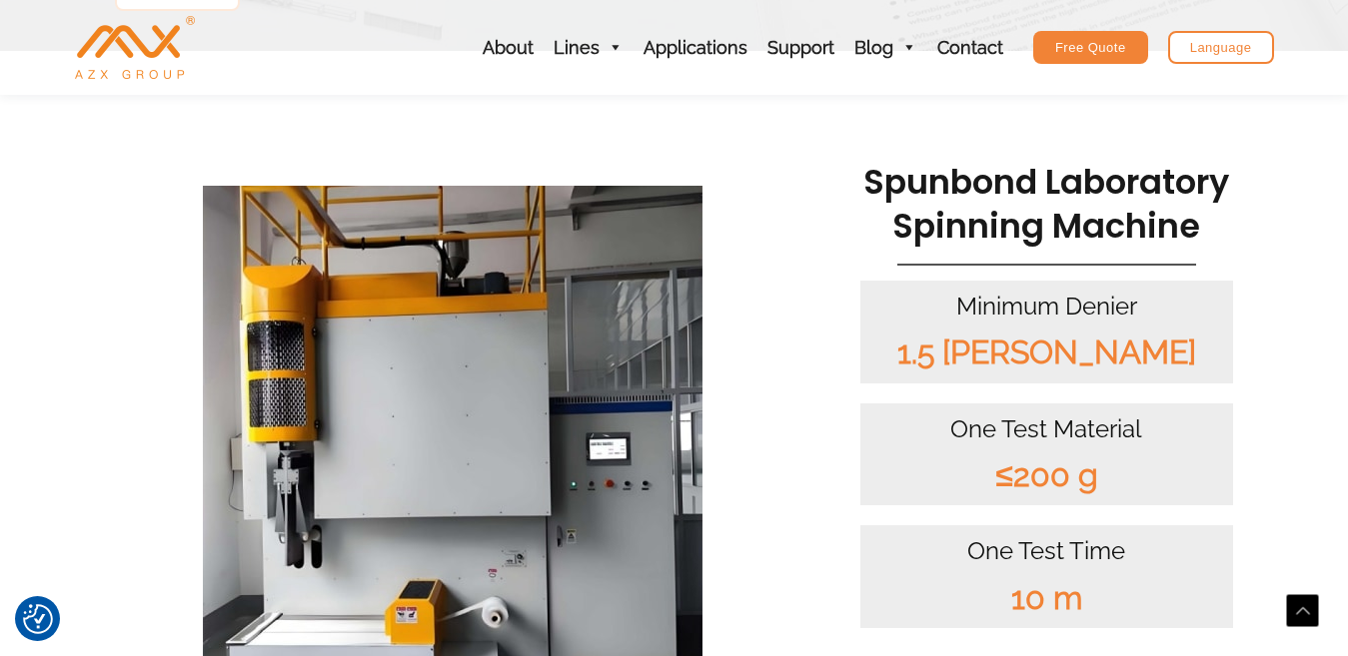
scroll to position [500, 0]
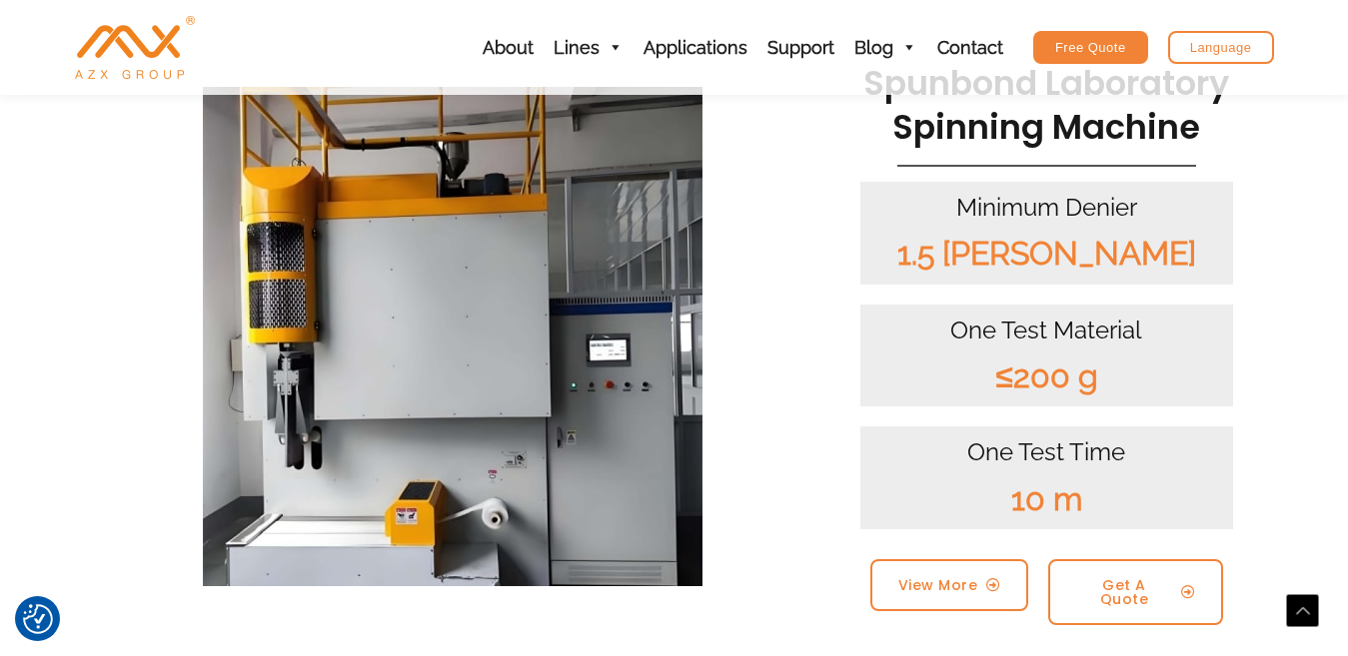
click at [343, 435] on img at bounding box center [453, 337] width 500 height 500
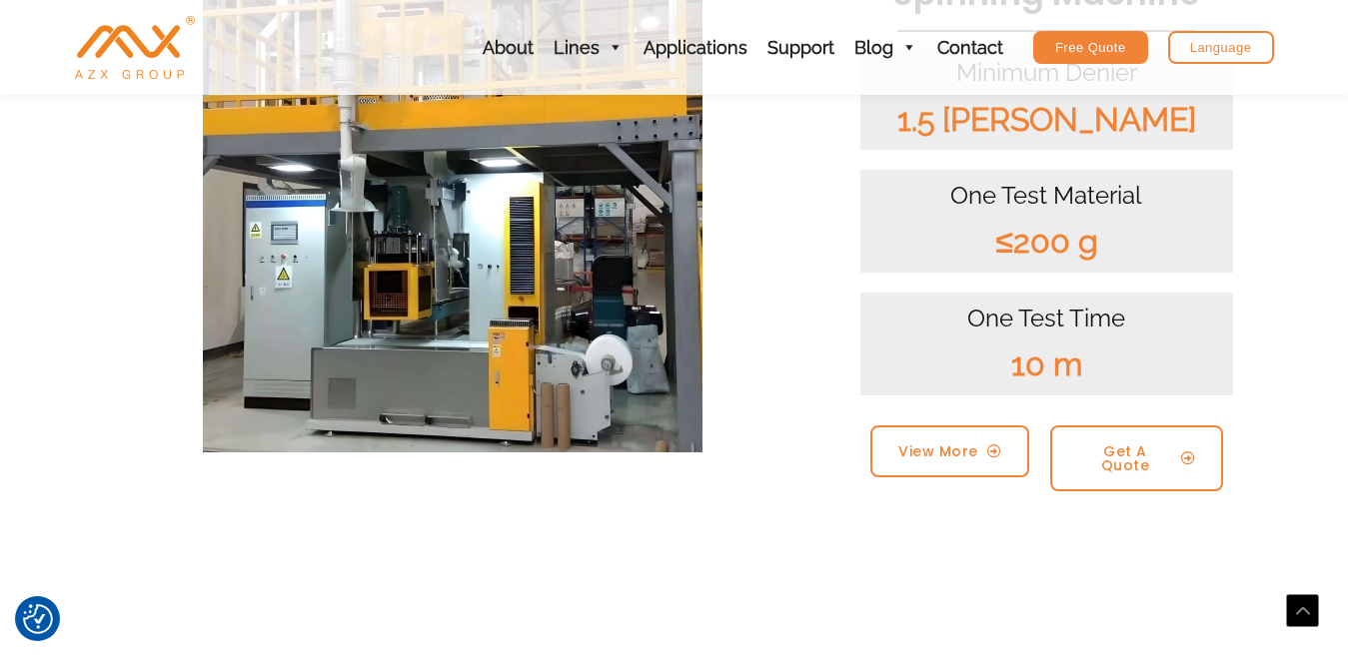
scroll to position [2198, 0]
